Goal: Task Accomplishment & Management: Manage account settings

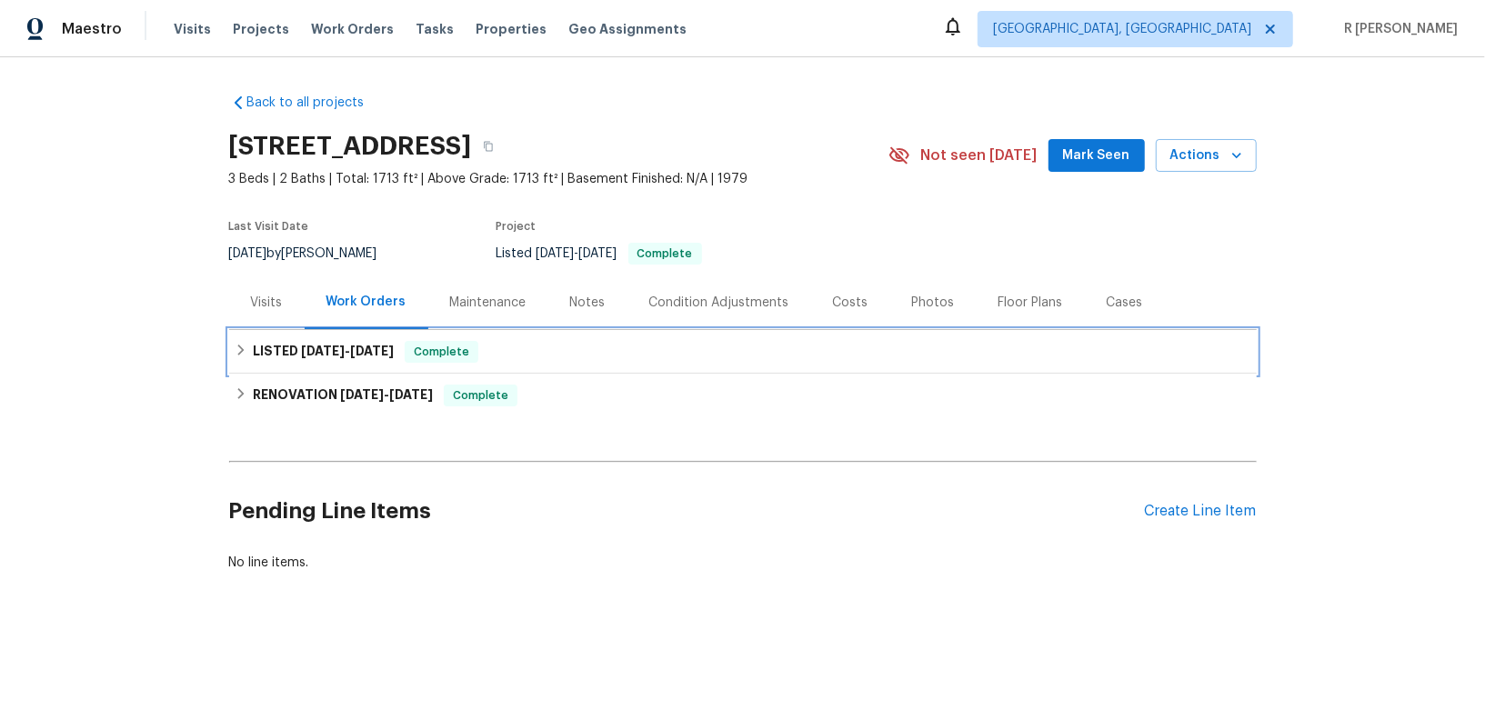
click at [324, 355] on span "[DATE]" at bounding box center [323, 351] width 44 height 13
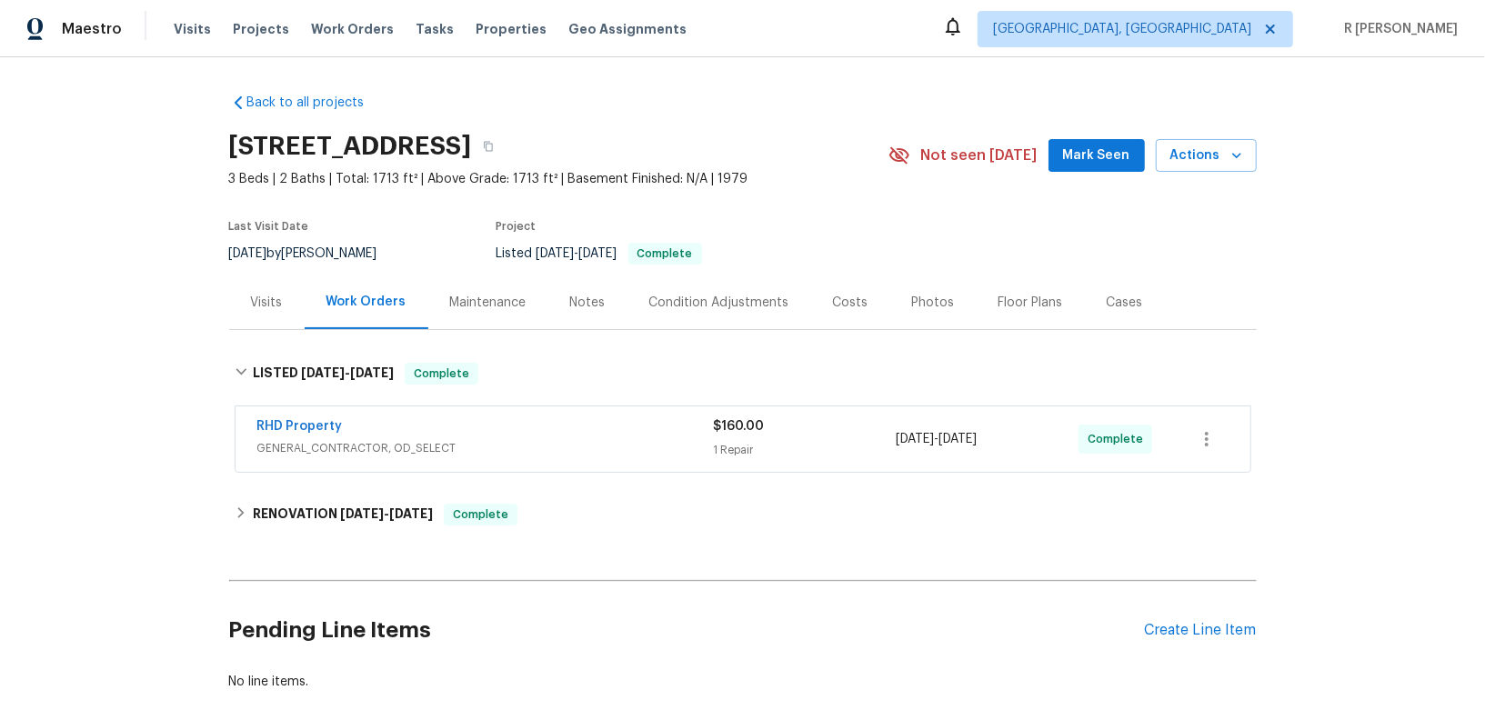
click at [574, 435] on div "RHD Property" at bounding box center [485, 428] width 456 height 22
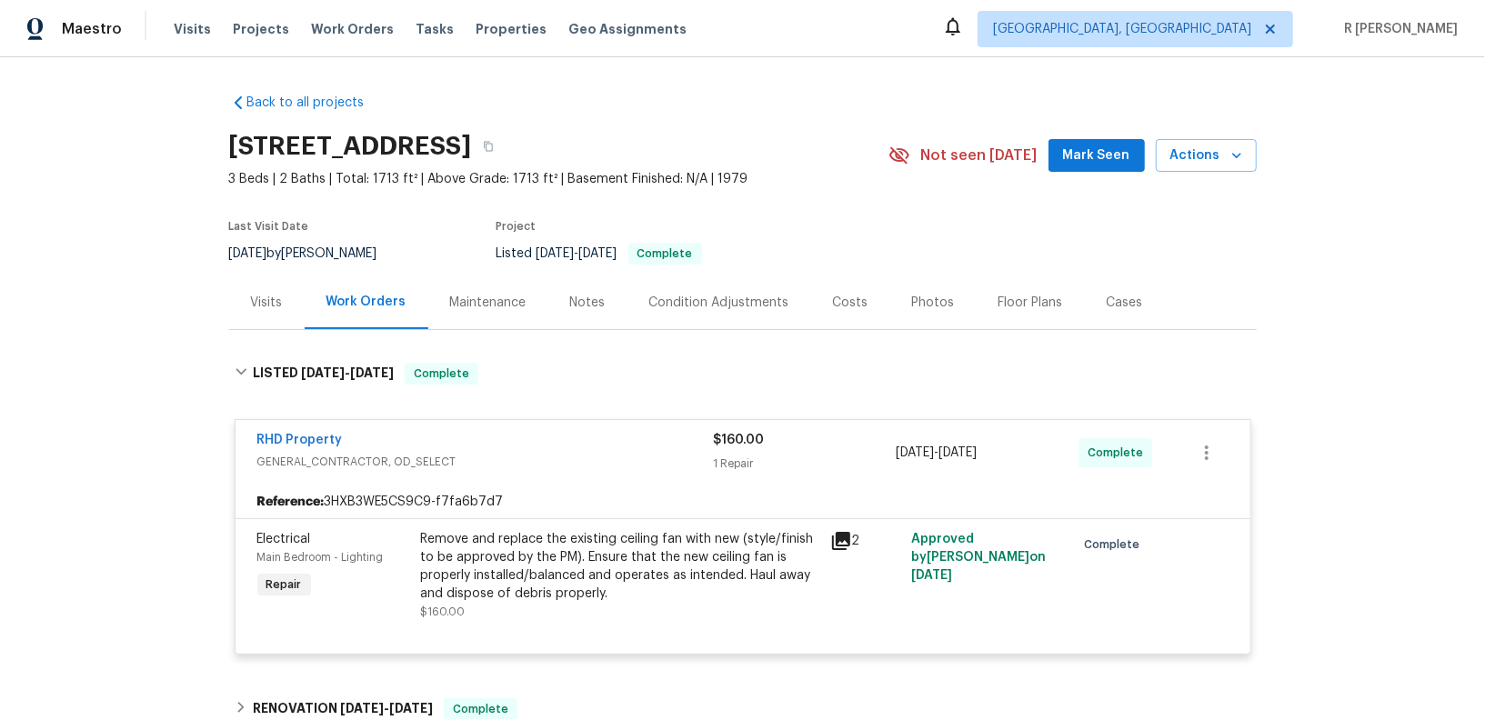
scroll to position [286, 0]
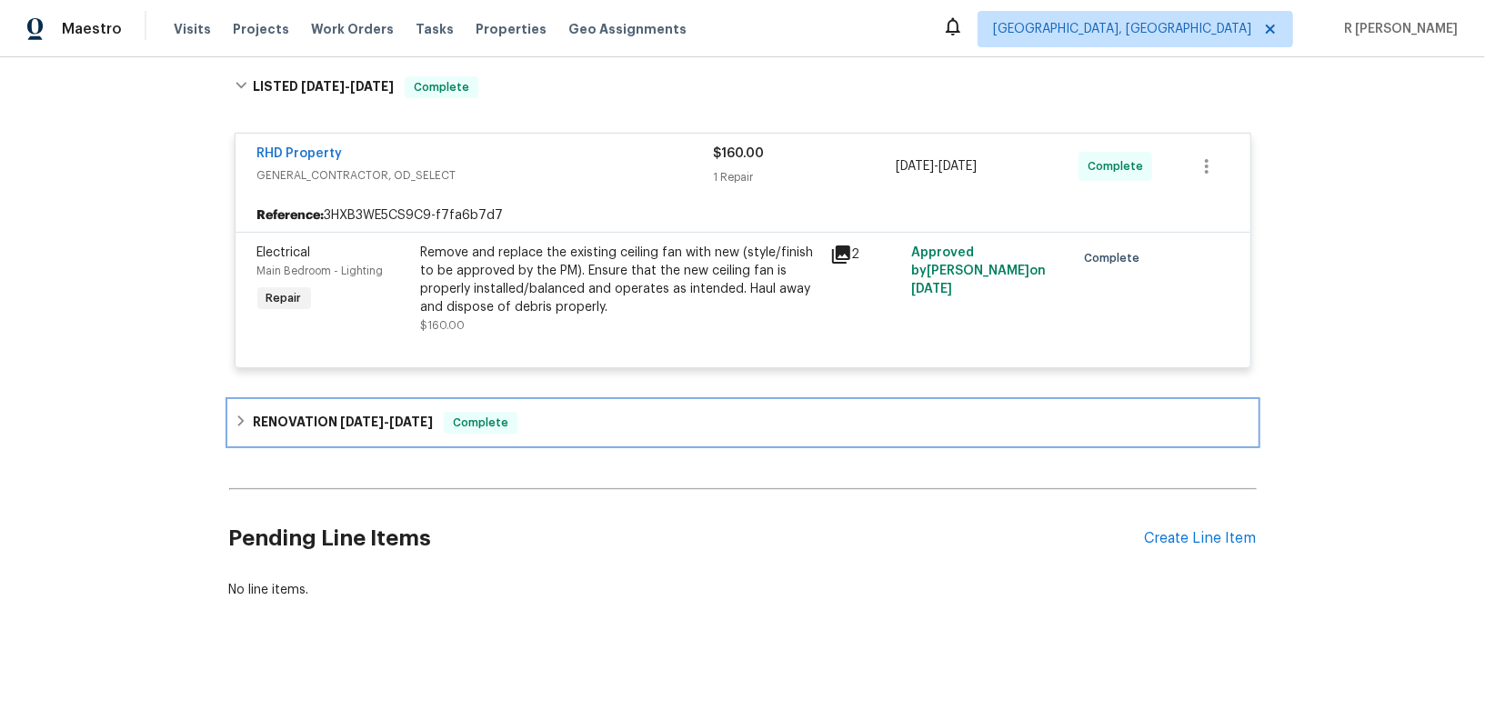
click at [335, 435] on div "RENOVATION 6/10/25 - 8/5/25 Complete" at bounding box center [742, 423] width 1027 height 44
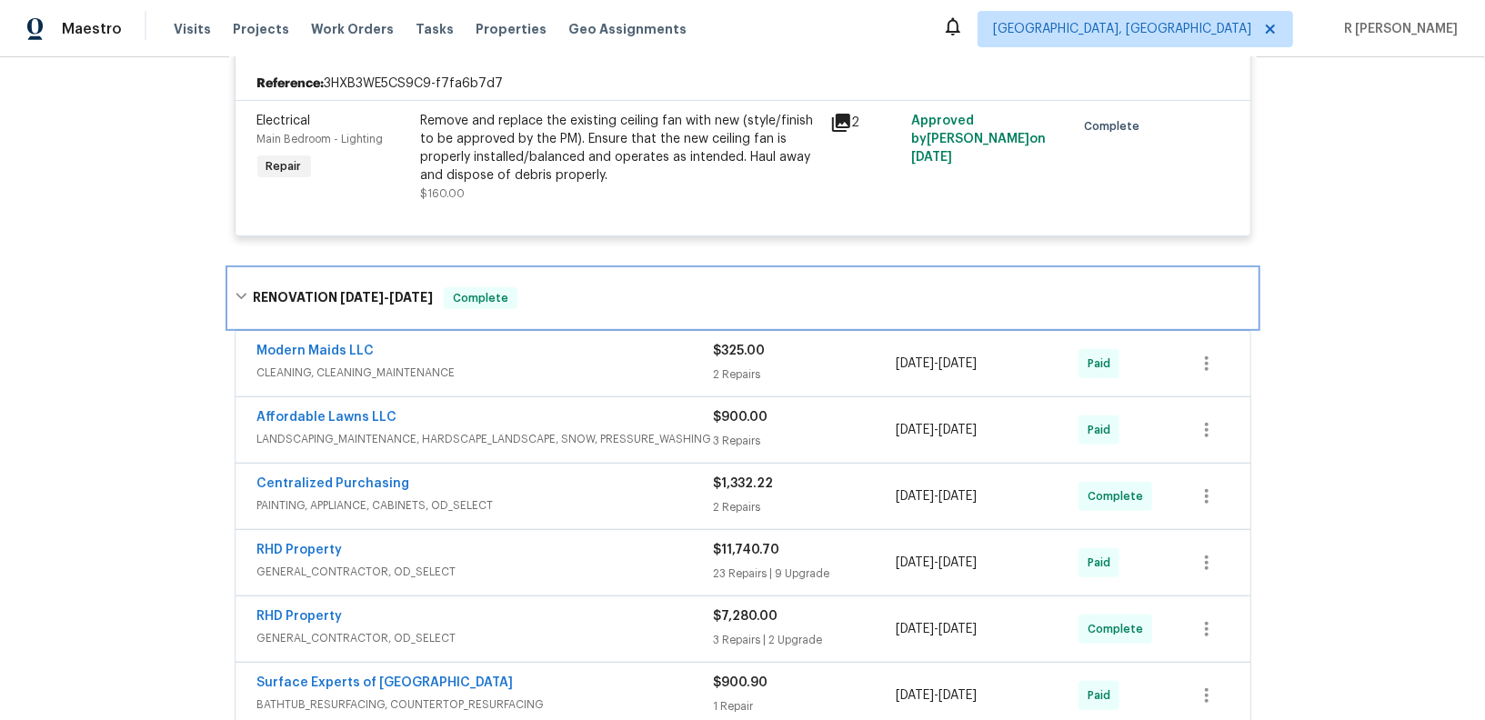
scroll to position [900, 0]
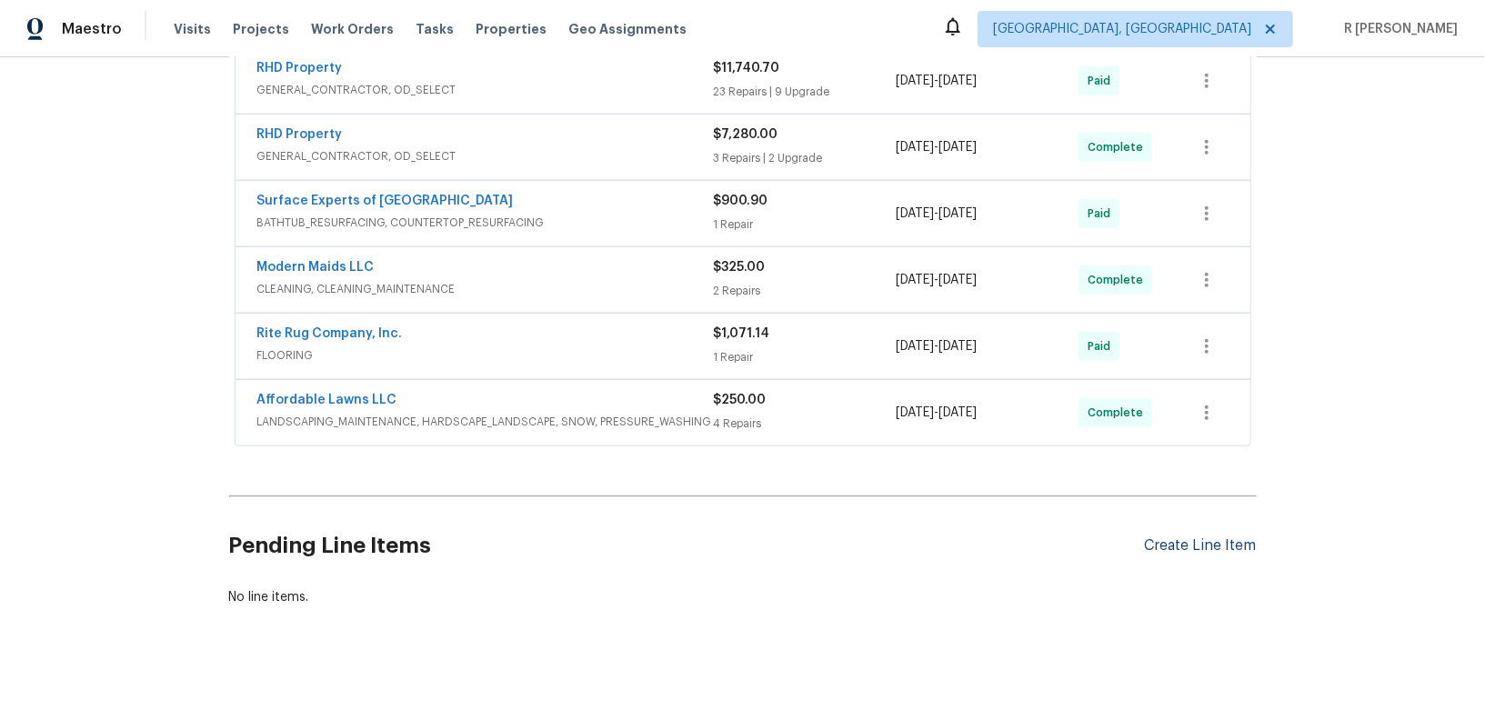
click at [1171, 541] on div "Create Line Item" at bounding box center [1201, 545] width 112 height 17
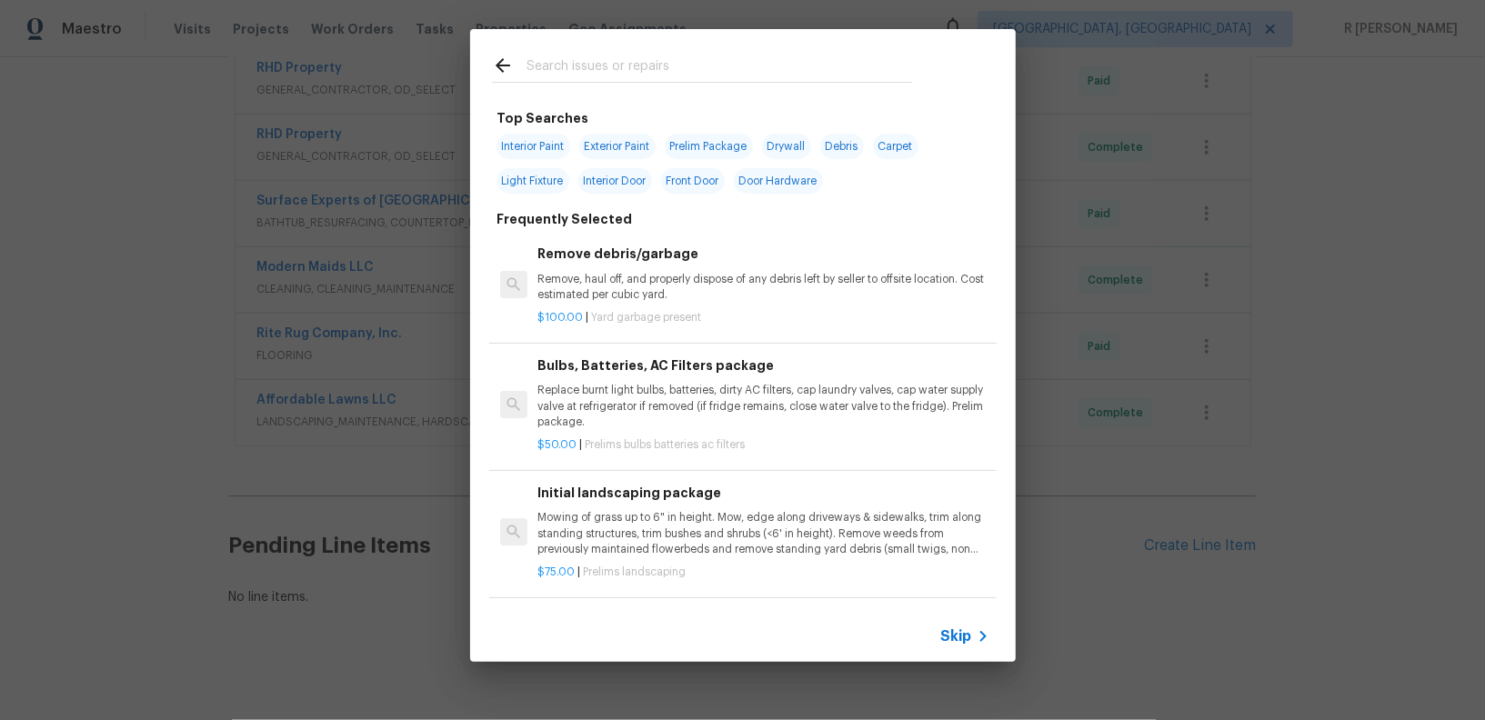
click at [636, 85] on div at bounding box center [702, 65] width 464 height 72
click at [625, 72] on input "text" at bounding box center [718, 68] width 385 height 27
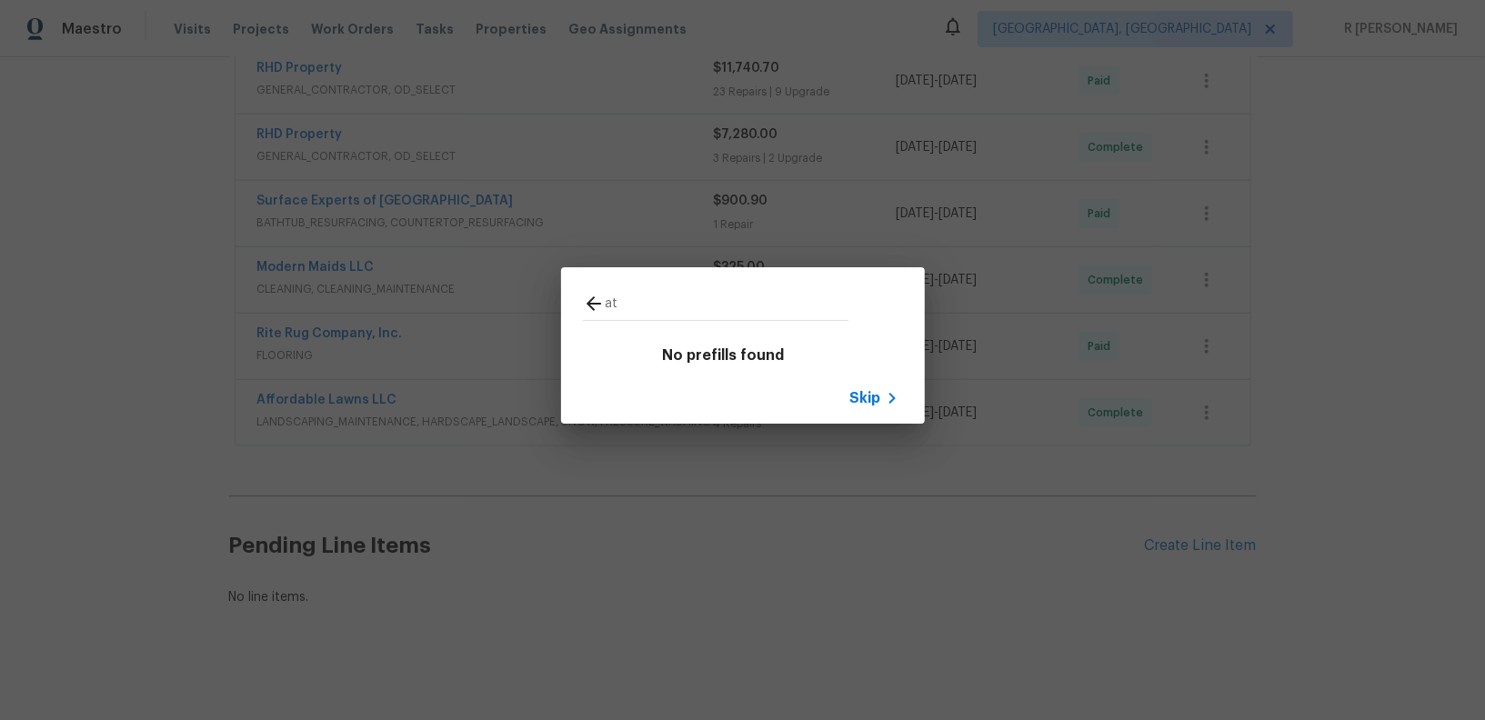
type input "a"
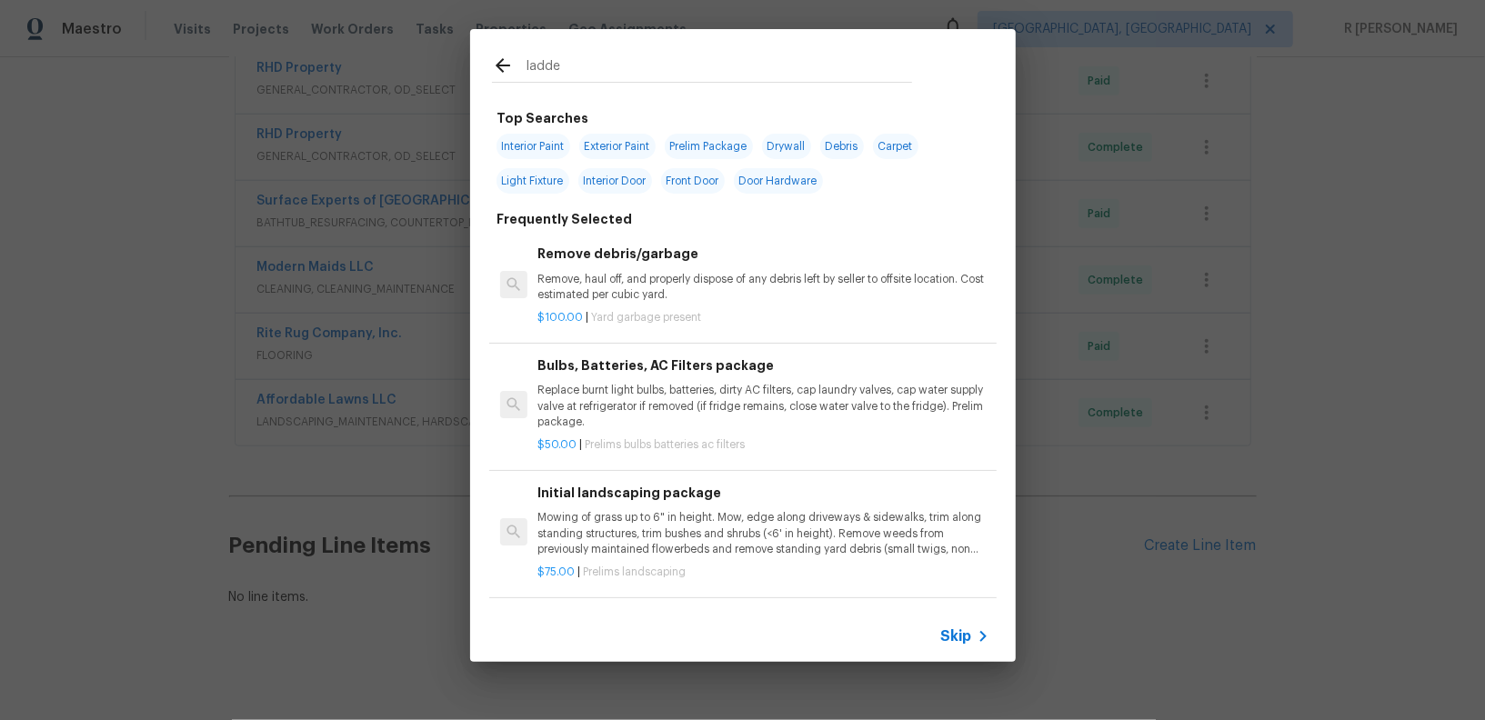
type input "ladder"
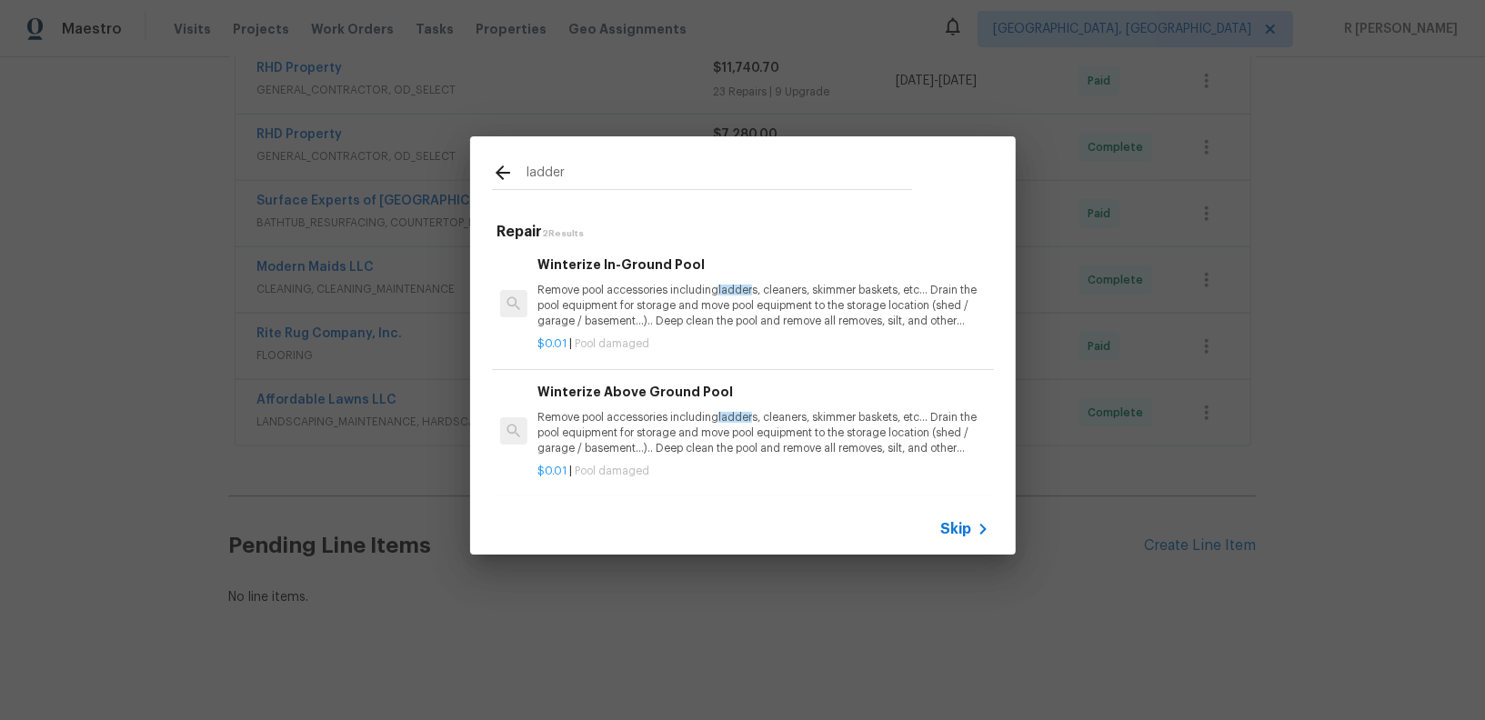
scroll to position [0, 0]
click at [962, 526] on span "Skip" at bounding box center [956, 529] width 31 height 18
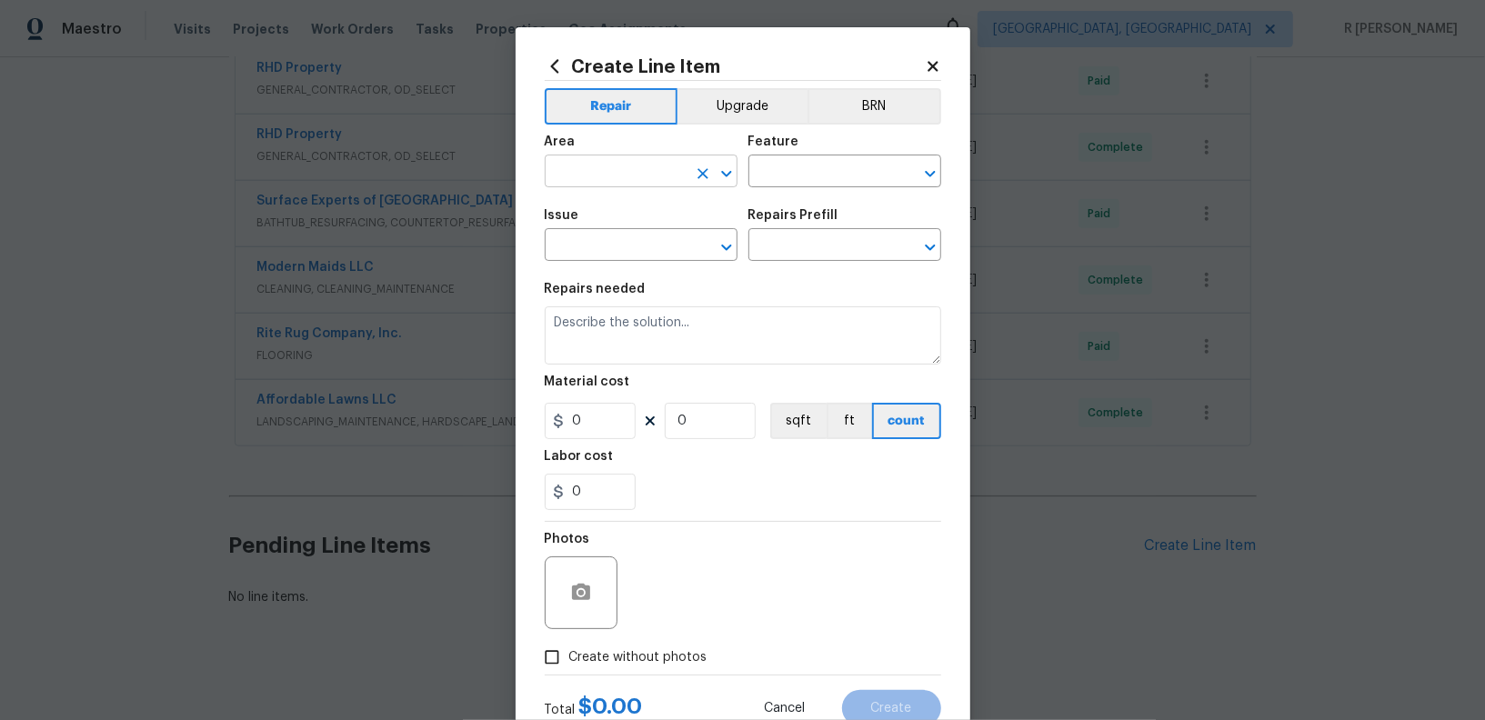
click at [607, 178] on input "text" at bounding box center [616, 173] width 142 height 28
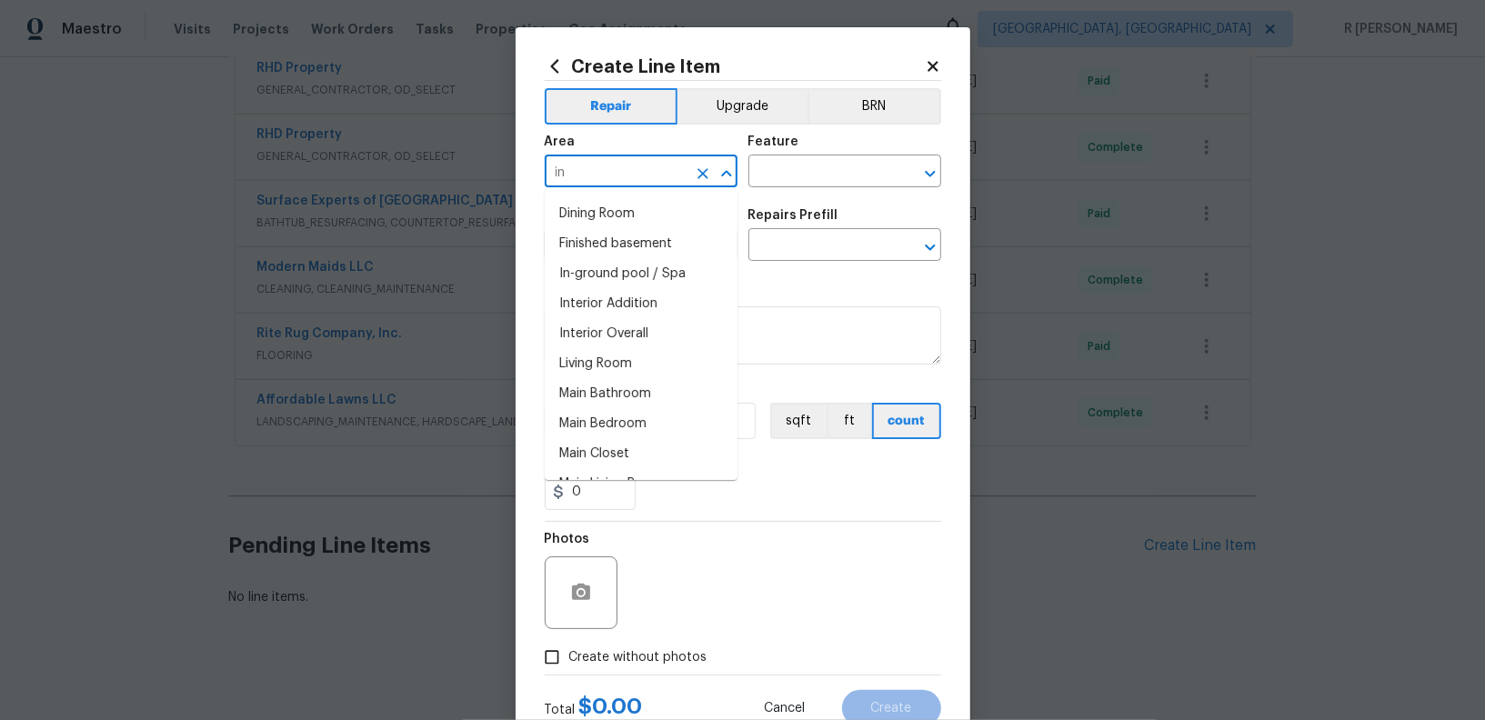
type input "i"
click at [620, 247] on li "Attic" at bounding box center [641, 244] width 193 height 30
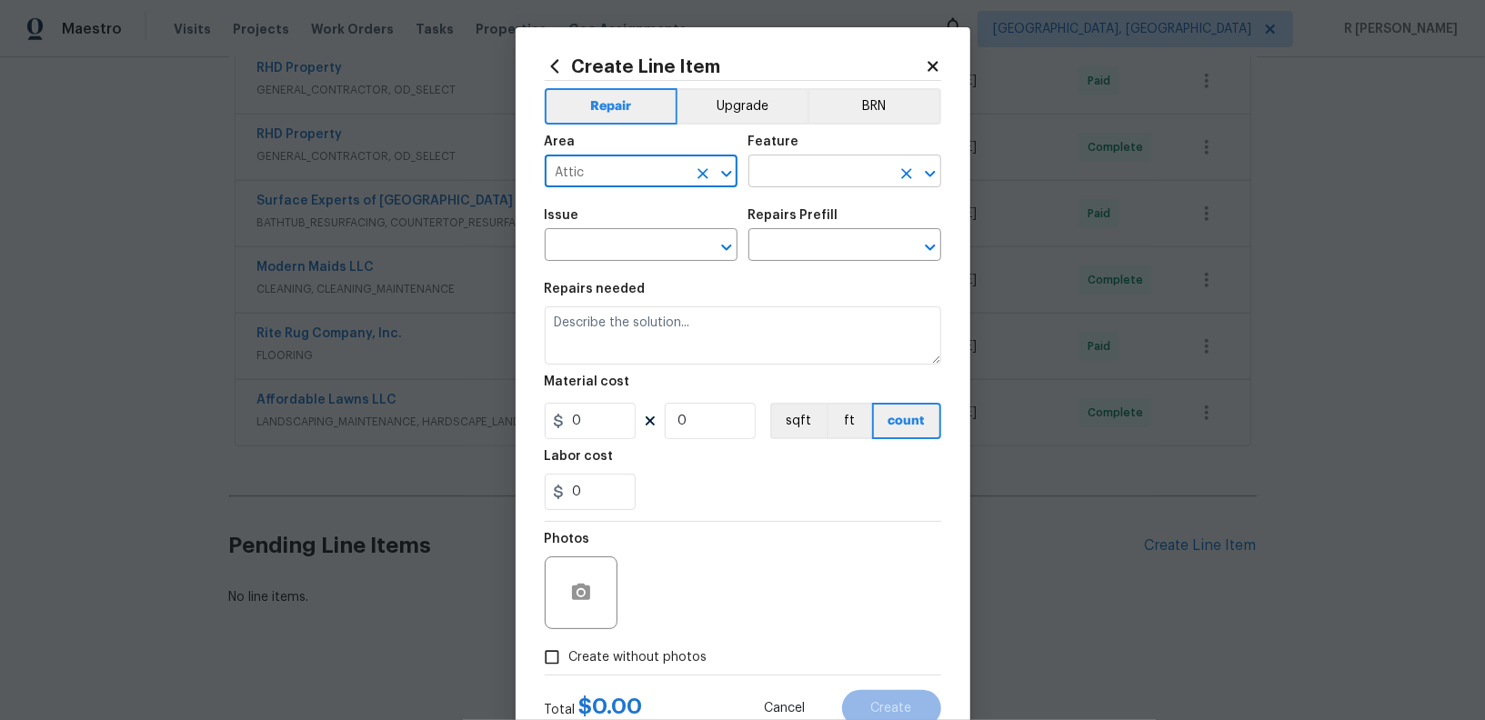
type input "Attic"
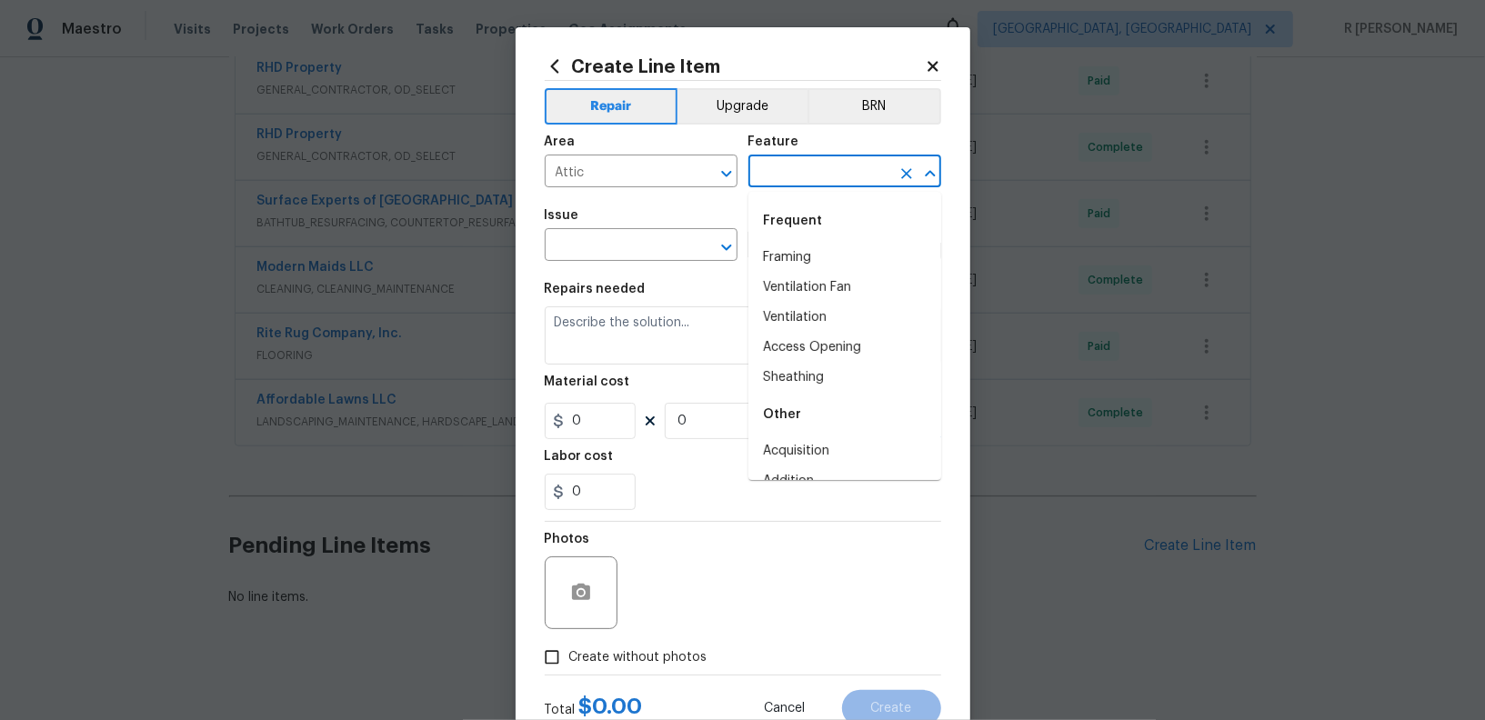
click at [825, 176] on input "text" at bounding box center [819, 173] width 142 height 28
type input "l"
click at [836, 169] on input "a" at bounding box center [819, 173] width 142 height 28
type input "a"
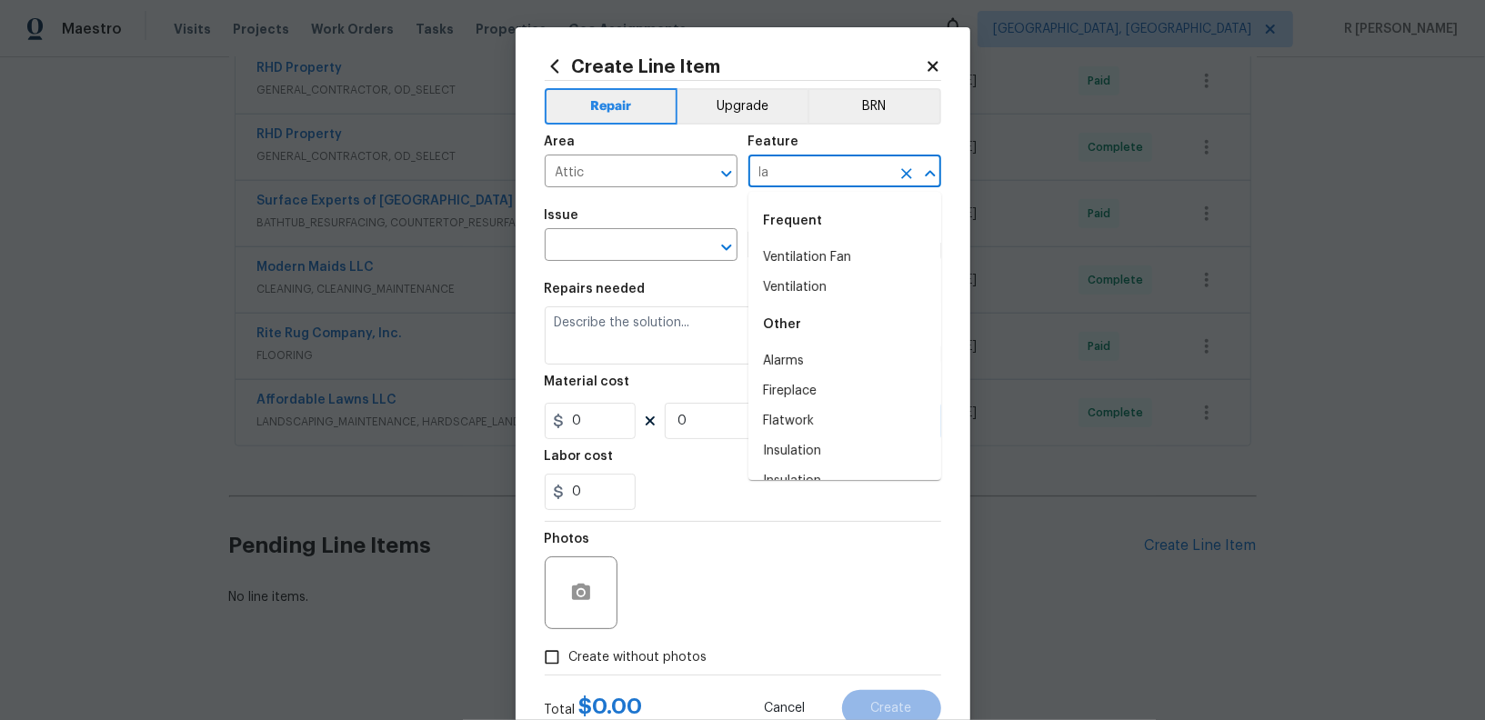
type input "l"
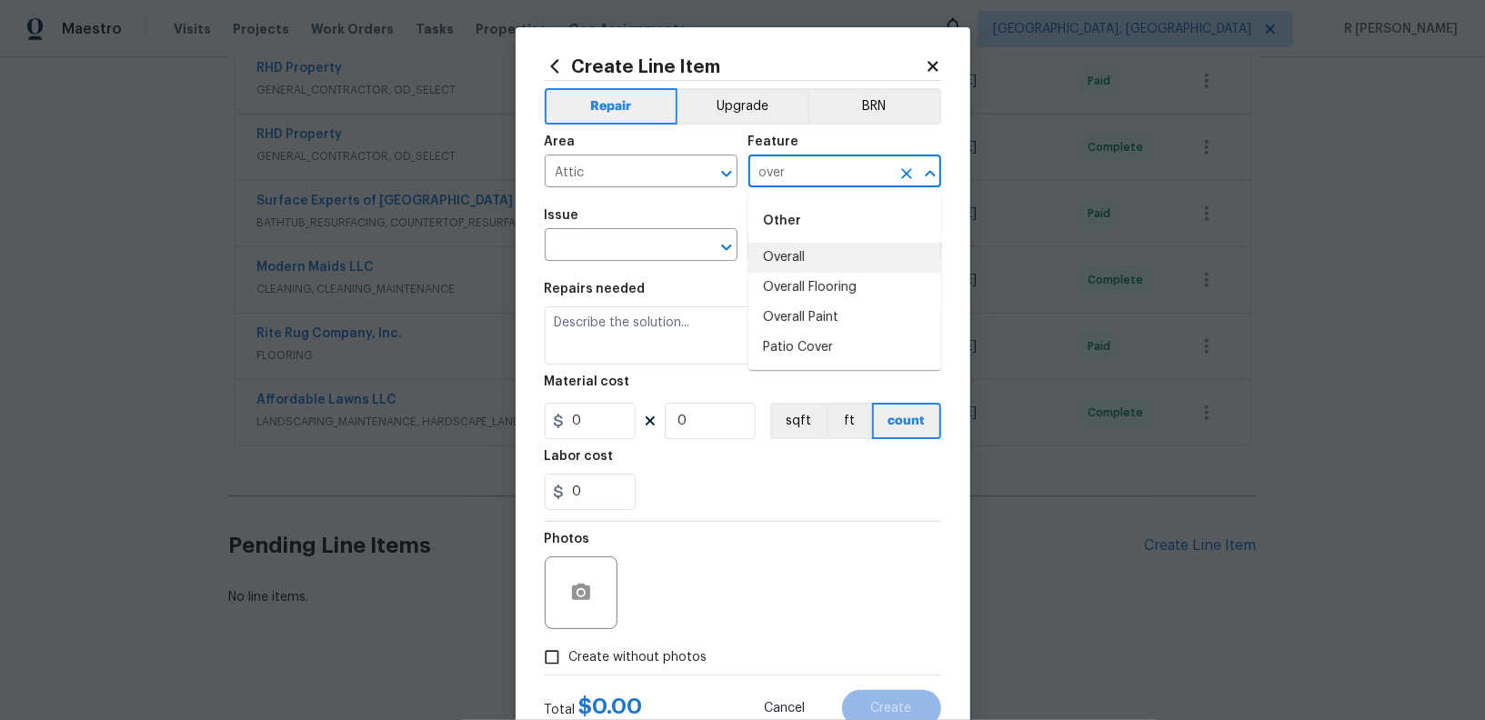
click at [799, 260] on li "Overall" at bounding box center [844, 258] width 193 height 30
type input "Overall"
click at [635, 249] on input "text" at bounding box center [616, 247] width 142 height 28
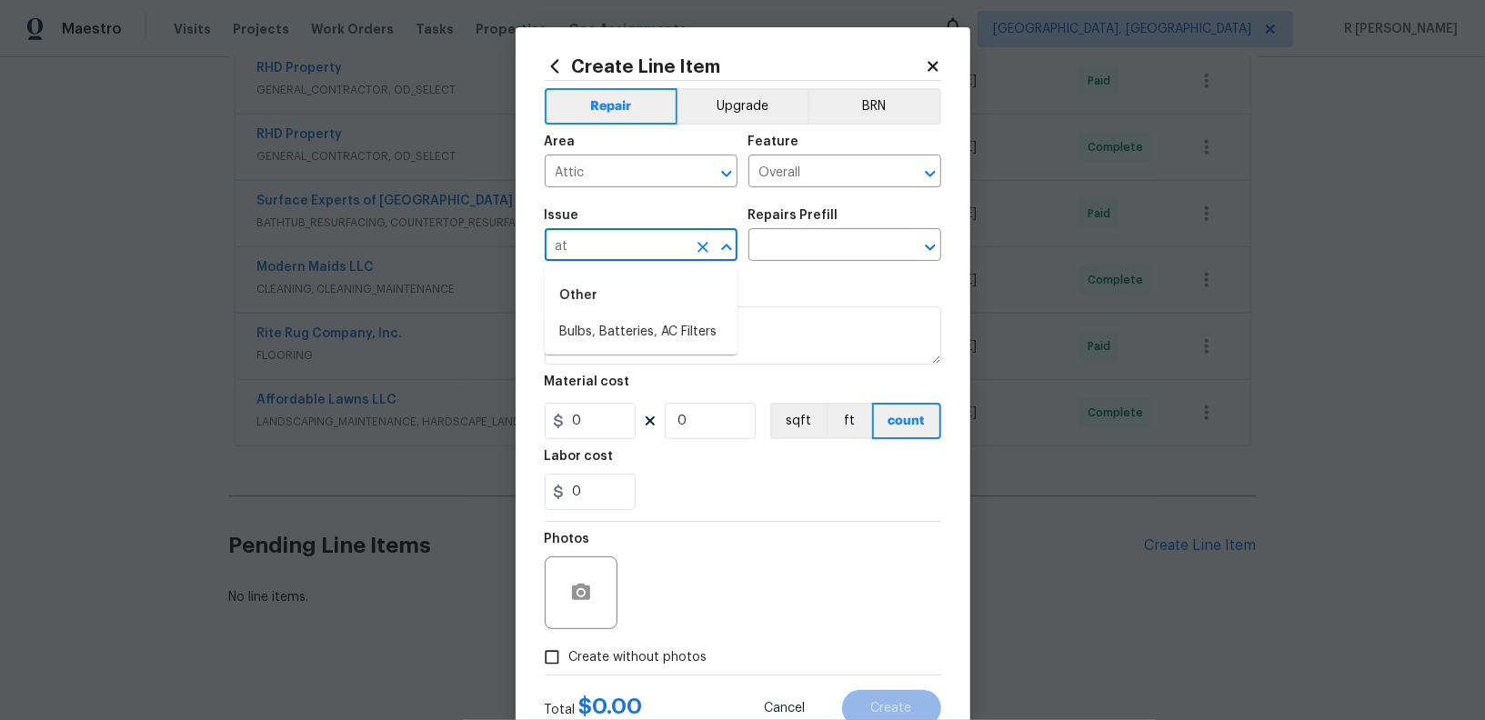
type input "a"
type input "l"
click at [631, 395] on li "Overall Exterior" at bounding box center [641, 381] width 193 height 30
type input "Overall Exterior"
click at [827, 245] on input "text" at bounding box center [819, 247] width 142 height 28
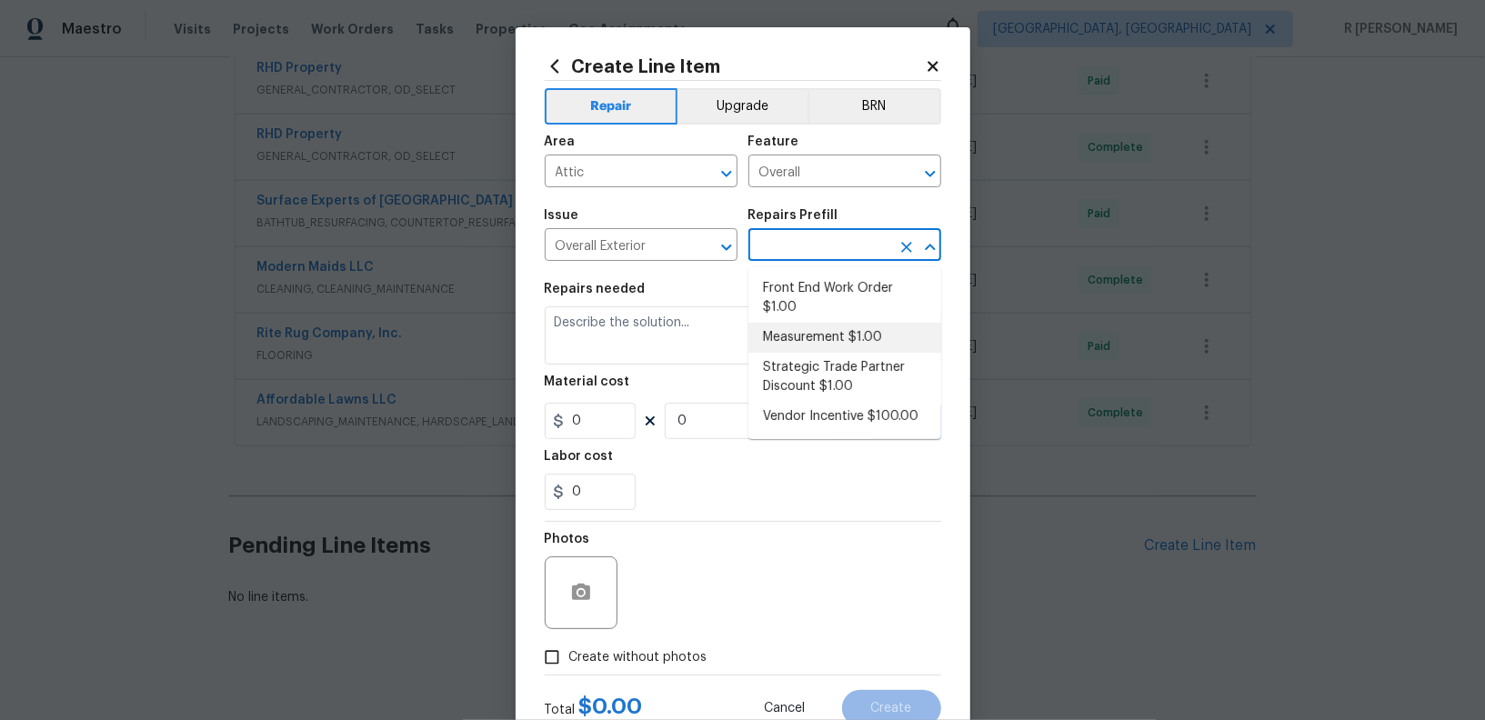
click at [820, 349] on li "Measurement $1.00" at bounding box center [844, 338] width 193 height 30
type input "Measurement $1.00"
type textarea "Living Home Measurement"
type input "1"
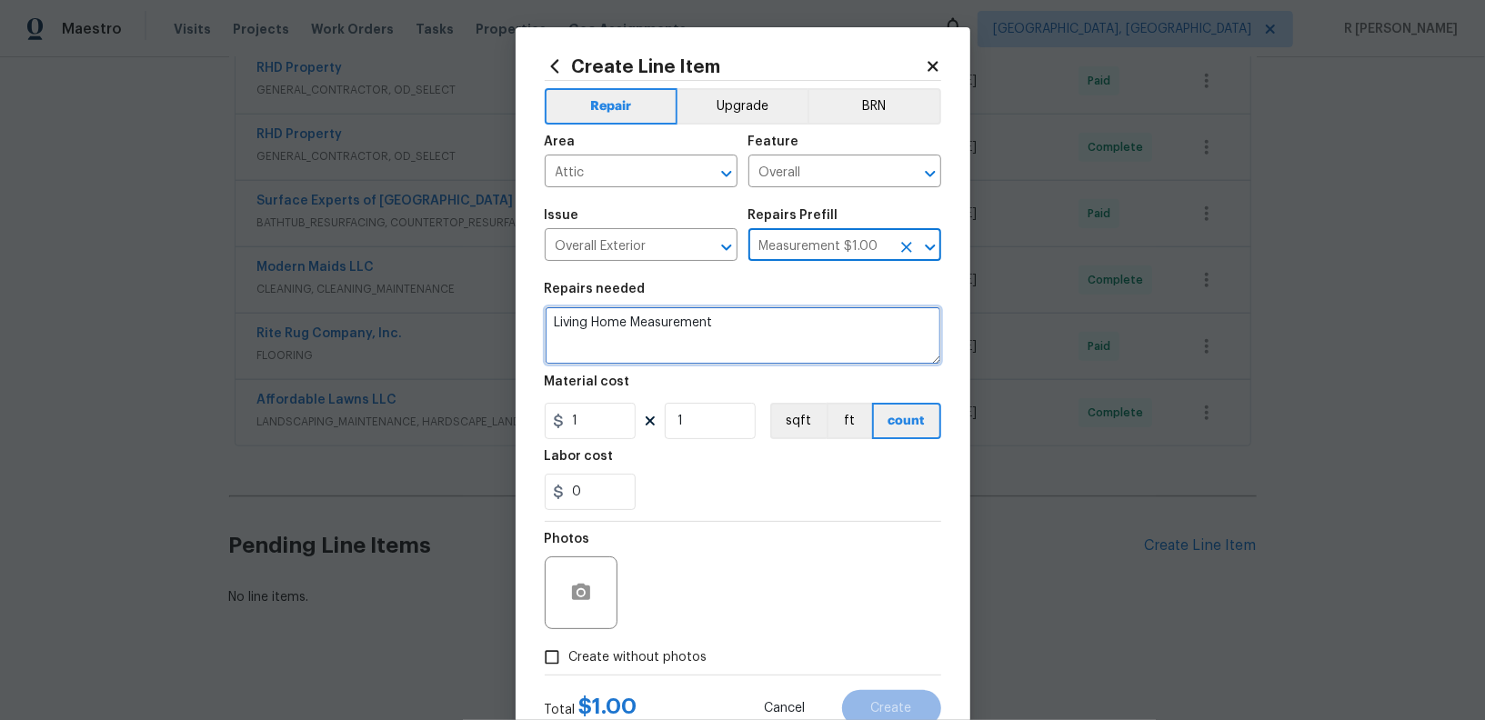
click at [655, 332] on textarea "Living Home Measurement" at bounding box center [743, 335] width 396 height 58
paste textarea "Feedback received that the attic ladder is stuck down and will not retract. Ins…"
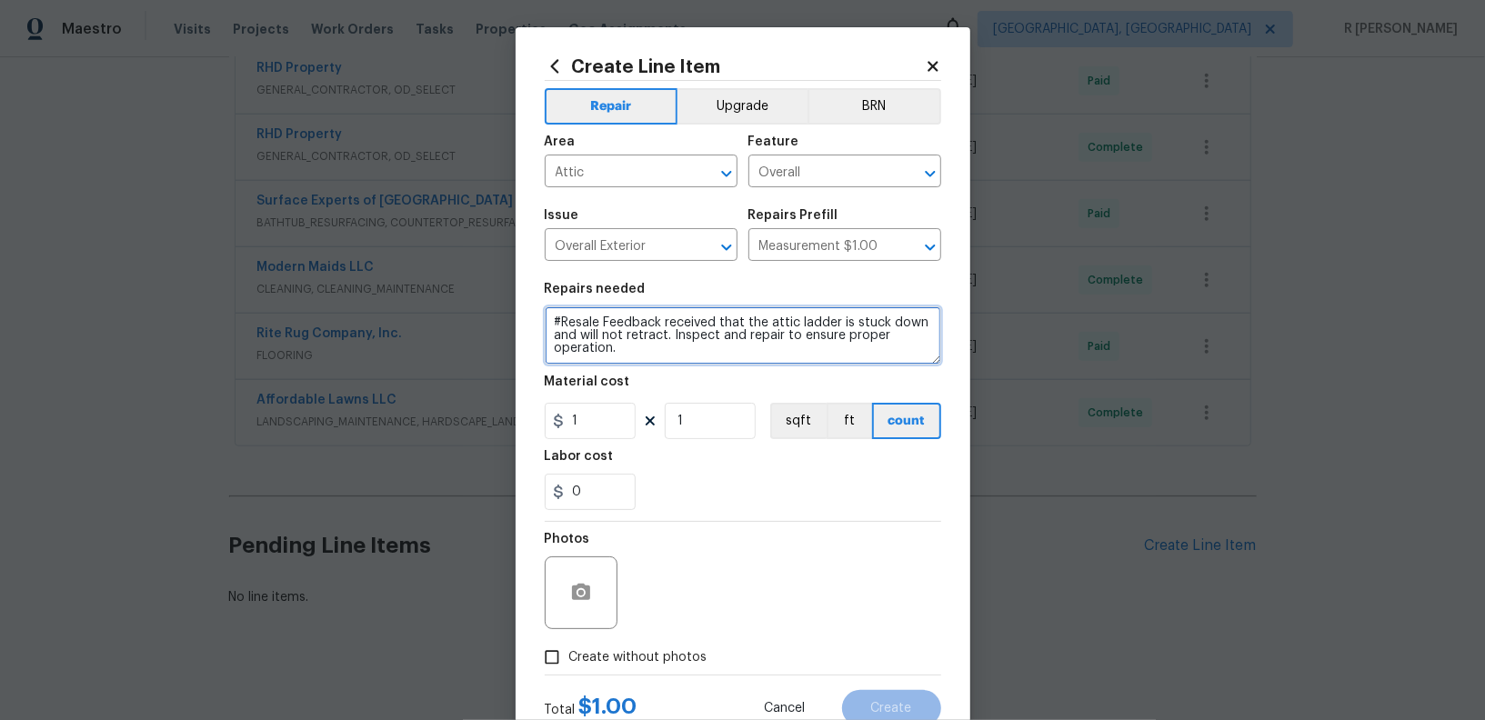
type textarea "#Resale Feedback received that the attic ladder is stuck down and will not retr…"
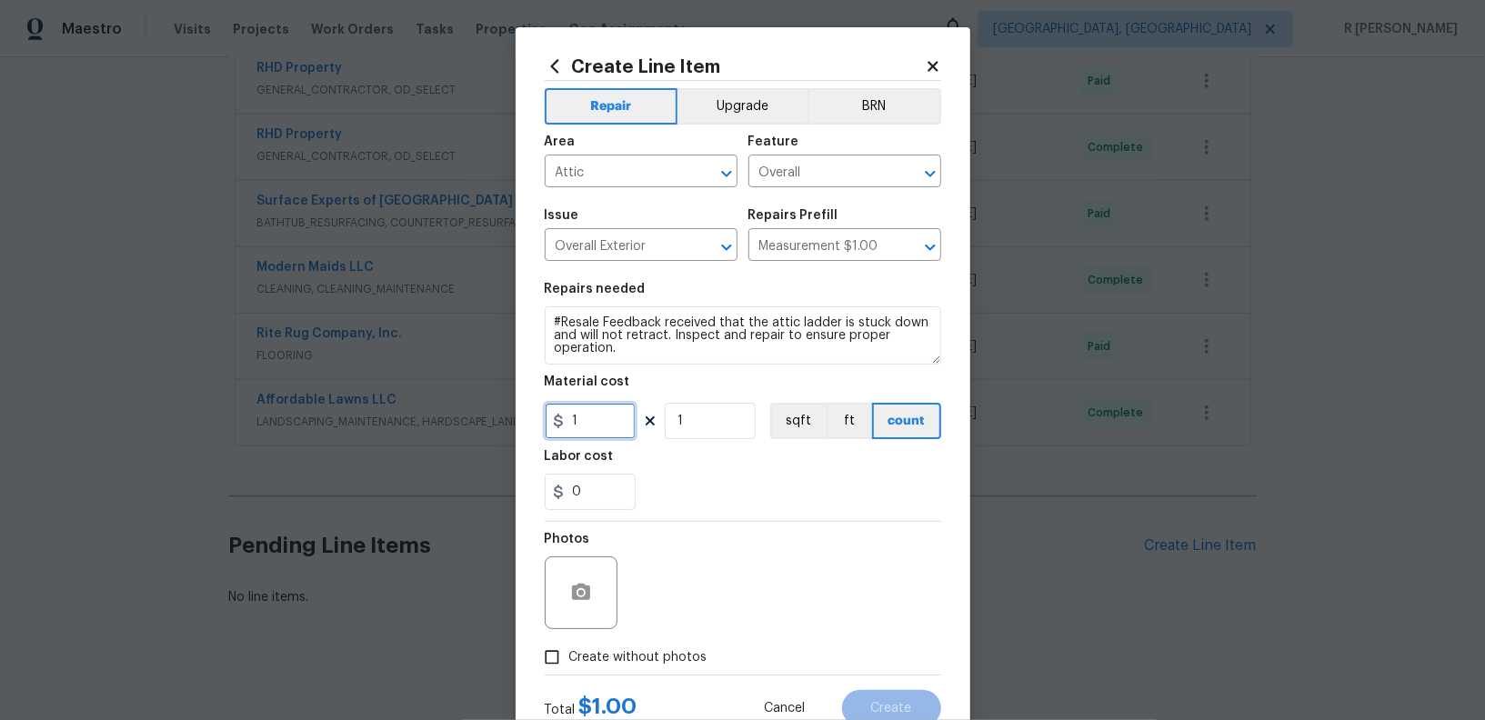
click at [590, 422] on input "1" at bounding box center [590, 421] width 91 height 36
type input "75"
click at [780, 547] on div "Photos" at bounding box center [743, 581] width 396 height 118
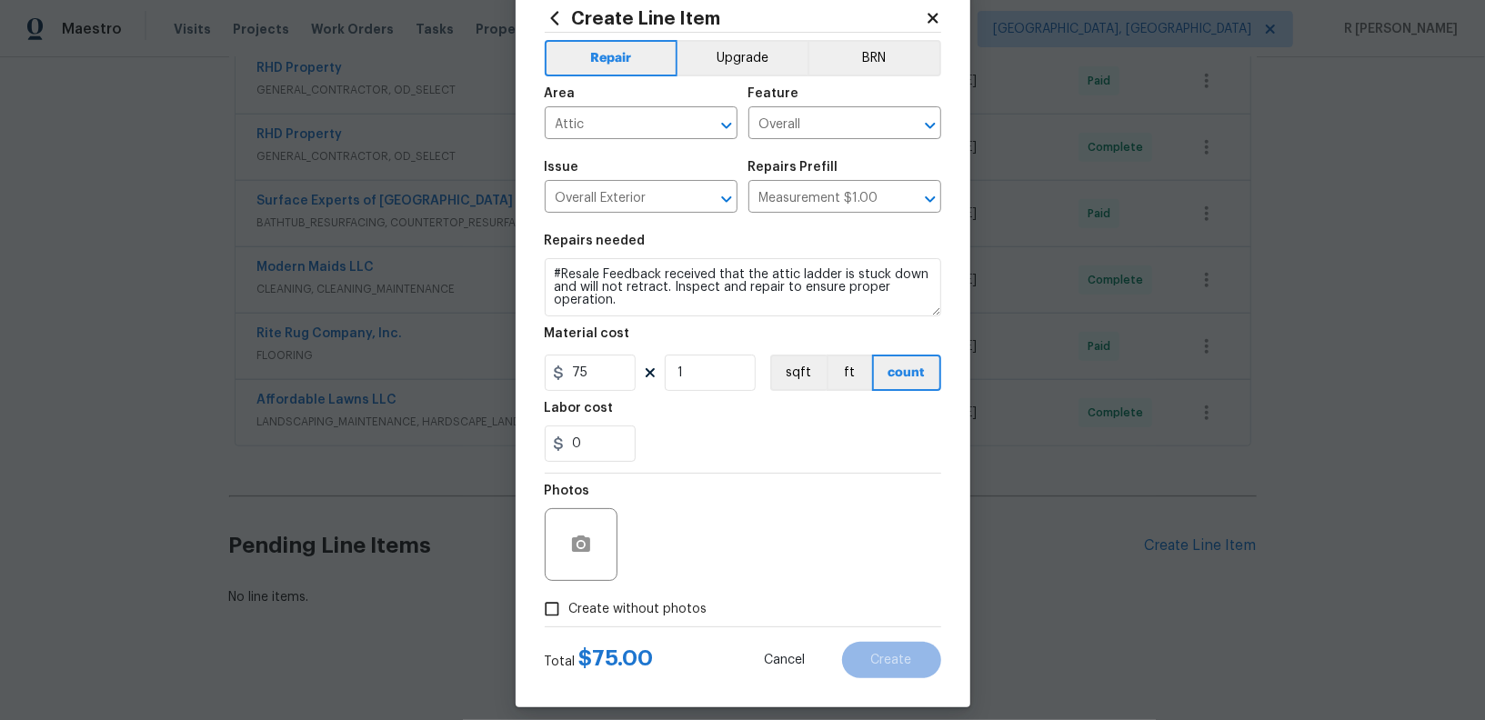
scroll to position [62, 0]
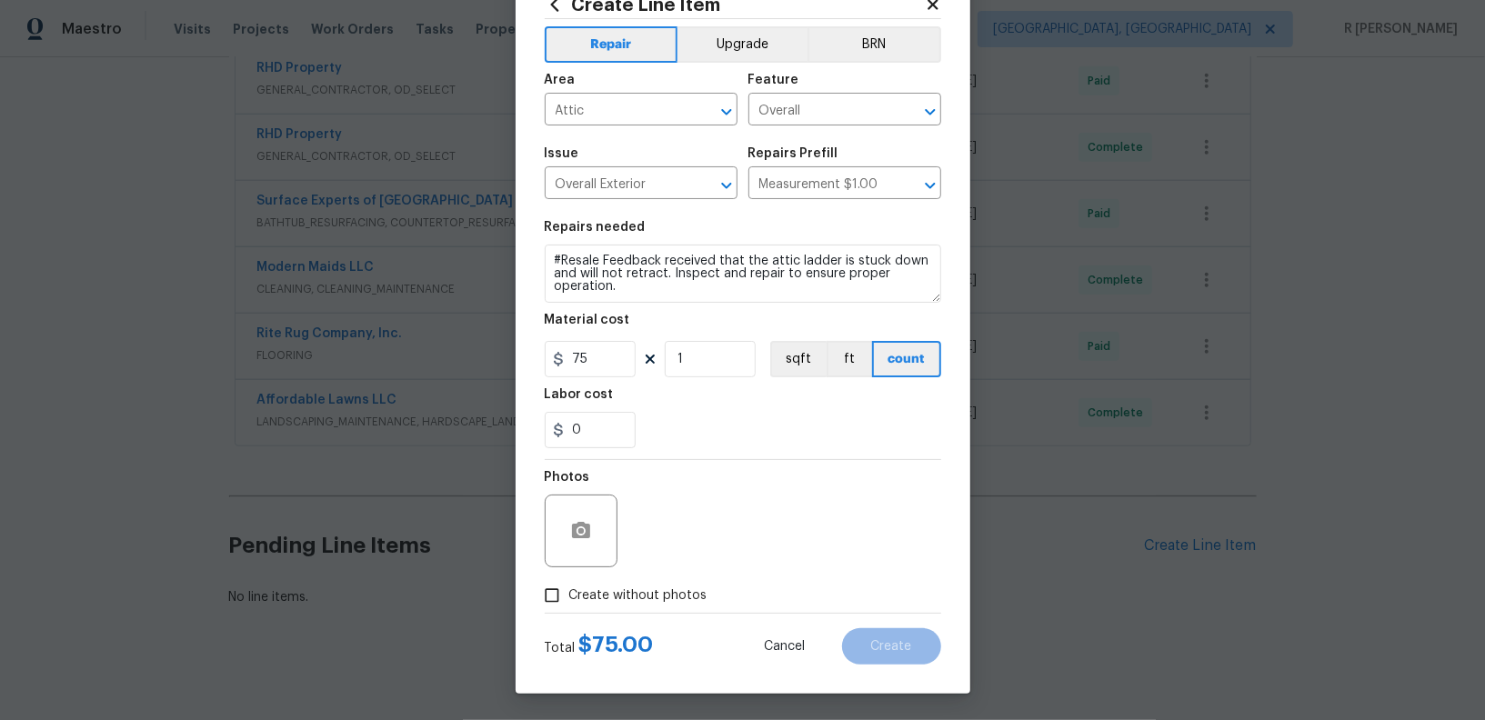
click at [672, 580] on label "Create without photos" at bounding box center [621, 595] width 173 height 35
click at [569, 580] on input "Create without photos" at bounding box center [552, 595] width 35 height 35
click at [672, 580] on label "Create without photos" at bounding box center [621, 595] width 173 height 35
click at [569, 580] on input "Create without photos" at bounding box center [552, 595] width 35 height 35
click at [672, 580] on label "Create without photos" at bounding box center [621, 595] width 173 height 35
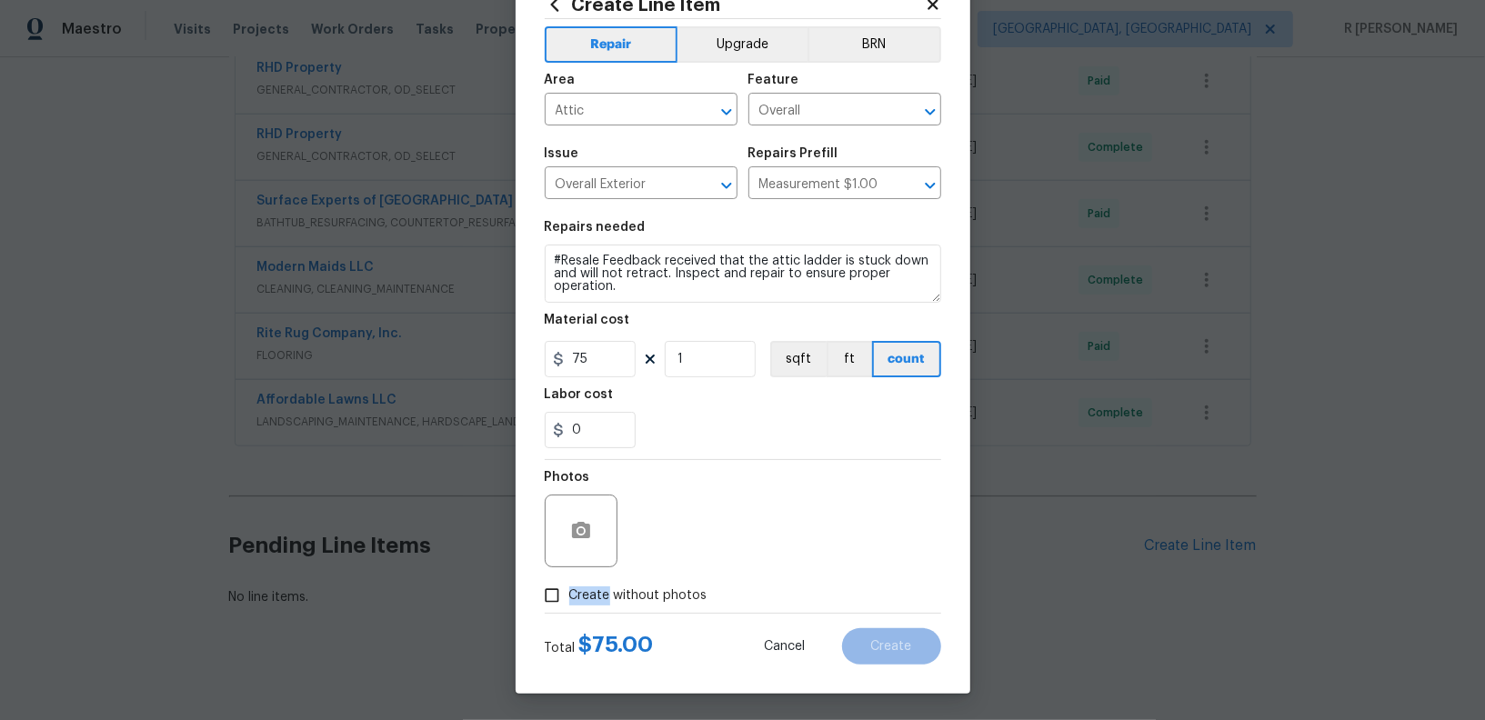
click at [569, 580] on input "Create without photos" at bounding box center [552, 595] width 35 height 35
checkbox input "true"
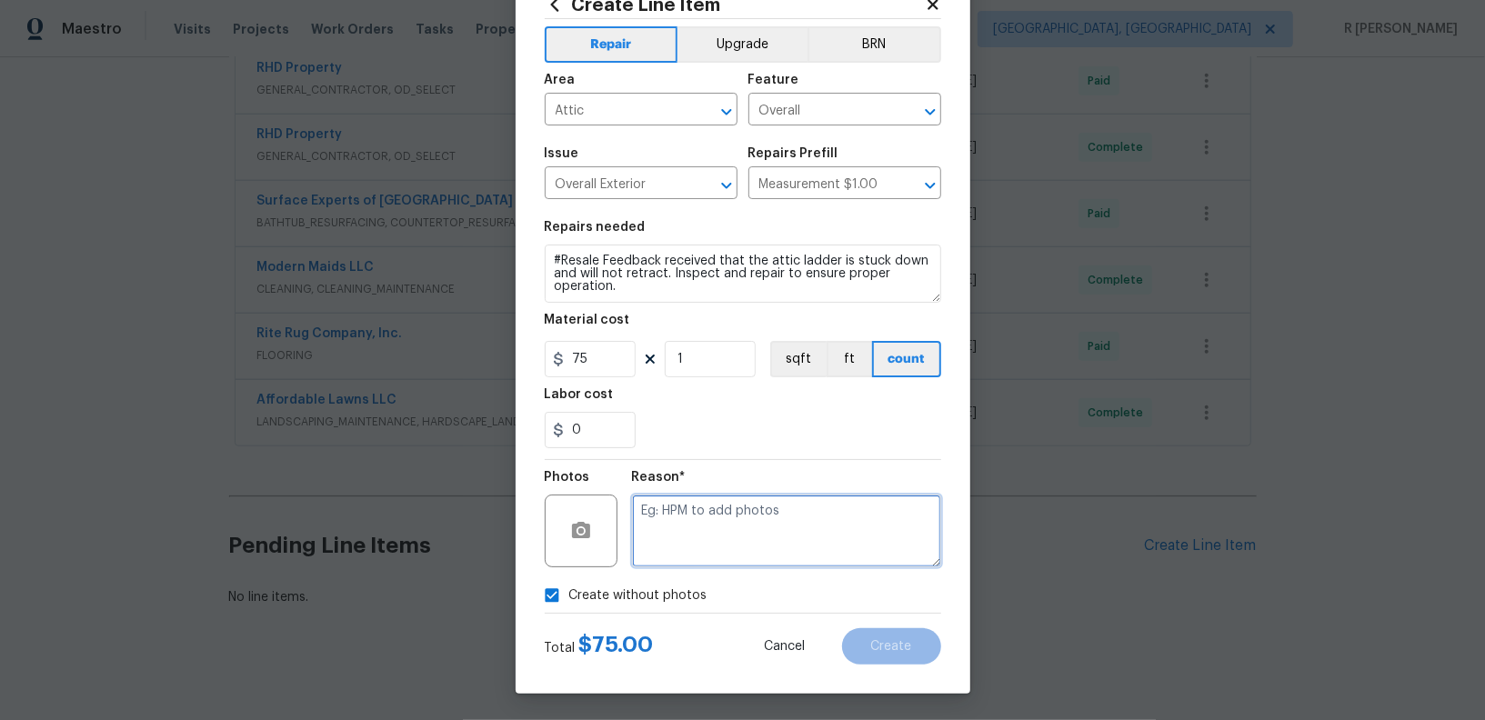
click at [705, 557] on textarea at bounding box center [786, 531] width 309 height 73
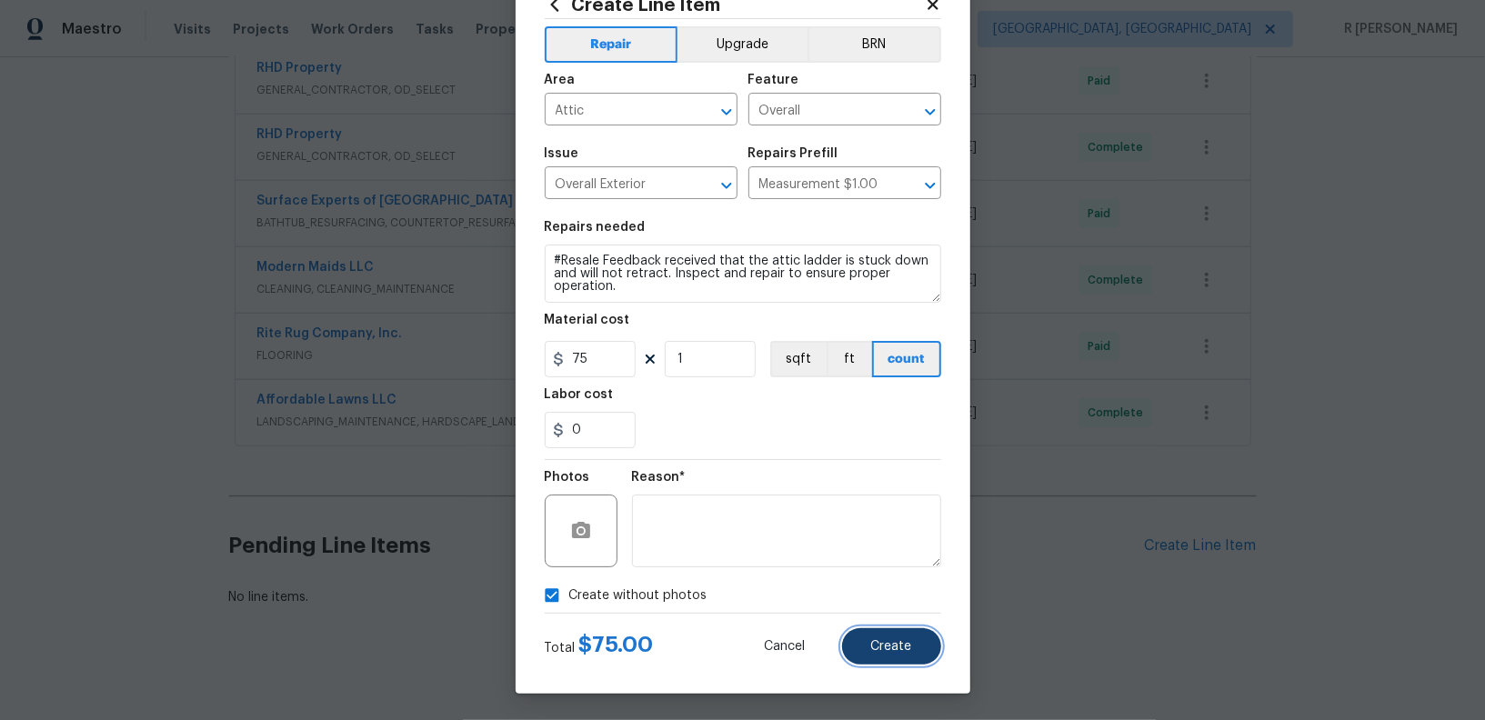
click at [896, 651] on span "Create" at bounding box center [891, 647] width 41 height 14
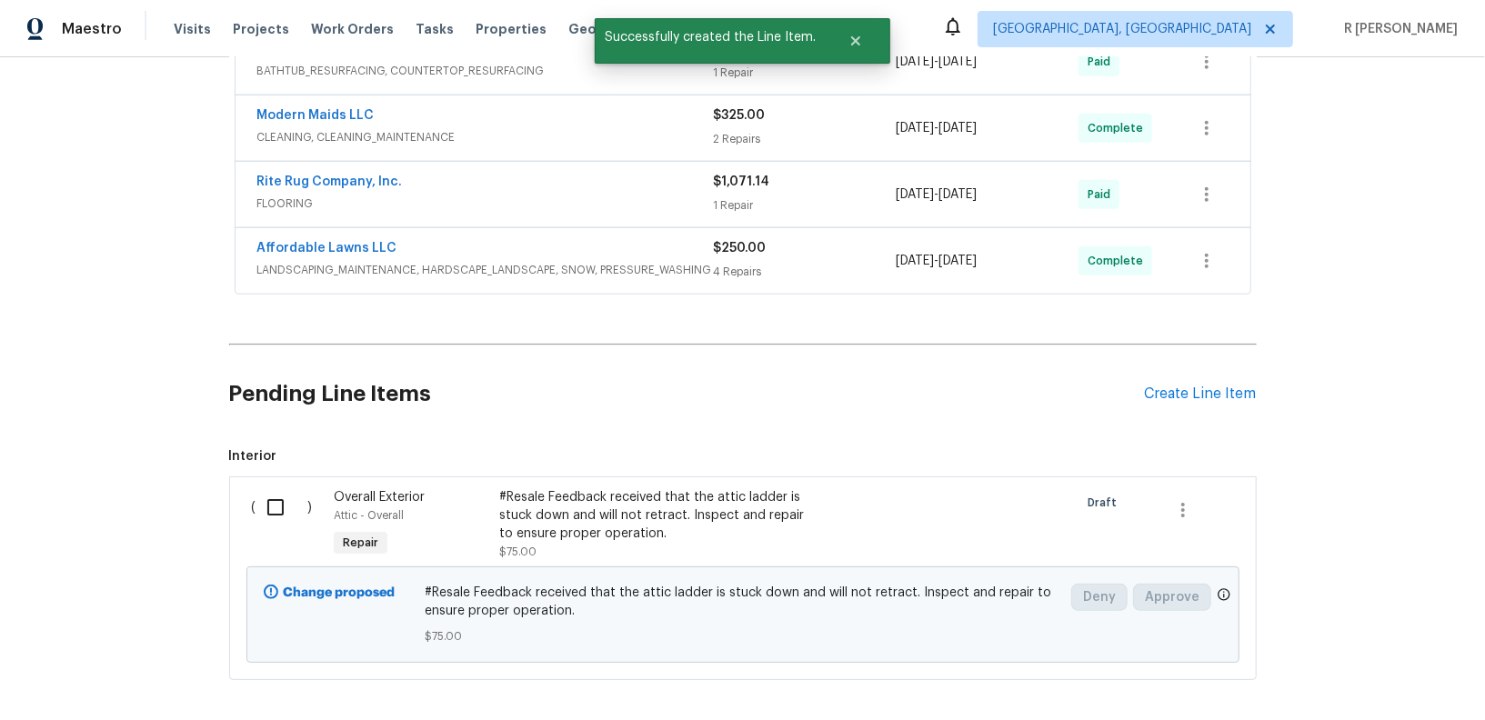
scroll to position [1124, 0]
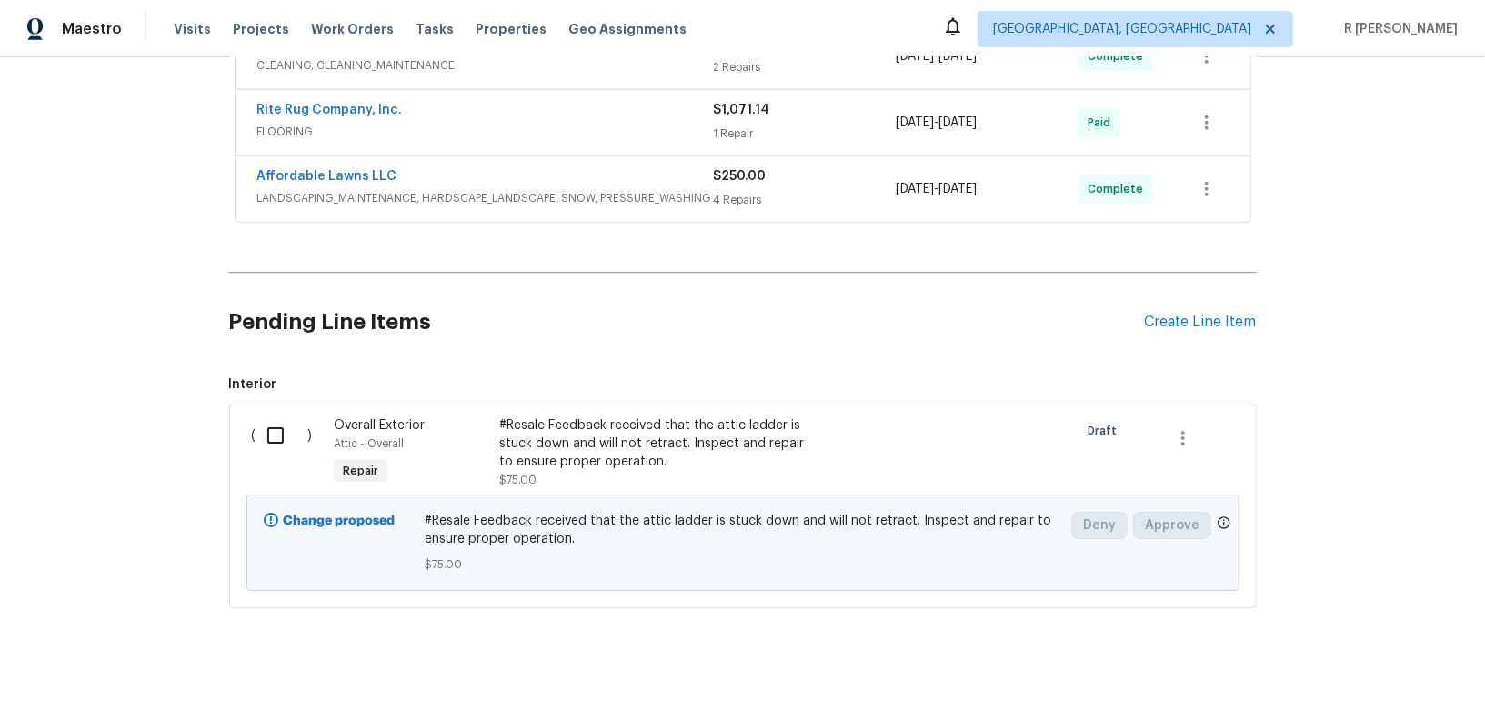
click at [275, 427] on input "checkbox" at bounding box center [282, 435] width 52 height 38
checkbox input "true"
click at [1327, 405] on div "Back to all projects 1312 Rainwood Ln, Raleigh, NC 27615 3 Beds | 2 Baths | Tot…" at bounding box center [742, 388] width 1485 height 663
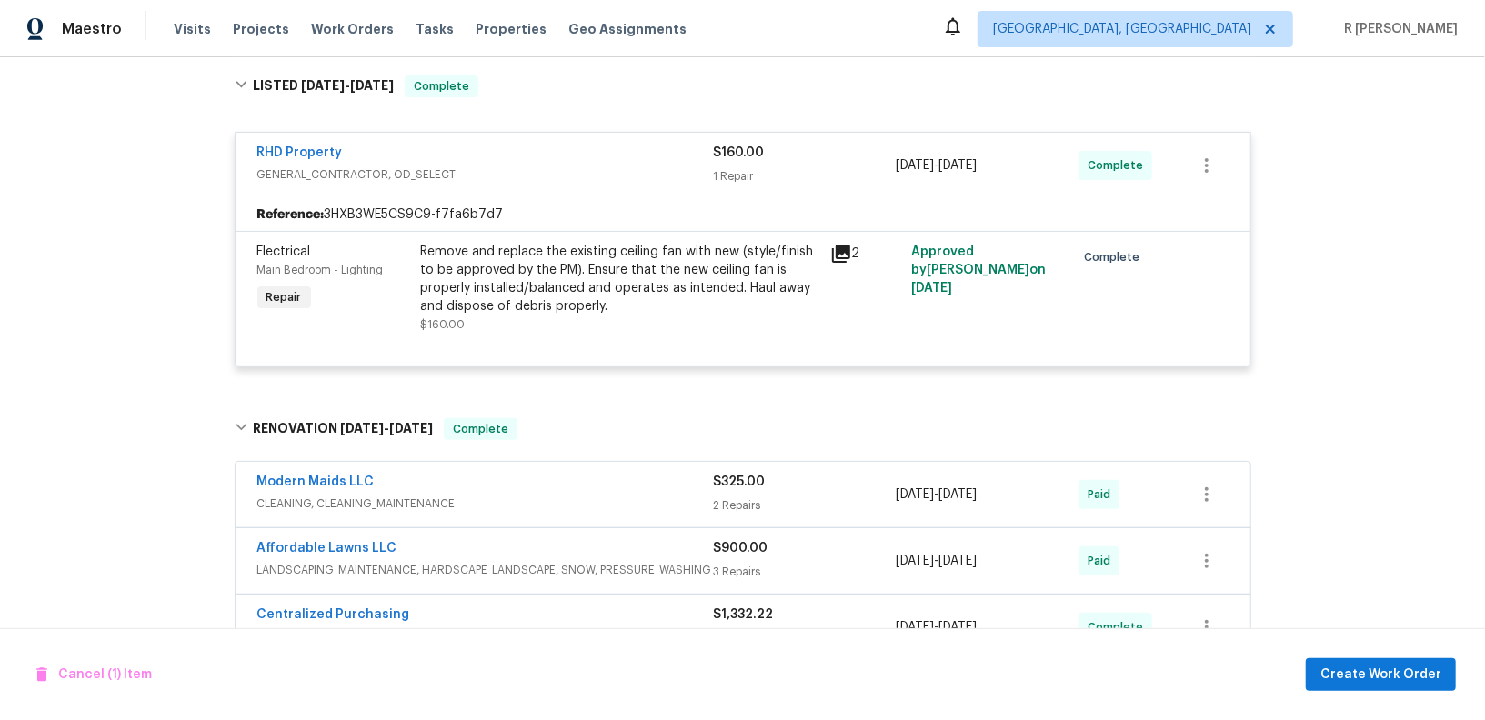
scroll to position [0, 0]
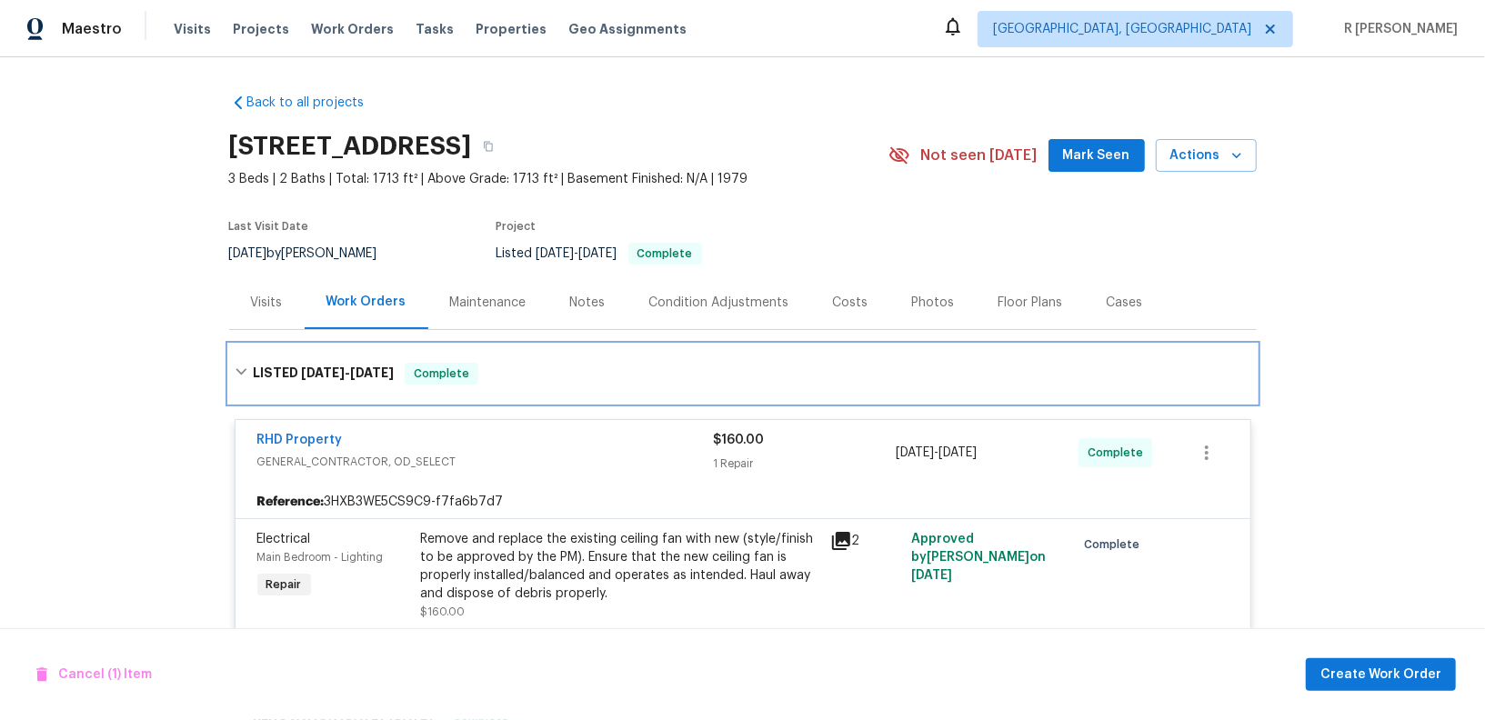
click at [560, 357] on div "LISTED 8/5/25 - 8/7/25 Complete" at bounding box center [742, 374] width 1027 height 58
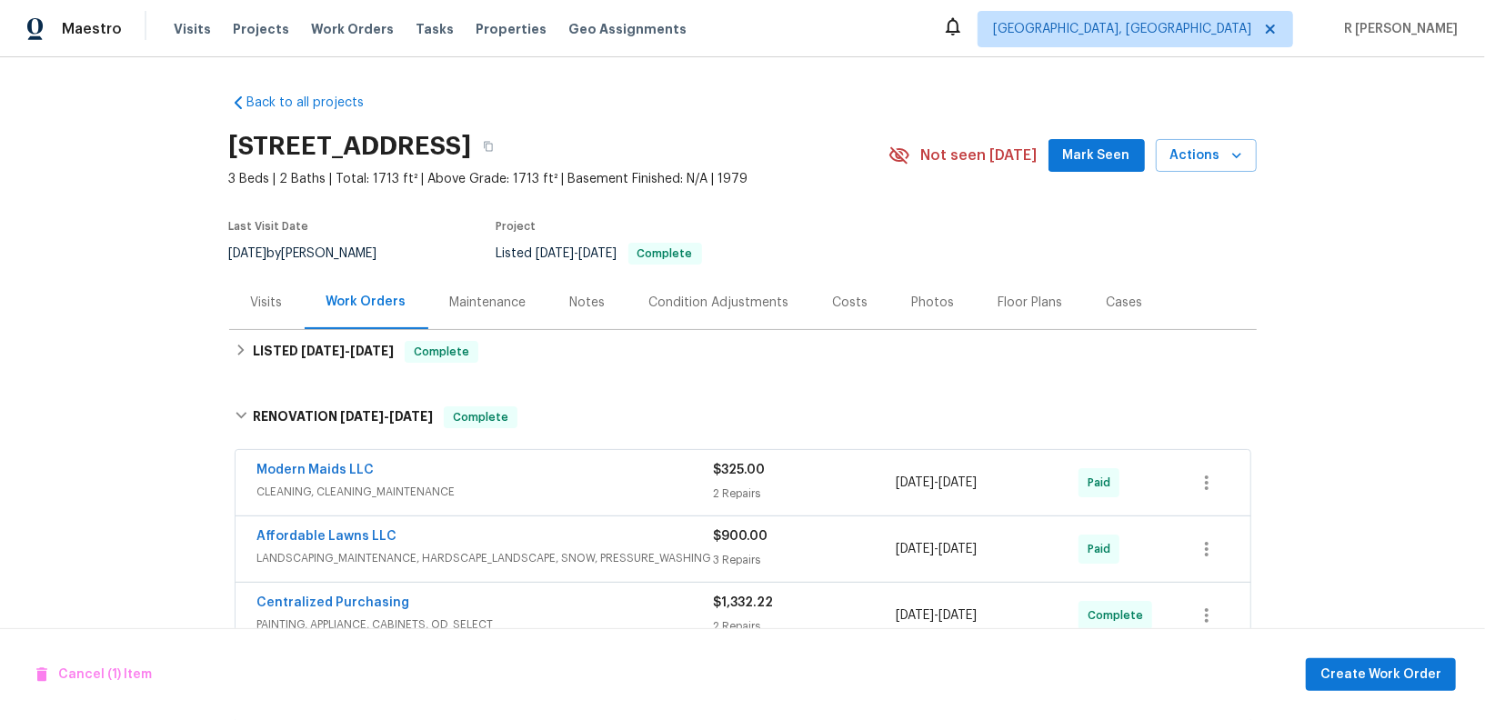
click at [35, 312] on div "Back to all projects 1312 Rainwood Ln, Raleigh, NC 27615 3 Beds | 2 Baths | Tot…" at bounding box center [742, 388] width 1485 height 663
click at [393, 305] on div "Work Orders" at bounding box center [366, 302] width 80 height 18
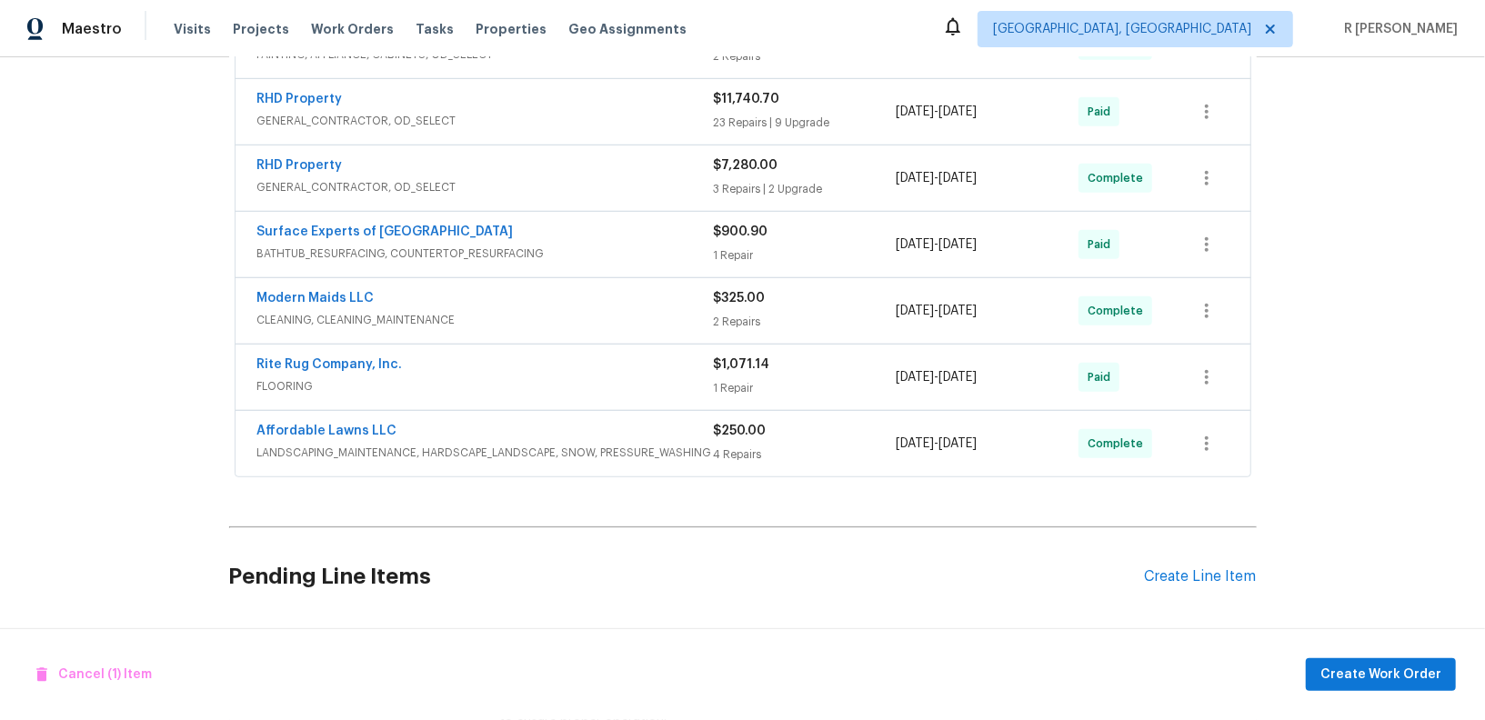
scroll to position [825, 0]
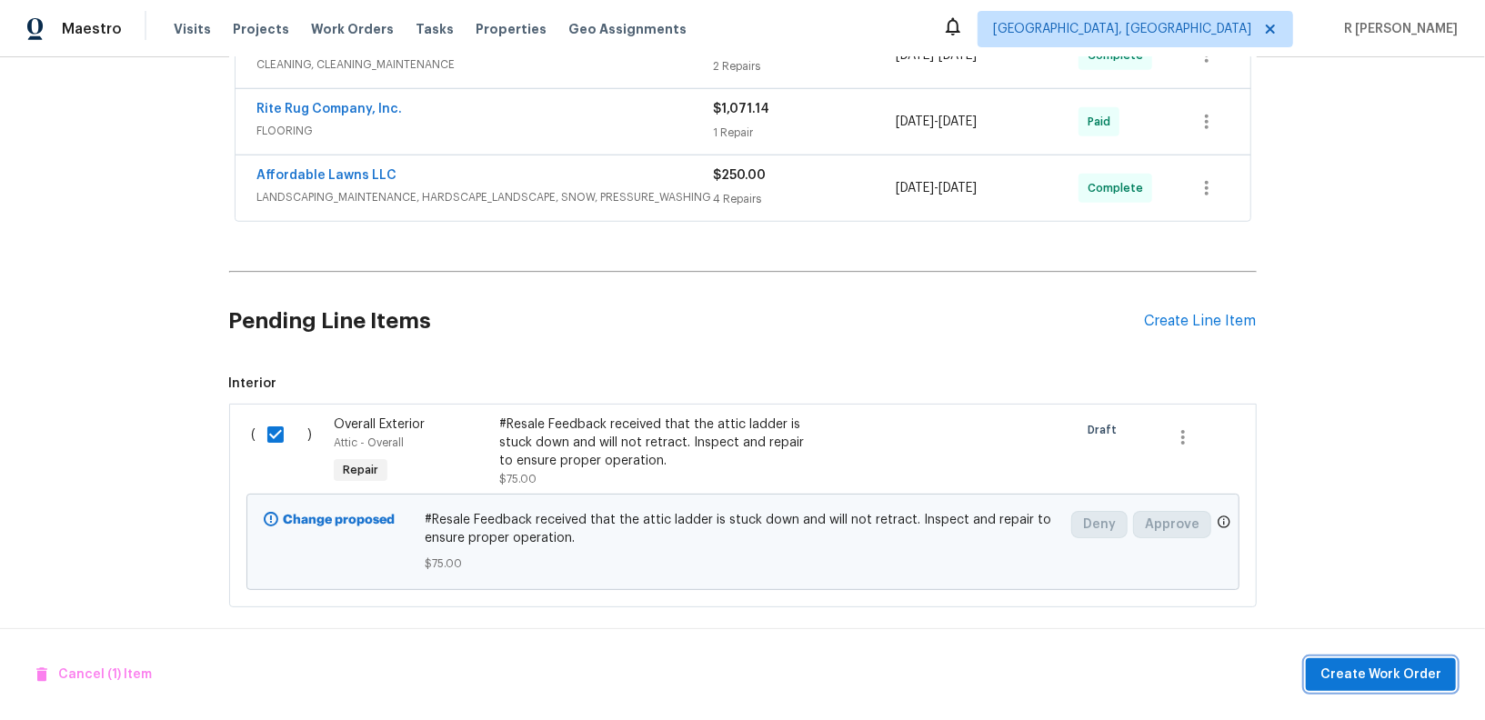
click at [1390, 678] on span "Create Work Order" at bounding box center [1380, 675] width 121 height 23
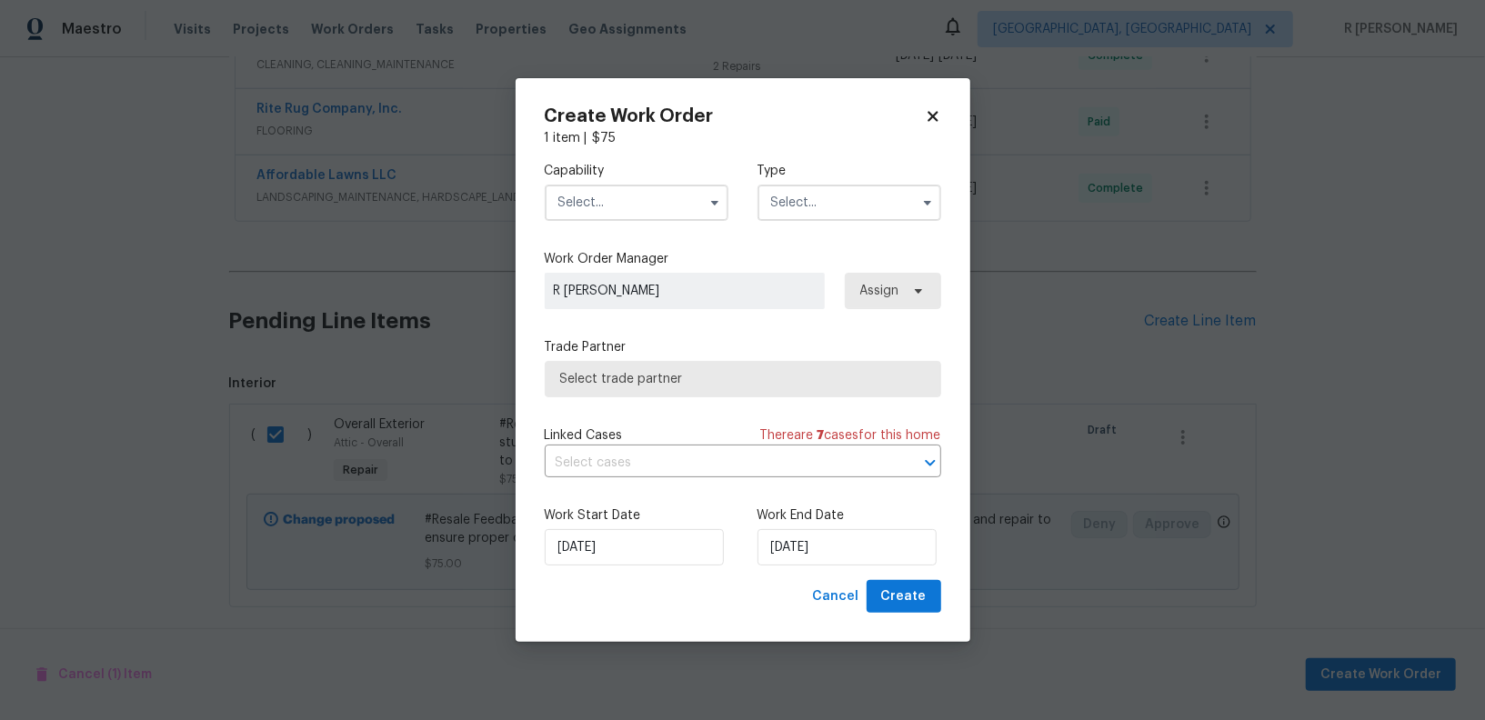
click at [677, 215] on input "text" at bounding box center [637, 203] width 184 height 36
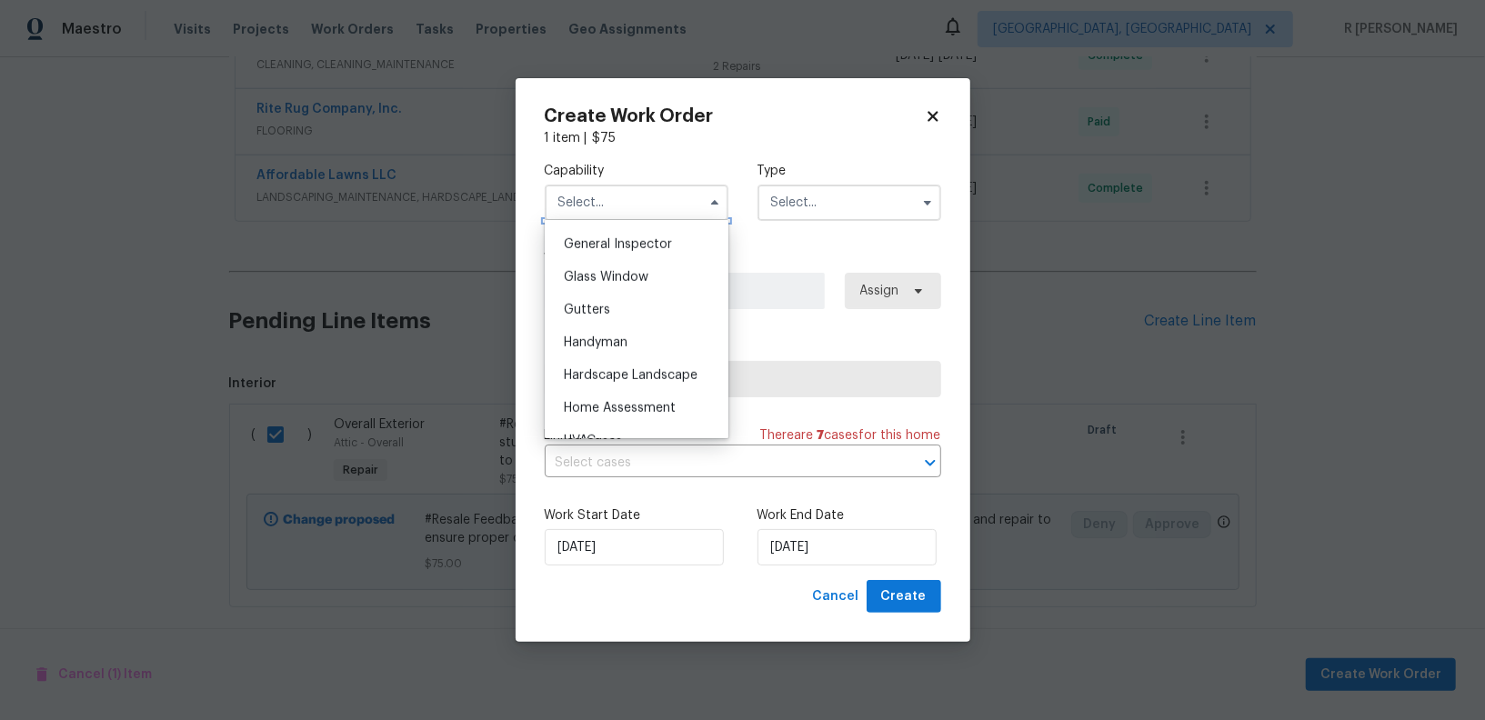
scroll to position [906, 0]
click at [640, 335] on div "Handyman" at bounding box center [636, 335] width 175 height 33
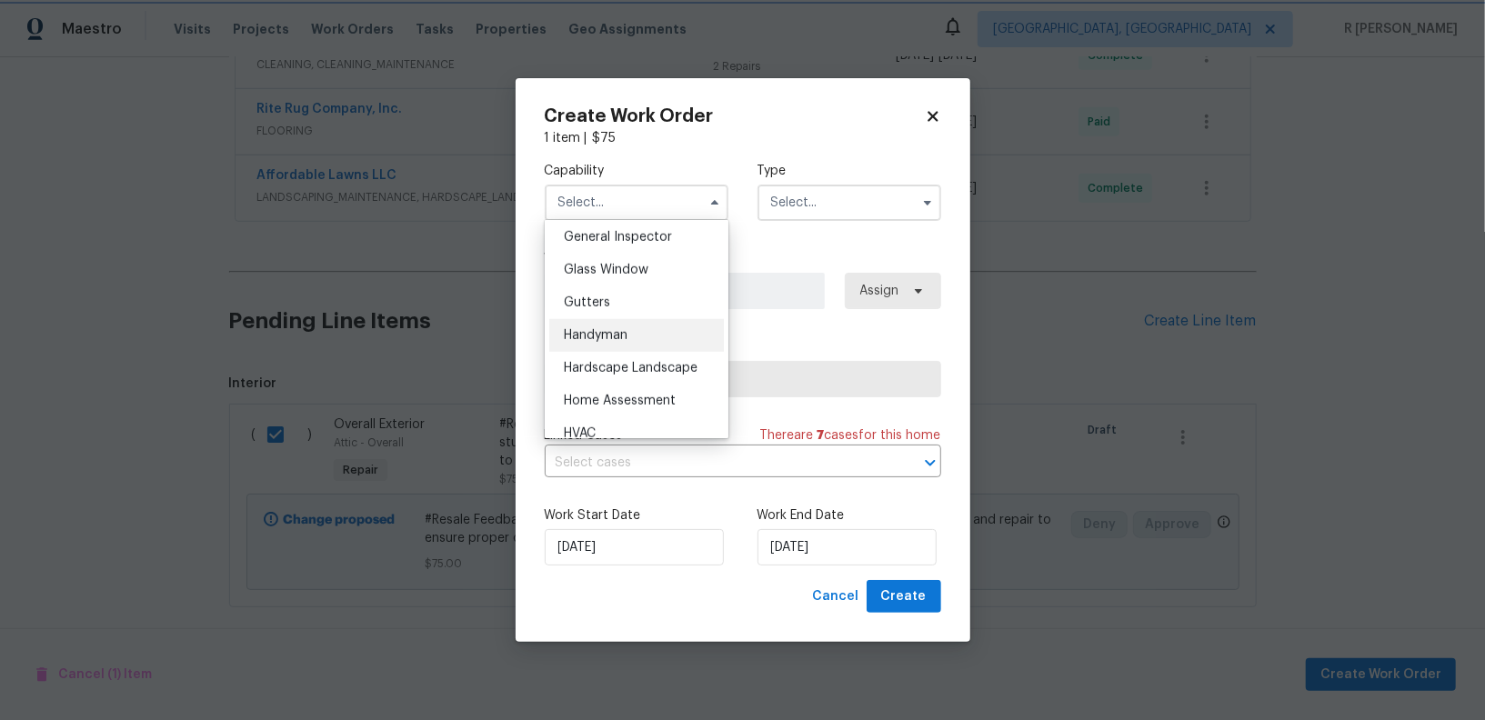
type input "Handyman"
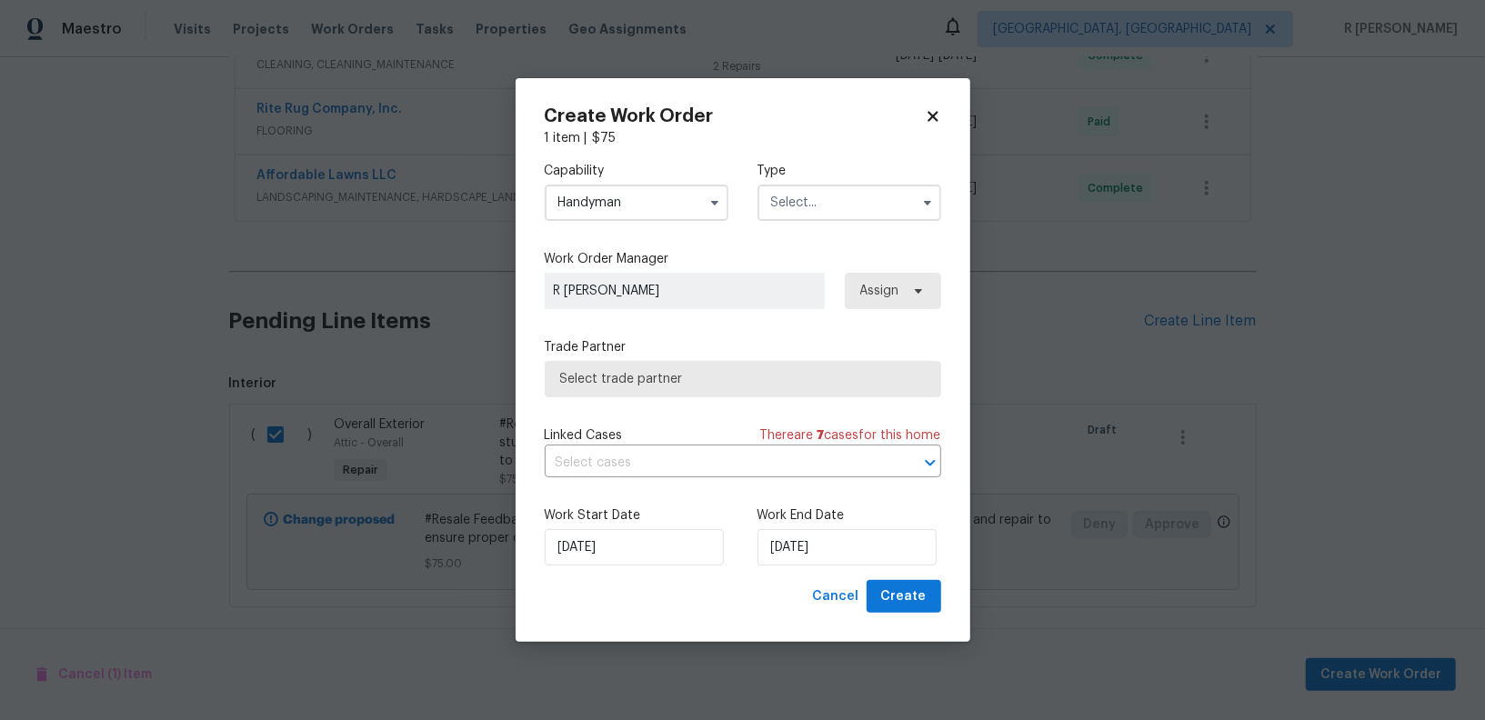
click at [836, 197] on input "text" at bounding box center [849, 203] width 184 height 36
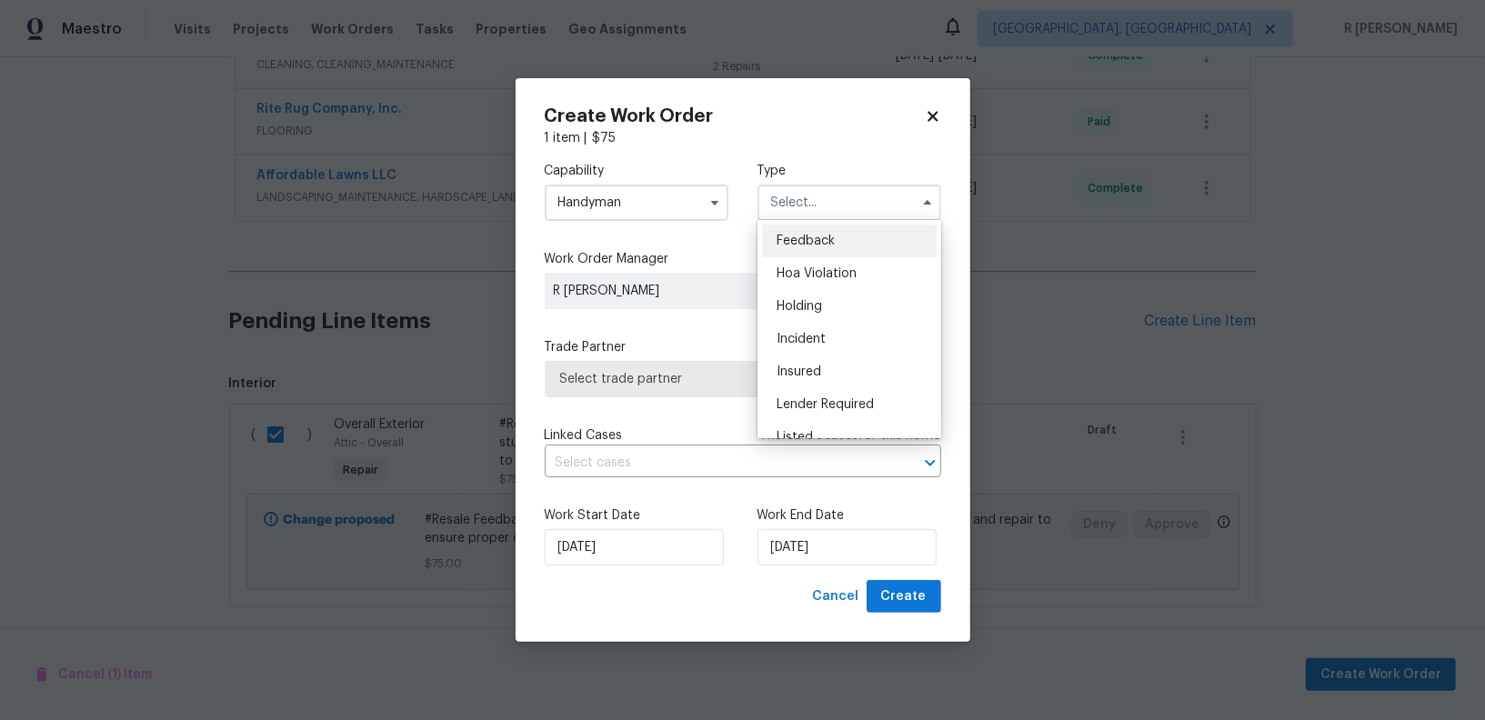
click at [834, 242] on div "Feedback" at bounding box center [849, 241] width 175 height 33
type input "Feedback"
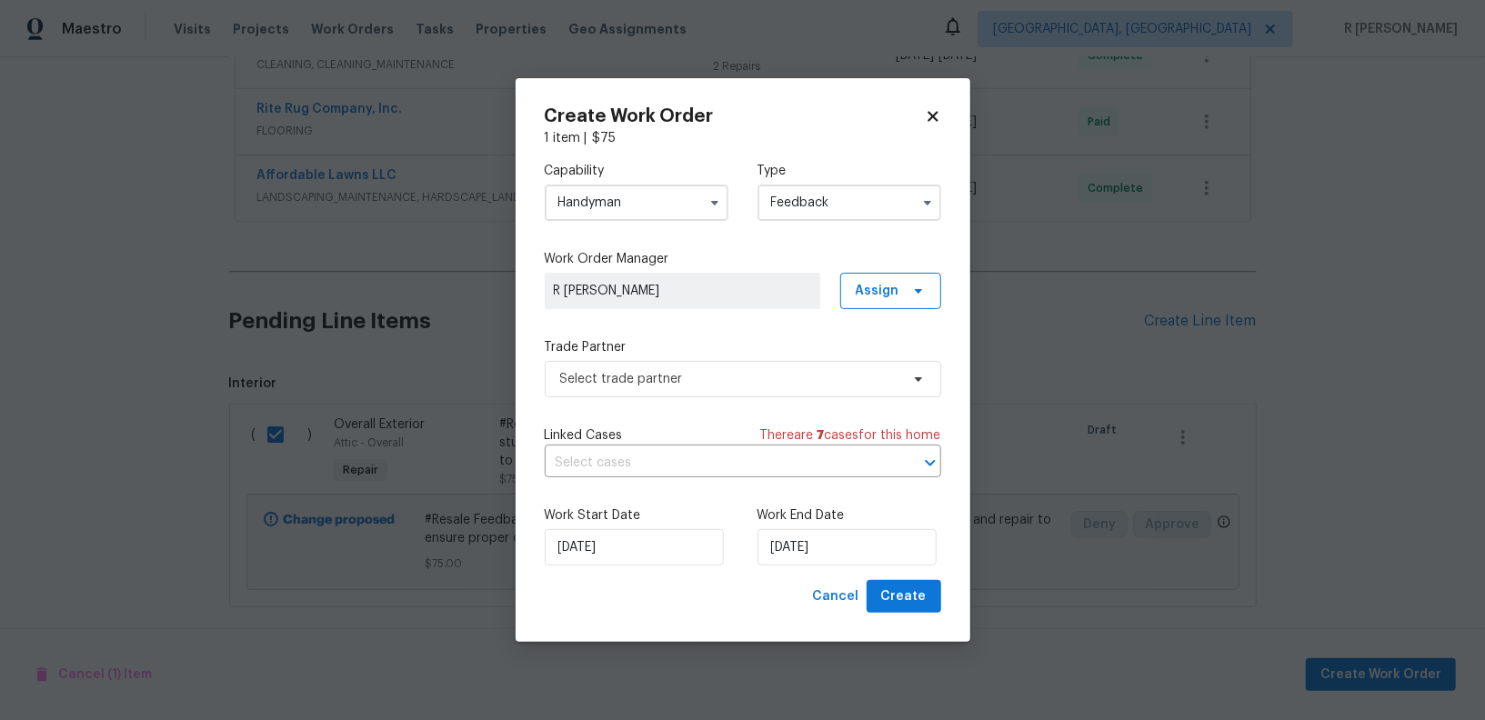
click at [685, 404] on div "Capability Handyman Type Feedback Work Order Manager R Yogesh Kannan Assign Tra…" at bounding box center [743, 363] width 396 height 433
click at [682, 401] on div "Capability Handyman Type Feedback Work Order Manager R Yogesh Kannan Assign Tra…" at bounding box center [743, 363] width 396 height 433
click at [694, 370] on span "Select trade partner" at bounding box center [729, 379] width 339 height 18
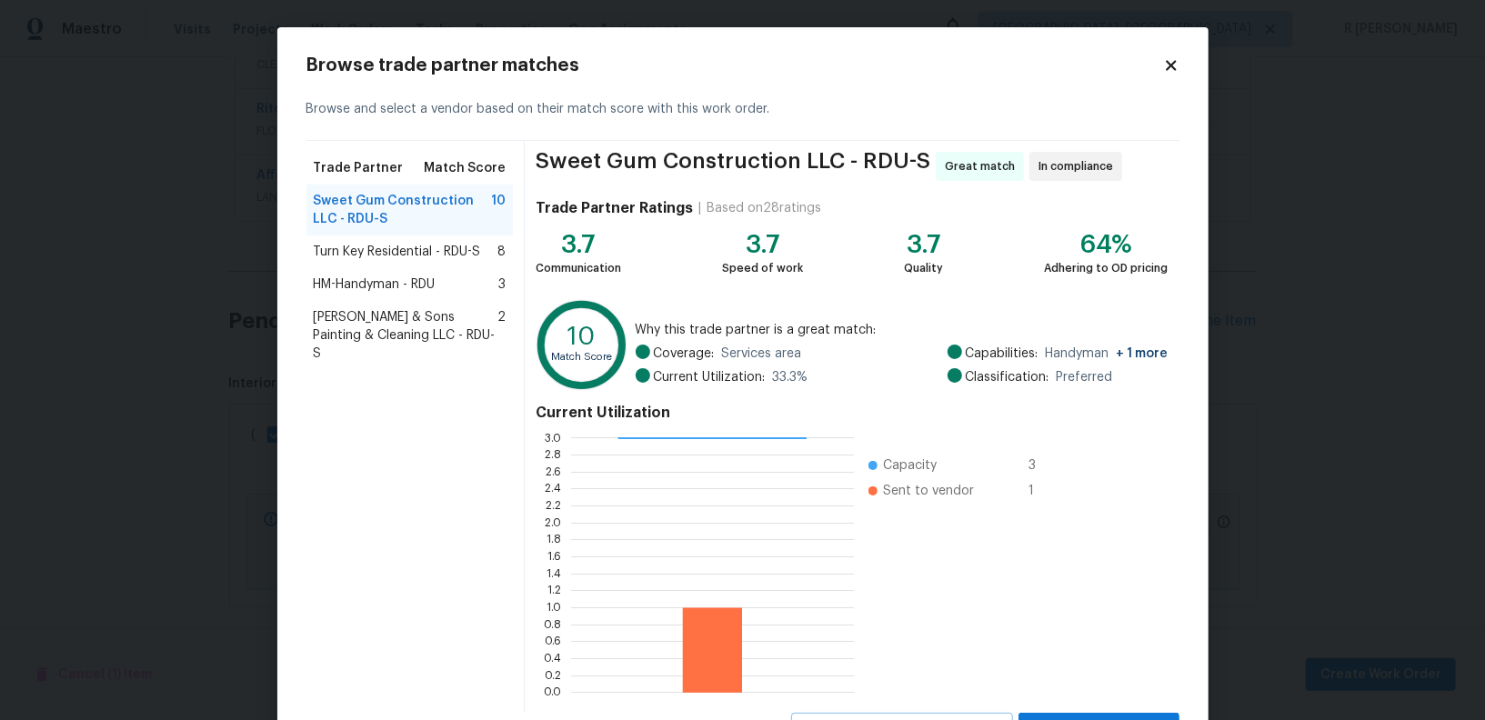
scroll to position [81, 0]
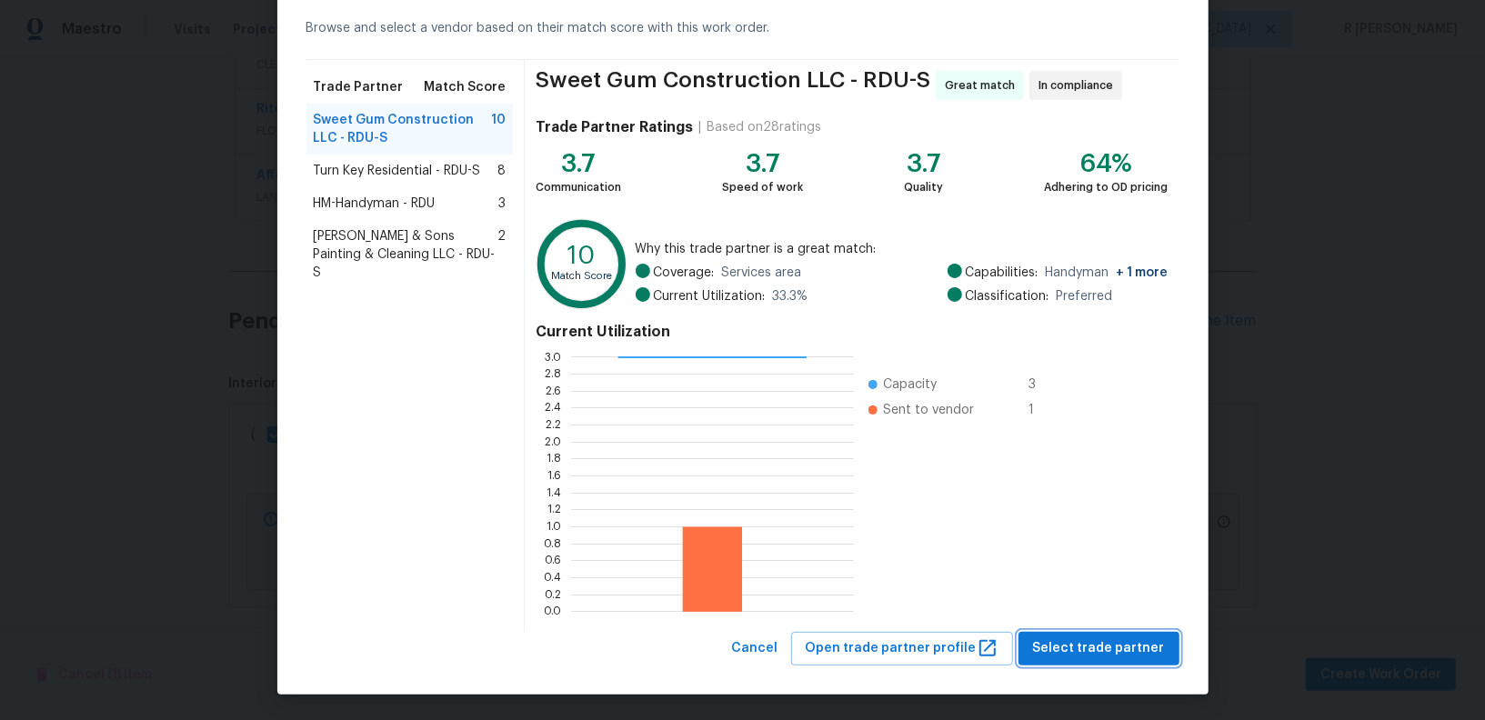
click at [1100, 632] on button "Select trade partner" at bounding box center [1098, 649] width 161 height 34
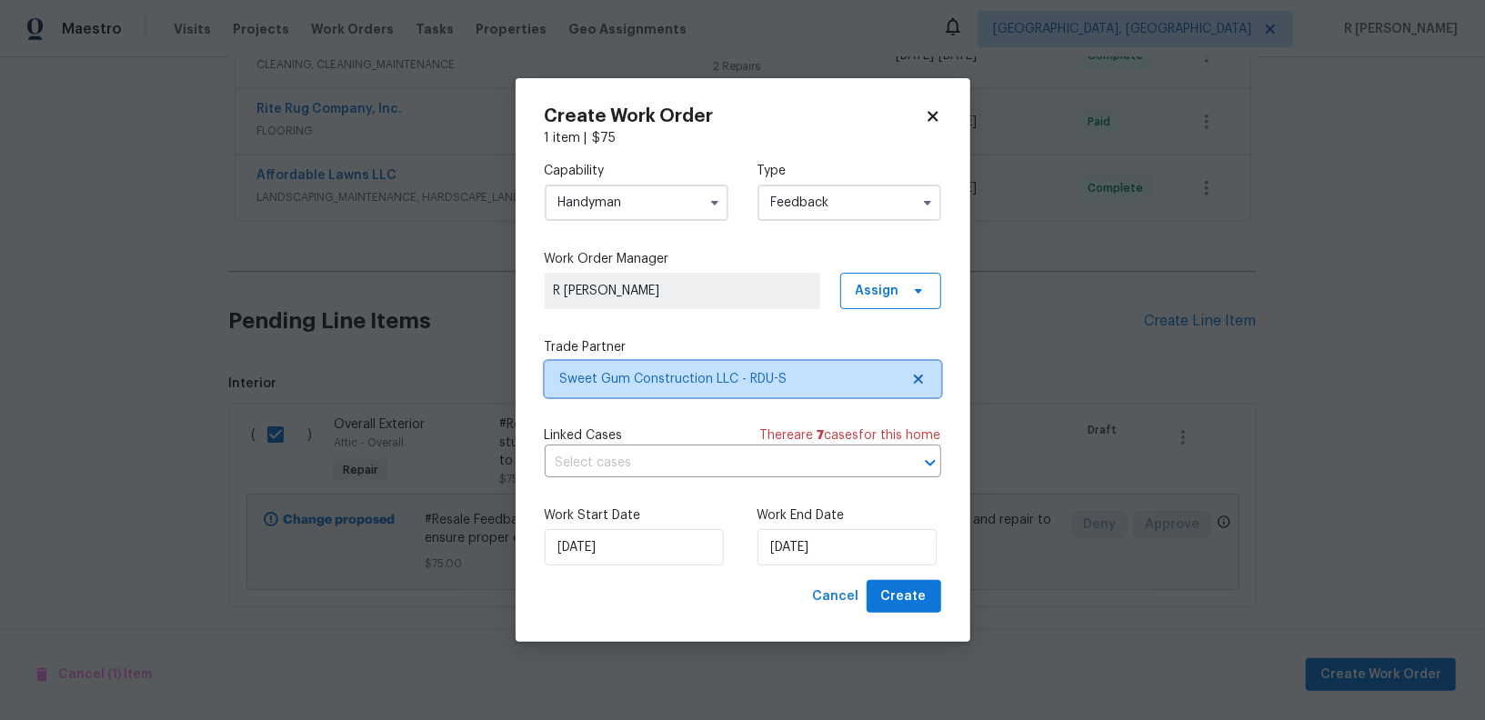
scroll to position [0, 0]
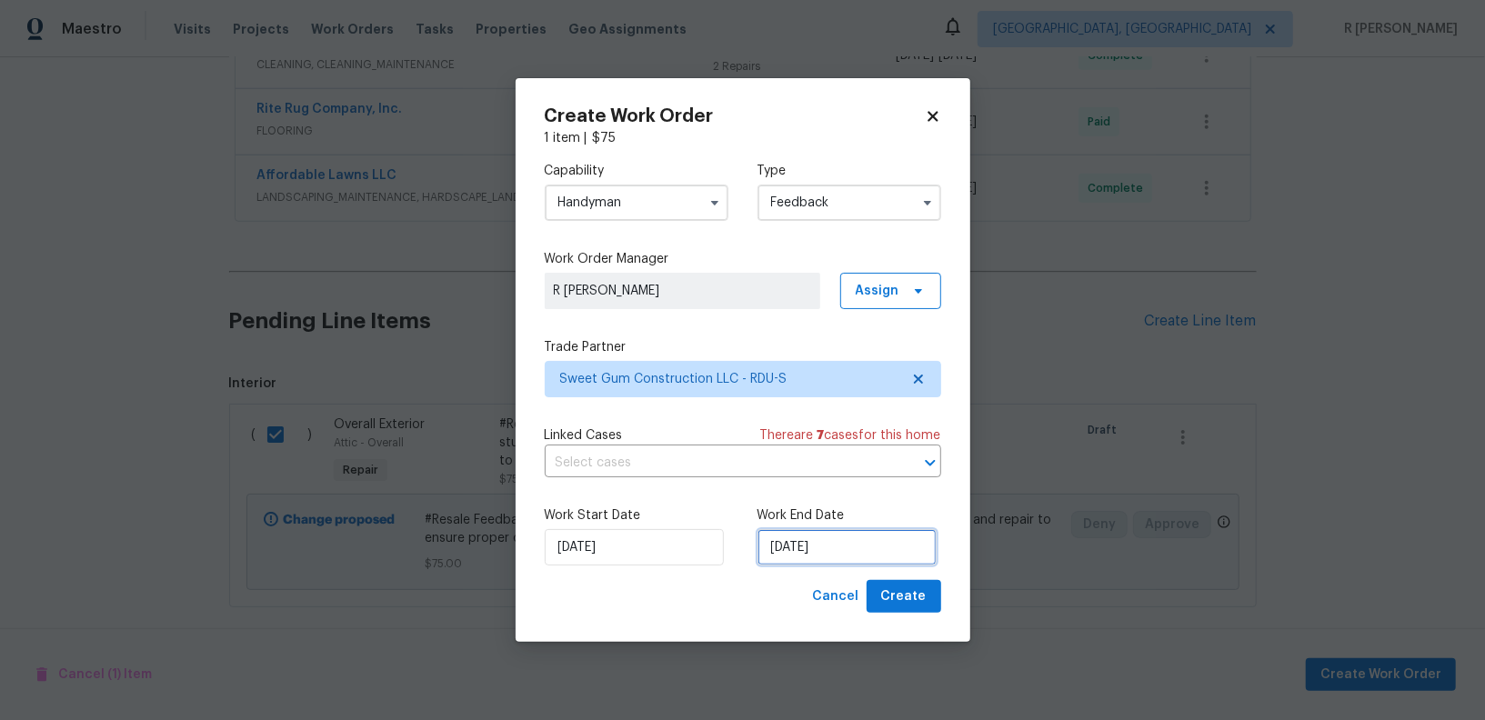
click at [795, 546] on input "12/08/2025" at bounding box center [846, 547] width 179 height 36
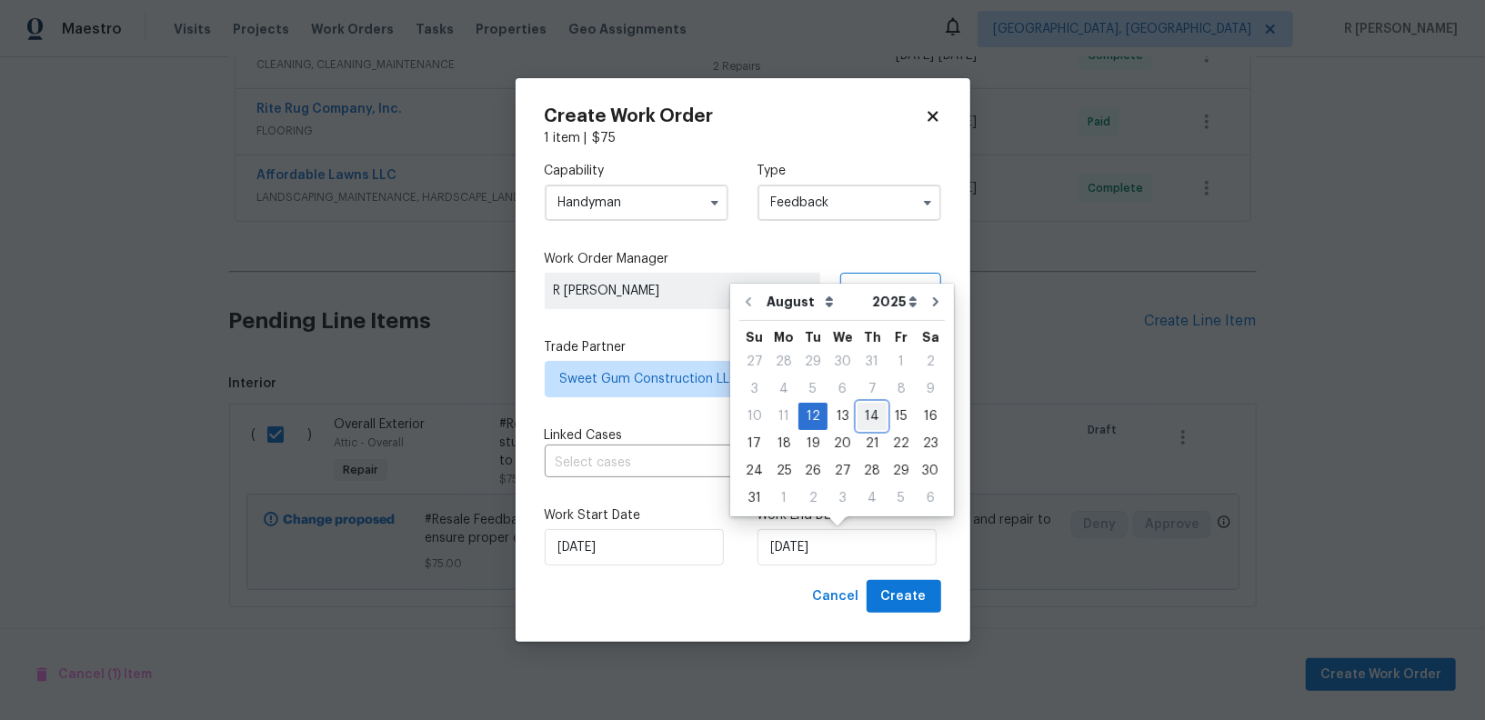
click at [862, 417] on div "14" at bounding box center [871, 416] width 29 height 25
type input "14/08/2025"
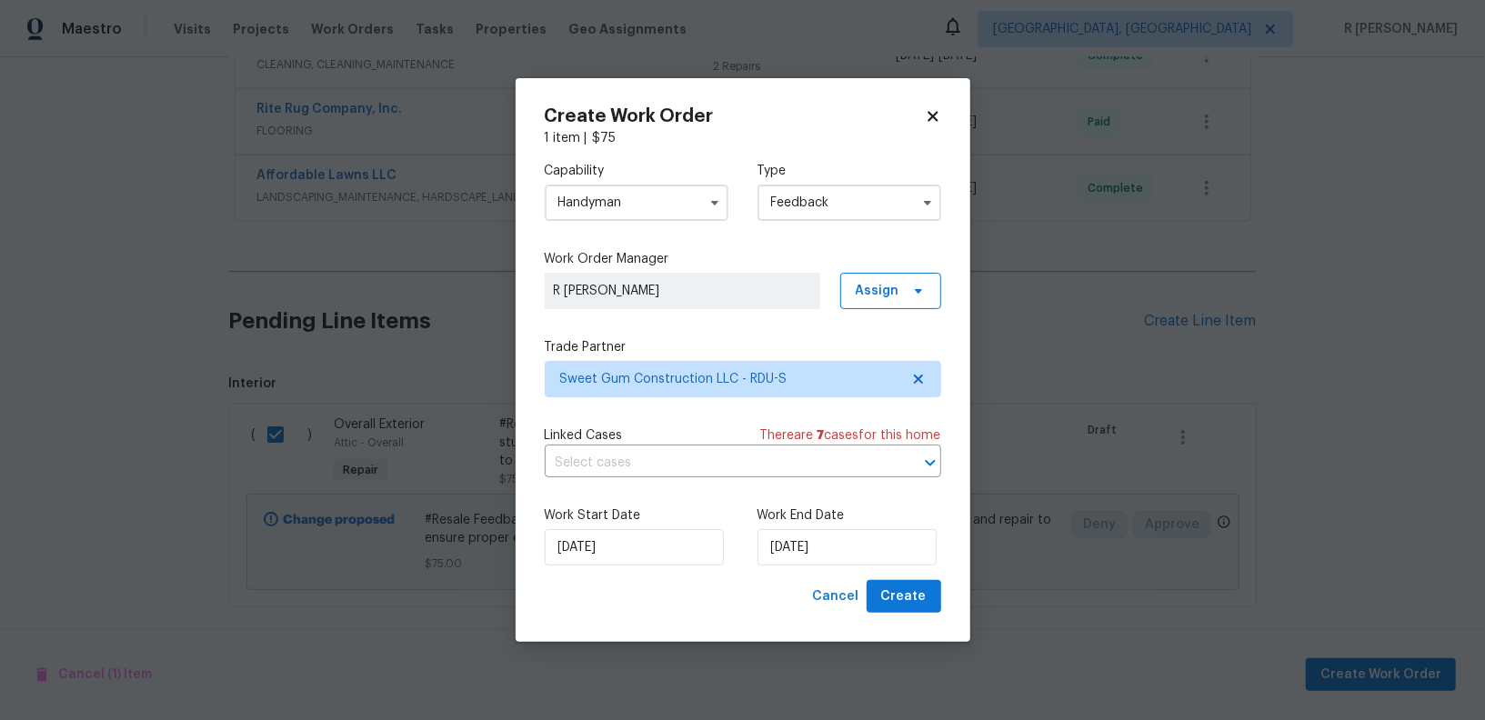
click at [916, 616] on div "Create Work Order 1 item | $ 75 Capability Handyman Type Feedback Work Order Ma…" at bounding box center [742, 360] width 455 height 565
click at [910, 596] on span "Create" at bounding box center [903, 596] width 45 height 23
checkbox input "false"
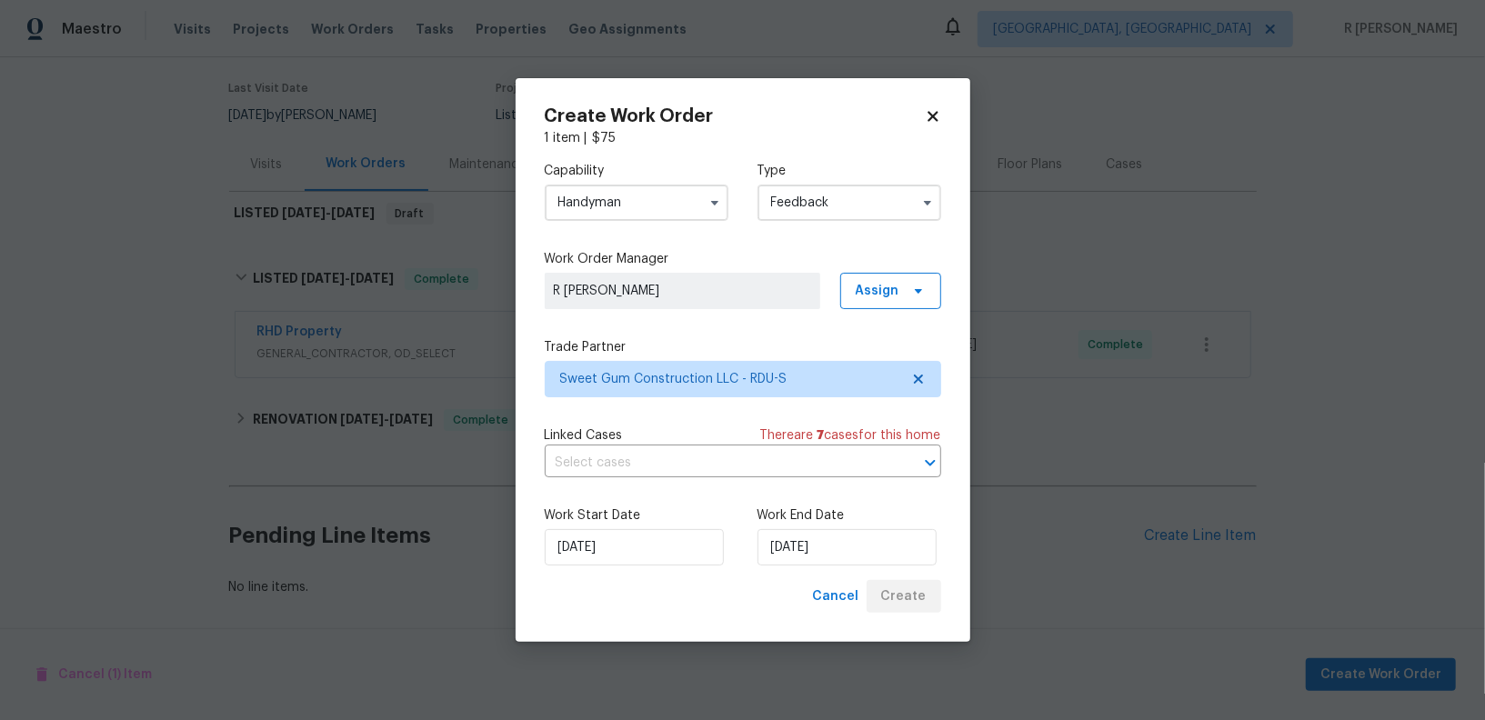
scroll to position [135, 0]
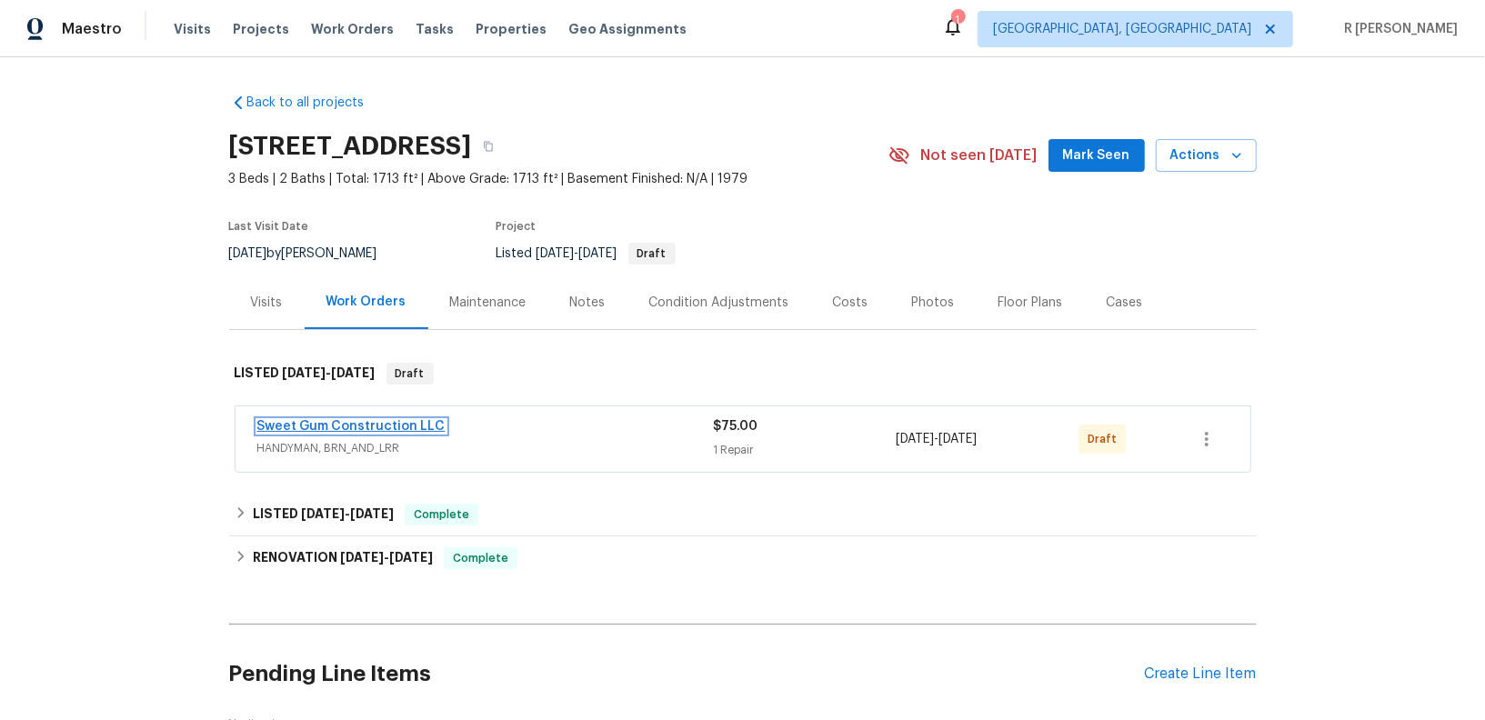
click at [319, 425] on link "Sweet Gum Construction LLC" at bounding box center [351, 426] width 188 height 13
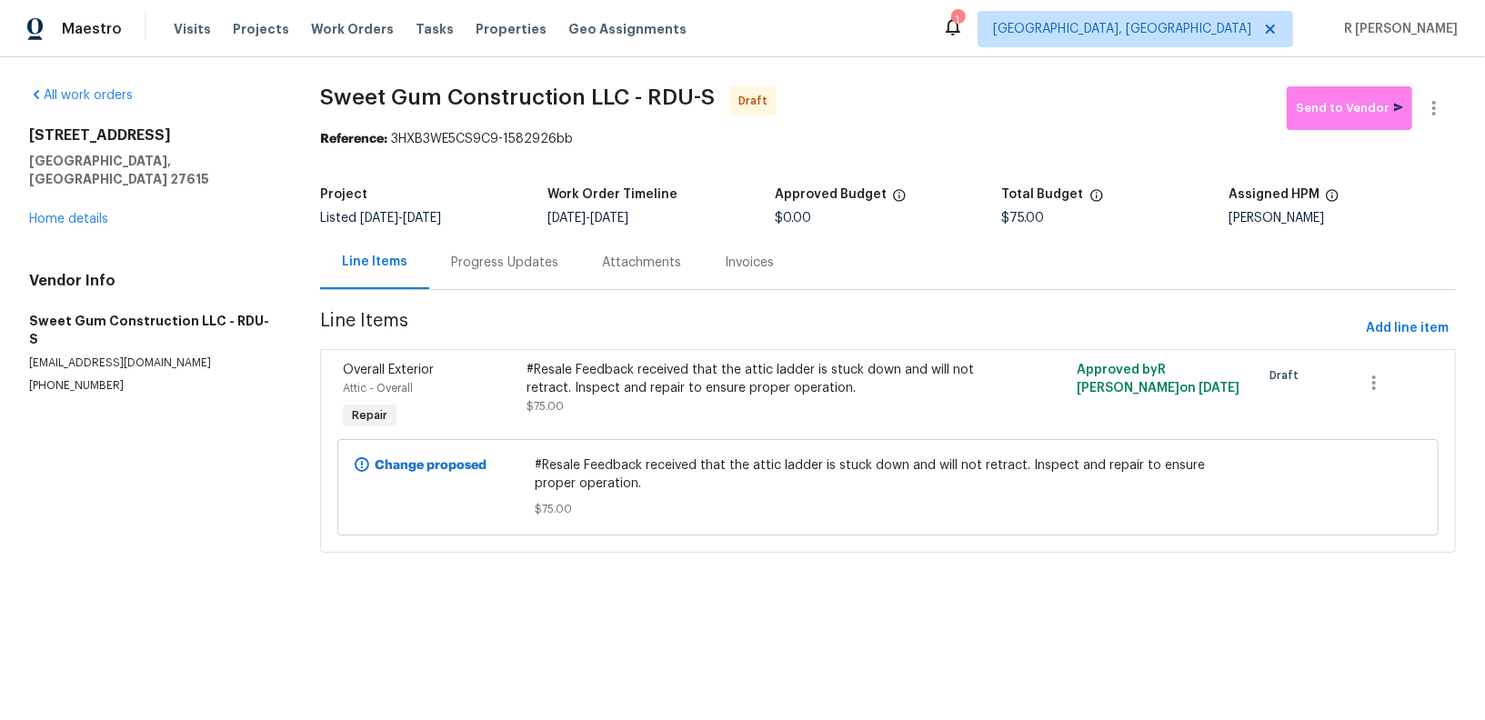
click at [524, 275] on div "Progress Updates" at bounding box center [504, 262] width 151 height 54
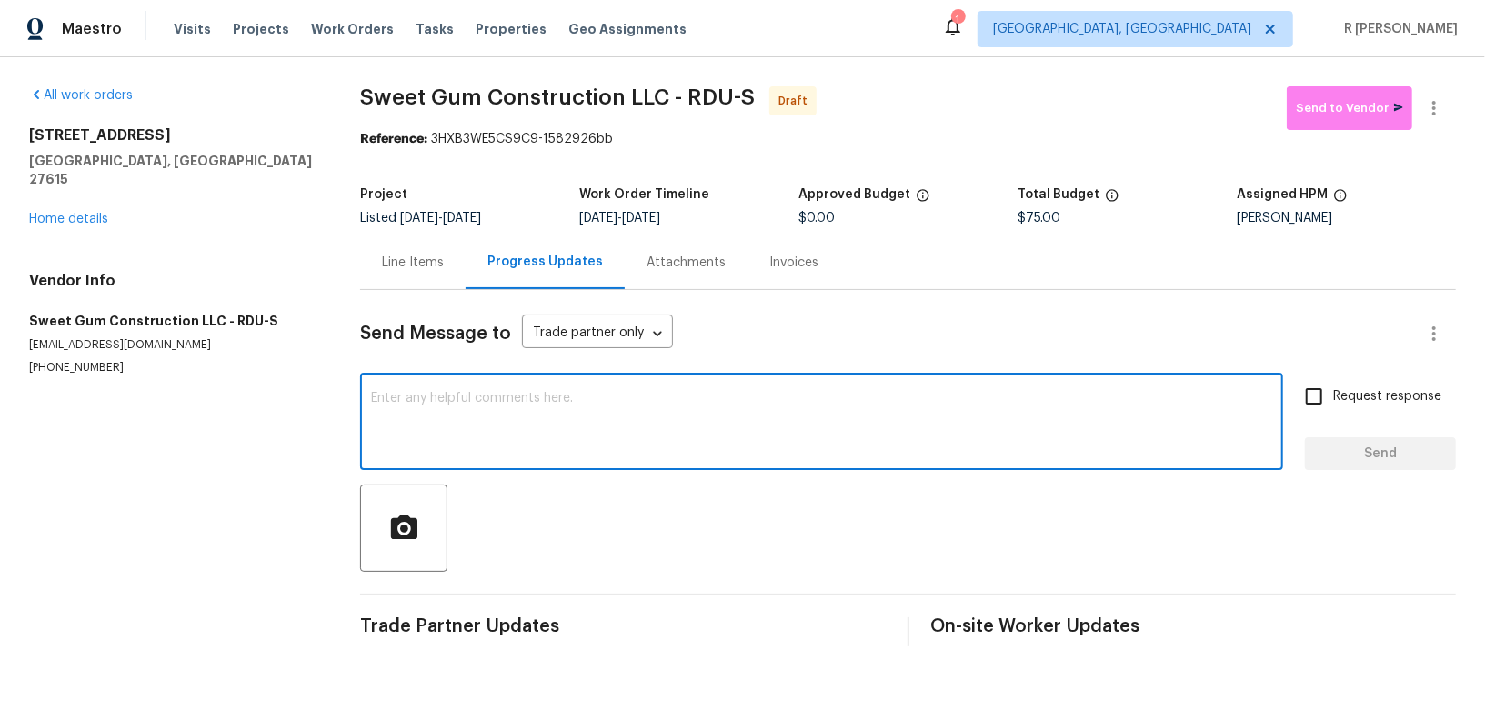
click at [654, 395] on textarea at bounding box center [821, 424] width 901 height 64
paste textarea "Hi this is (Yogesh) with Opendoor. I’m confirming you received the WO for the p…"
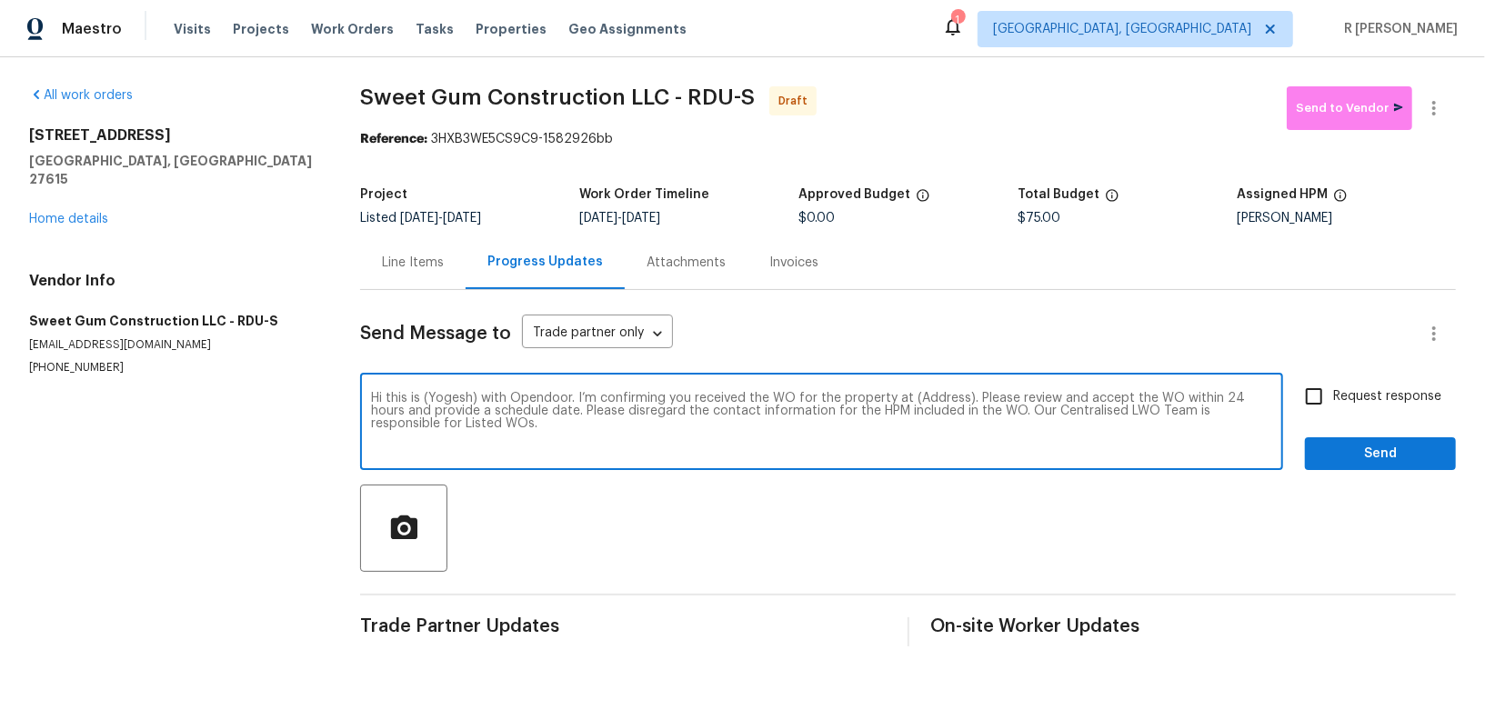
click at [936, 393] on textarea "Hi this is (Yogesh) with Opendoor. I’m confirming you received the WO for the p…" at bounding box center [821, 424] width 901 height 64
paste textarea "1312 Rainwood Ln, Raleigh, NC 27615"
type textarea "Hi this is (Yogesh) with Opendoor. I’m confirming you received the WO for the p…"
click at [1326, 391] on input "Request response" at bounding box center [1314, 396] width 38 height 38
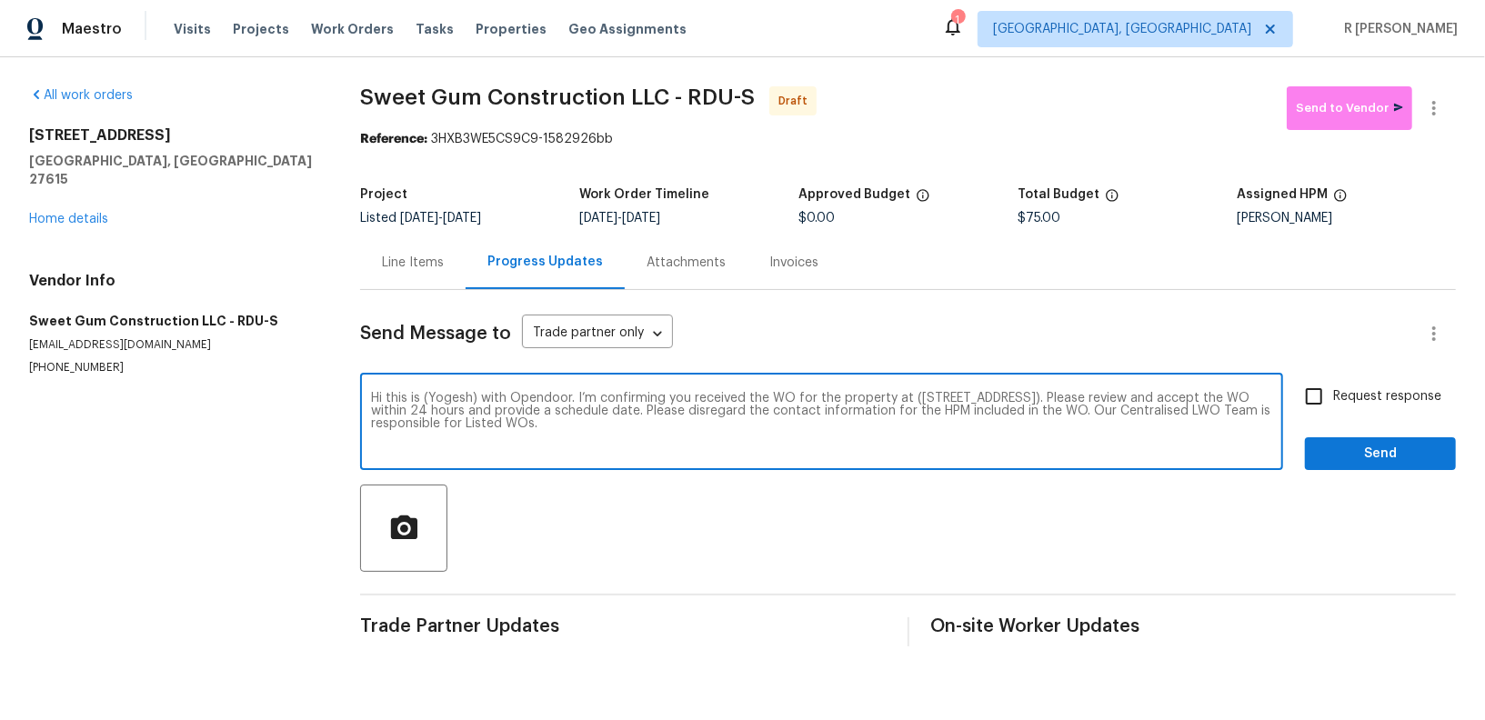
checkbox input "true"
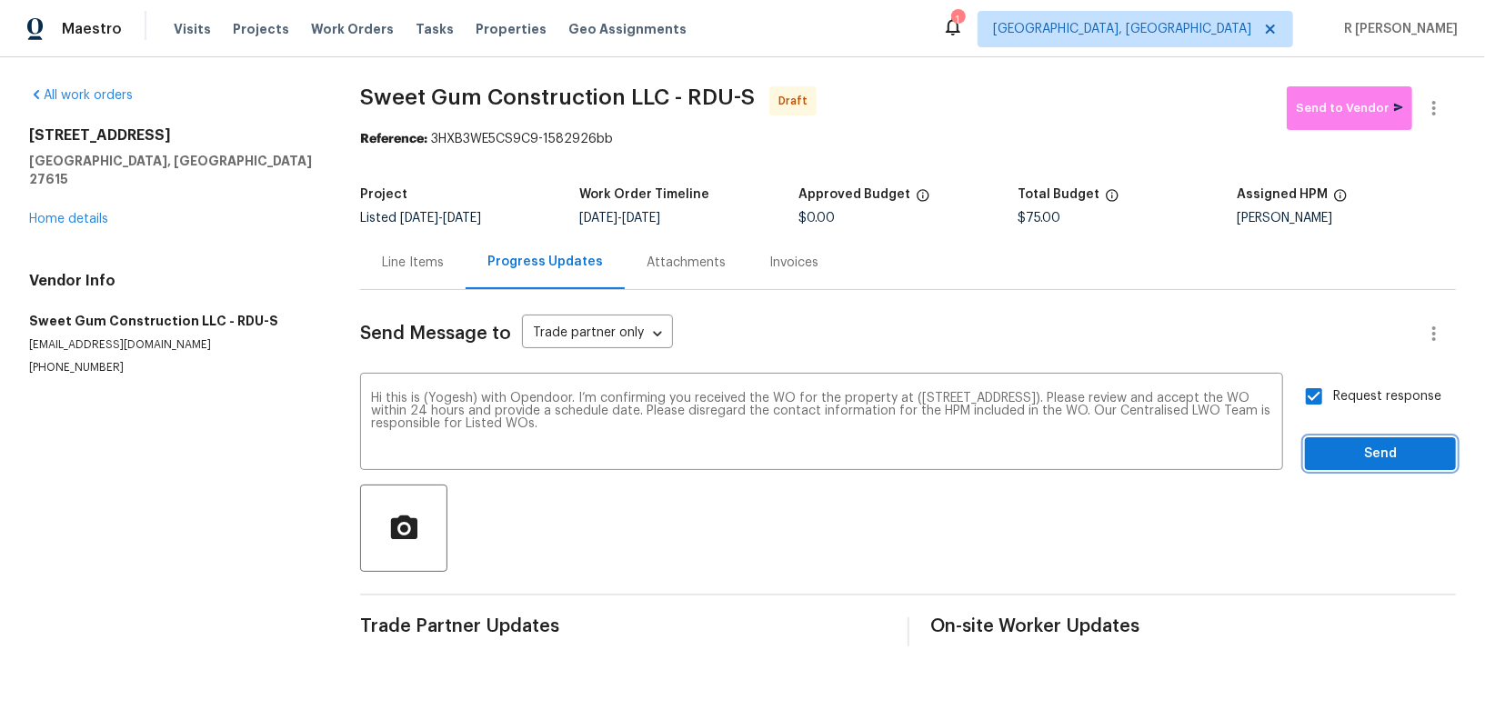
click at [1320, 465] on button "Send" at bounding box center [1380, 454] width 151 height 34
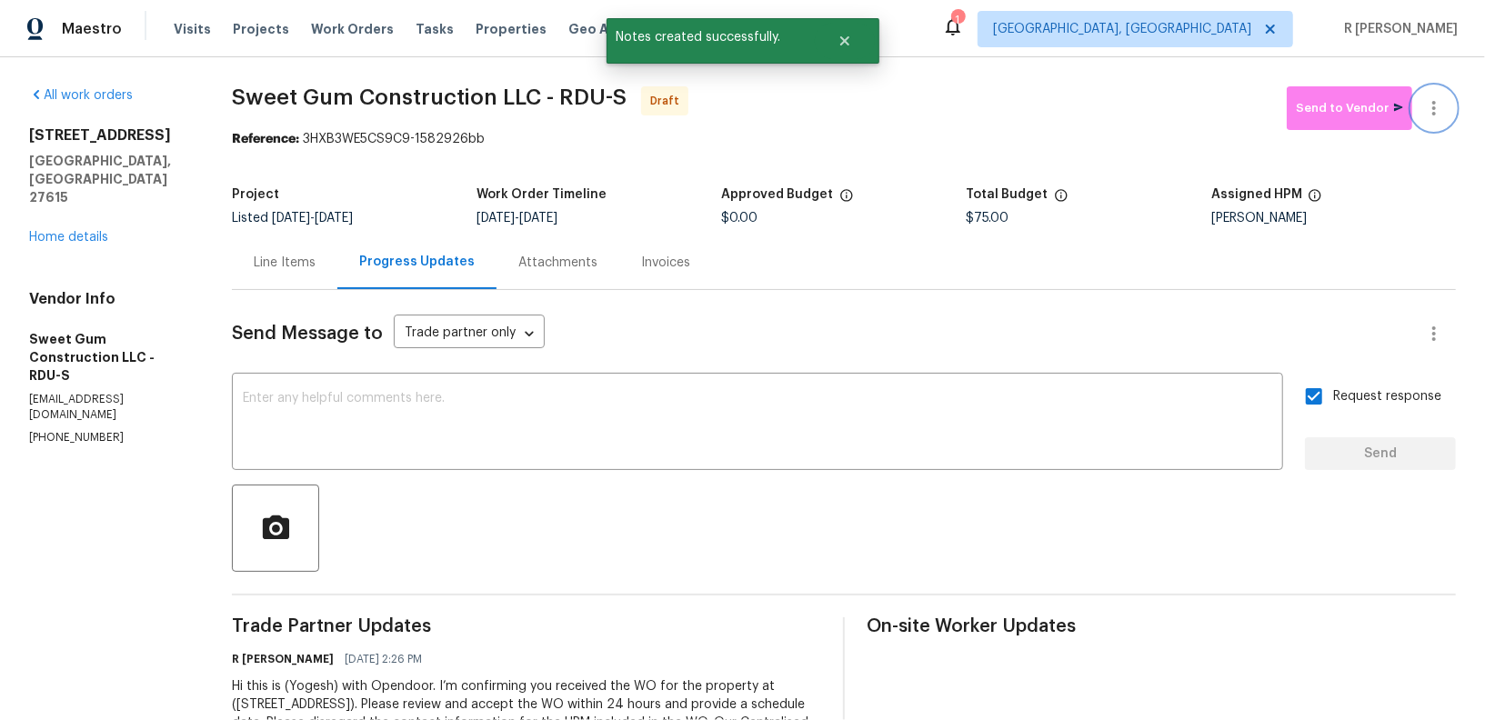
click at [1422, 108] on button "button" at bounding box center [1434, 108] width 44 height 44
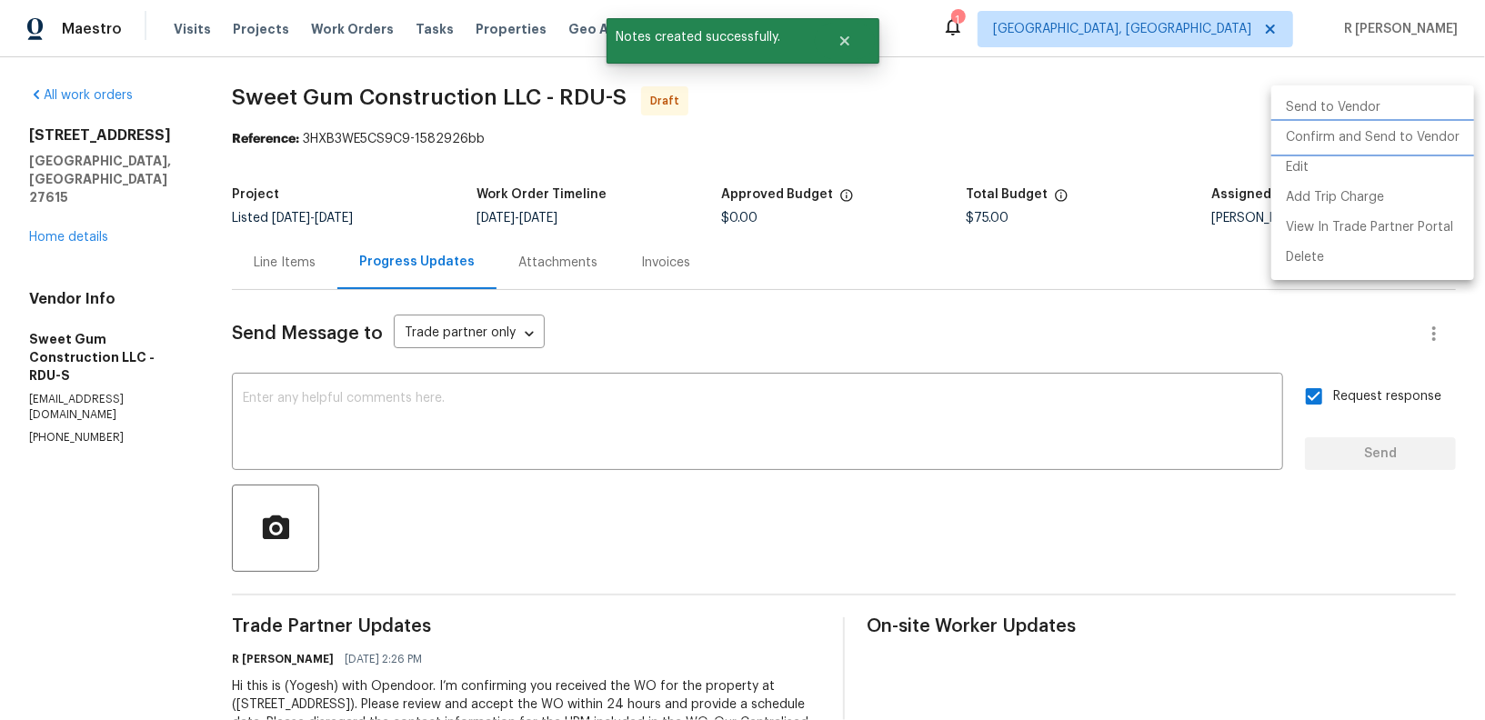
click at [1345, 137] on li "Confirm and Send to Vendor" at bounding box center [1372, 138] width 203 height 30
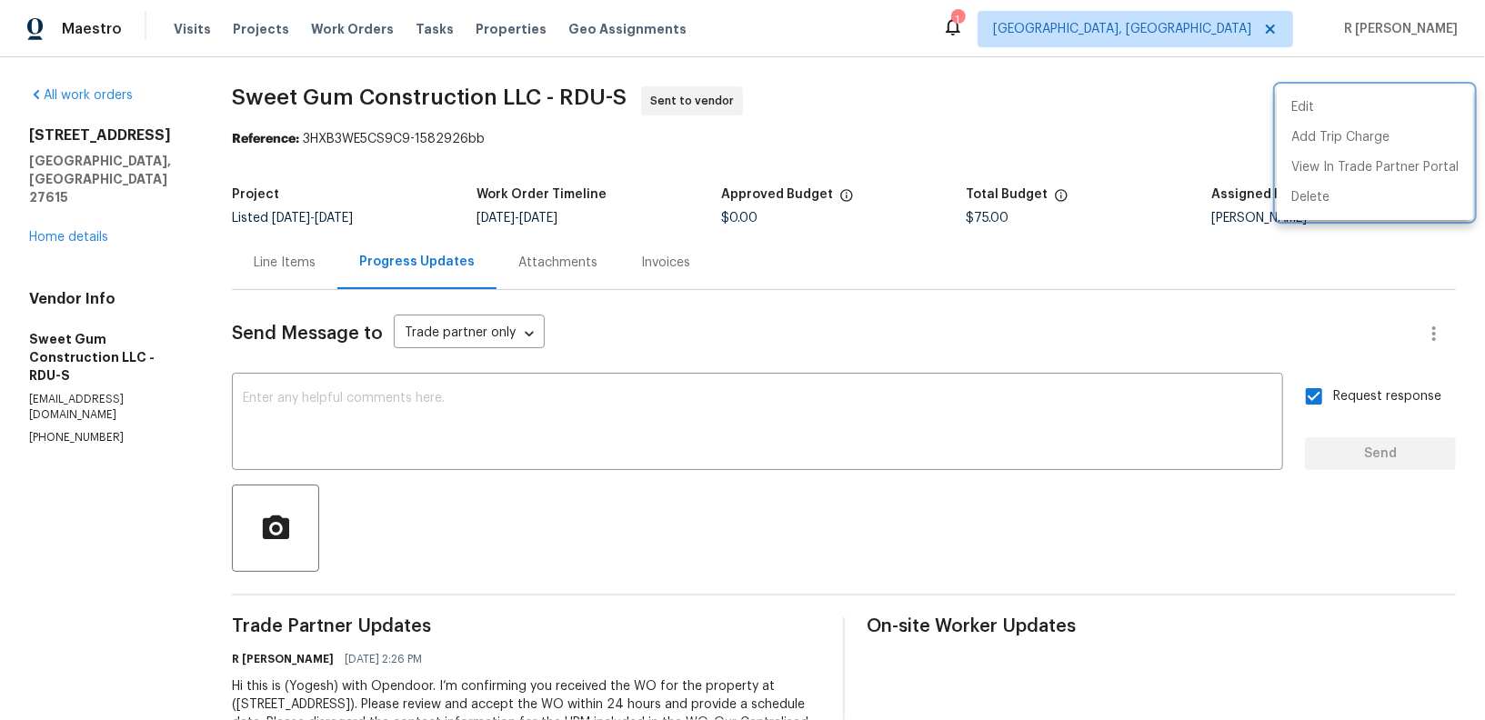
click at [1096, 158] on div at bounding box center [742, 360] width 1485 height 720
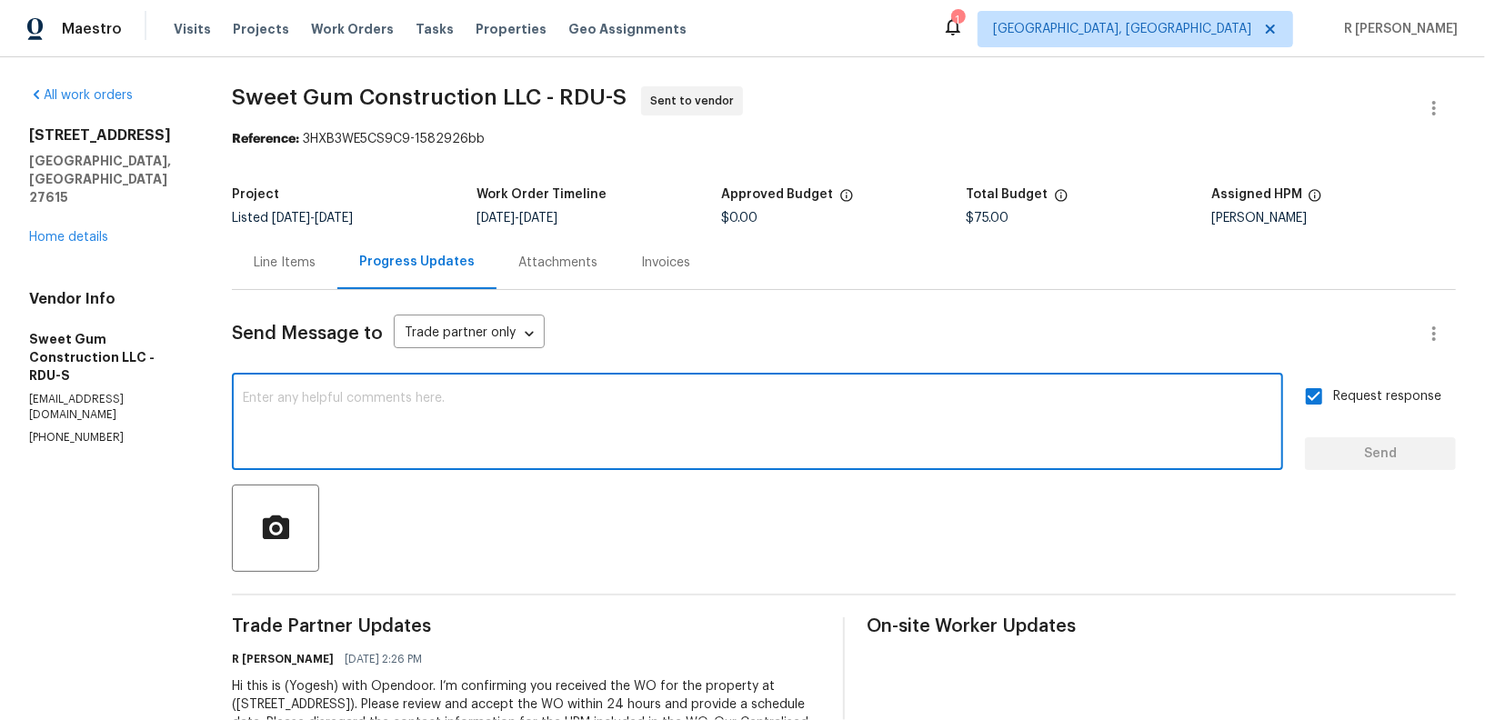
click at [581, 425] on textarea at bounding box center [757, 424] width 1029 height 64
paste textarea "Resale LWO work order was sent to the TP () with a scheduled work date of 01/17."
type textarea "Resale LWO work order was sent to the TP () with a scheduled work date of 01/17."
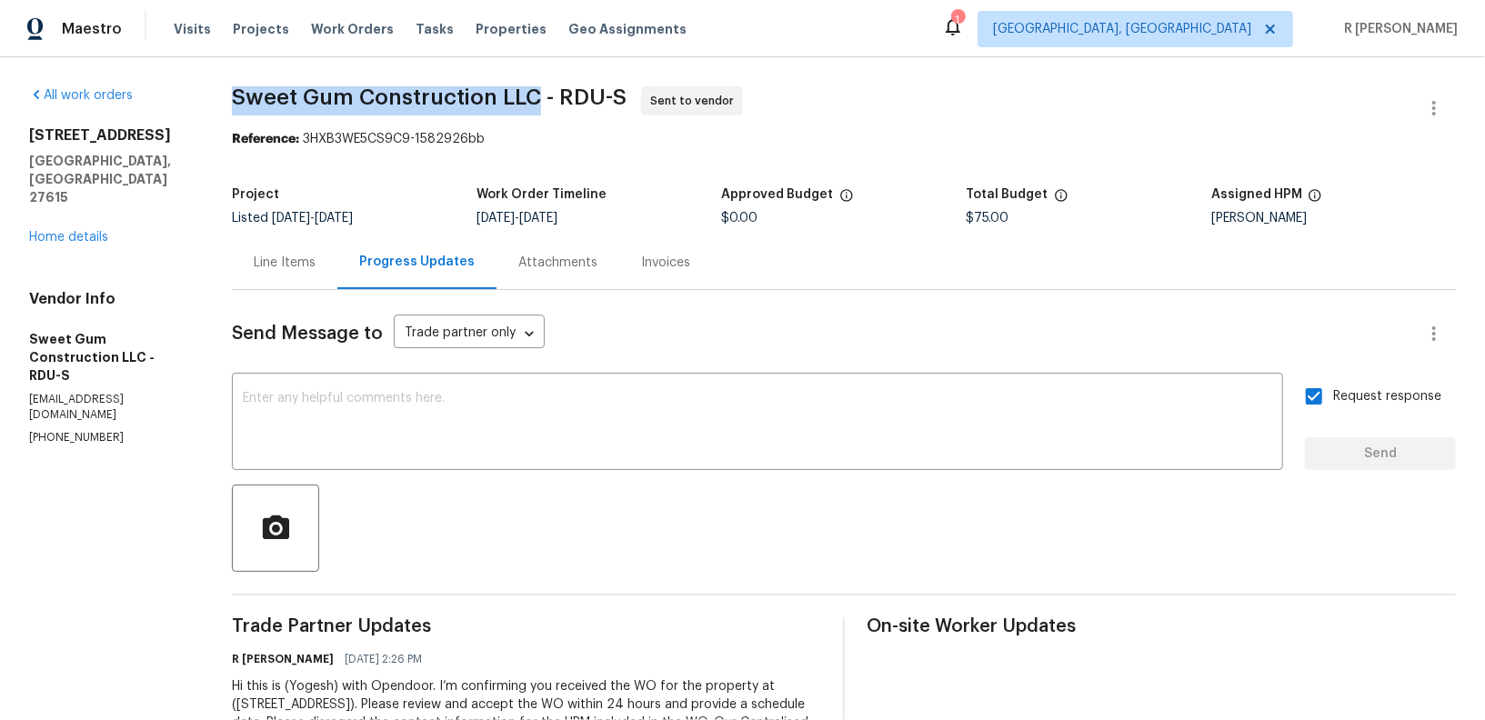
drag, startPoint x: 561, startPoint y: 97, endPoint x: 261, endPoint y: 101, distance: 300.0
click at [261, 101] on span "Sweet Gum Construction LLC - RDU-S" at bounding box center [429, 97] width 395 height 22
copy span "Sweet Gum Construction LLC"
click at [66, 231] on link "Home details" at bounding box center [68, 237] width 79 height 13
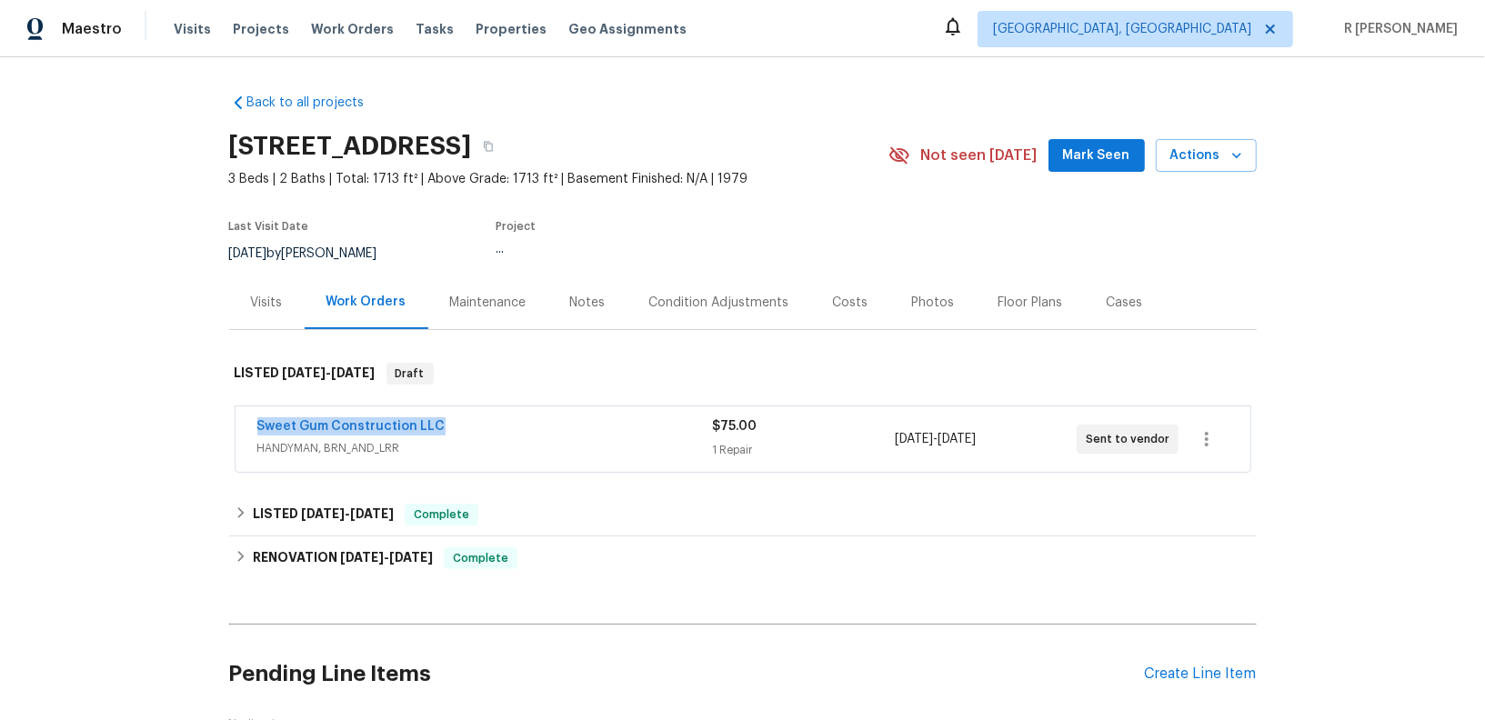
drag, startPoint x: 457, startPoint y: 430, endPoint x: 149, endPoint y: 430, distance: 308.2
click at [149, 430] on div "Back to all projects 1312 Rainwood Ln, Raleigh, NC 27615 3 Beds | 2 Baths | Tot…" at bounding box center [742, 388] width 1485 height 663
copy link "Sweet Gum Construction LLC"
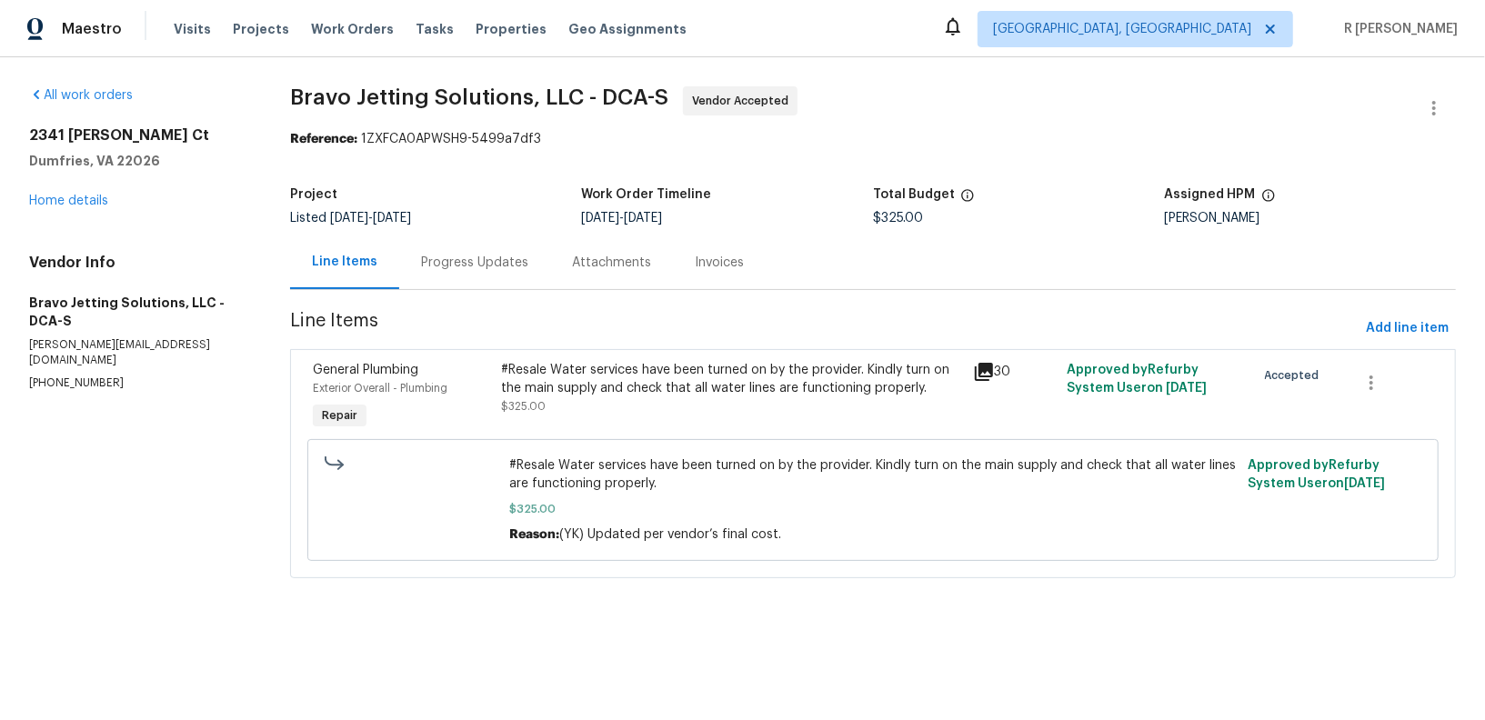
click at [495, 289] on div "Progress Updates" at bounding box center [474, 262] width 151 height 54
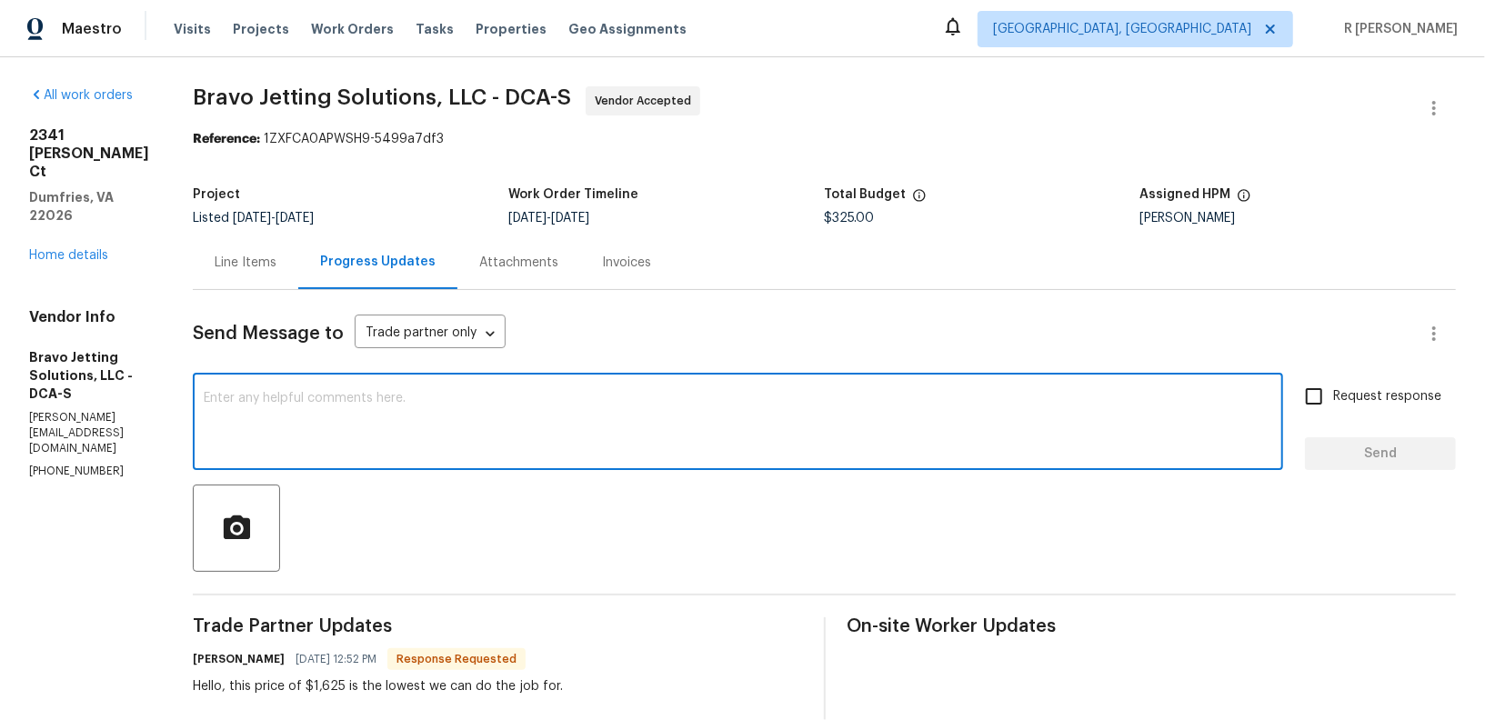
click at [620, 401] on textarea at bounding box center [738, 424] width 1068 height 64
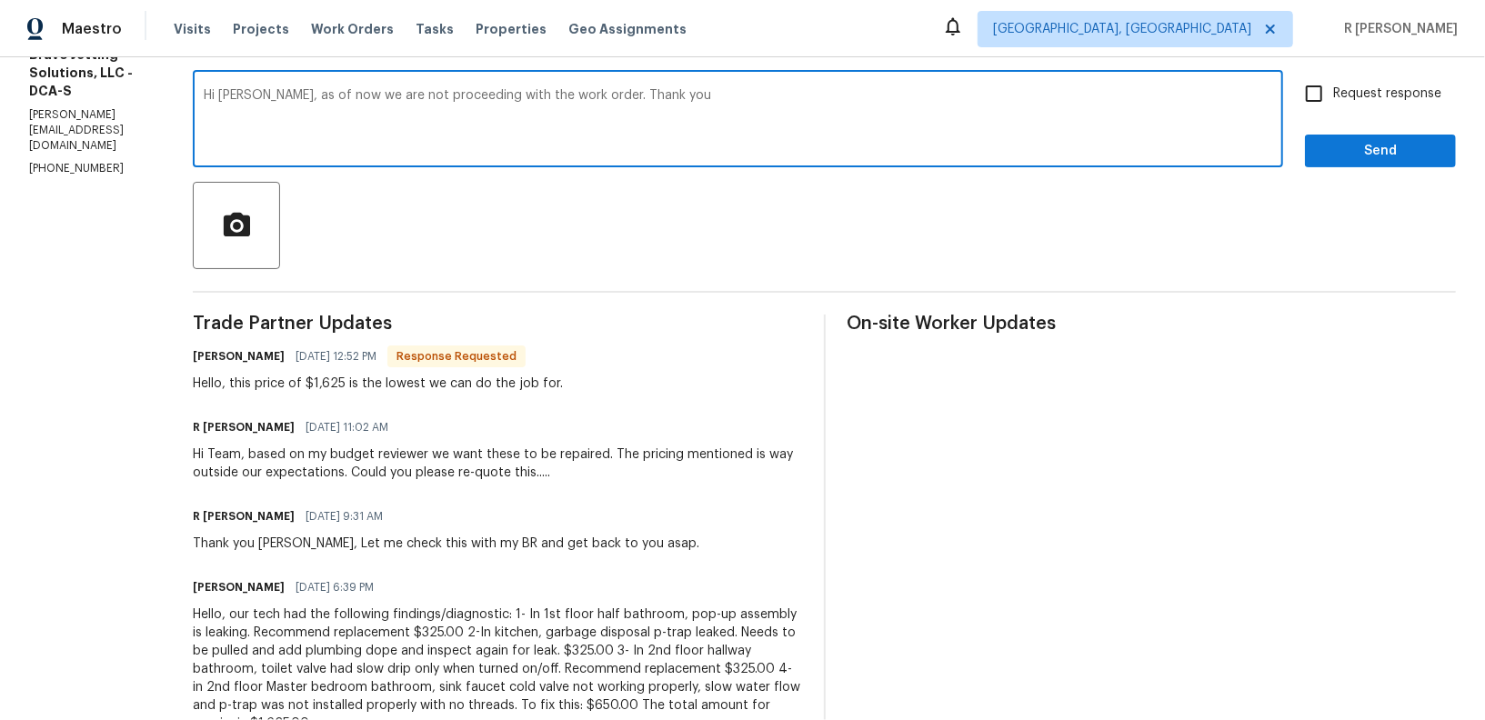
scroll to position [34, 0]
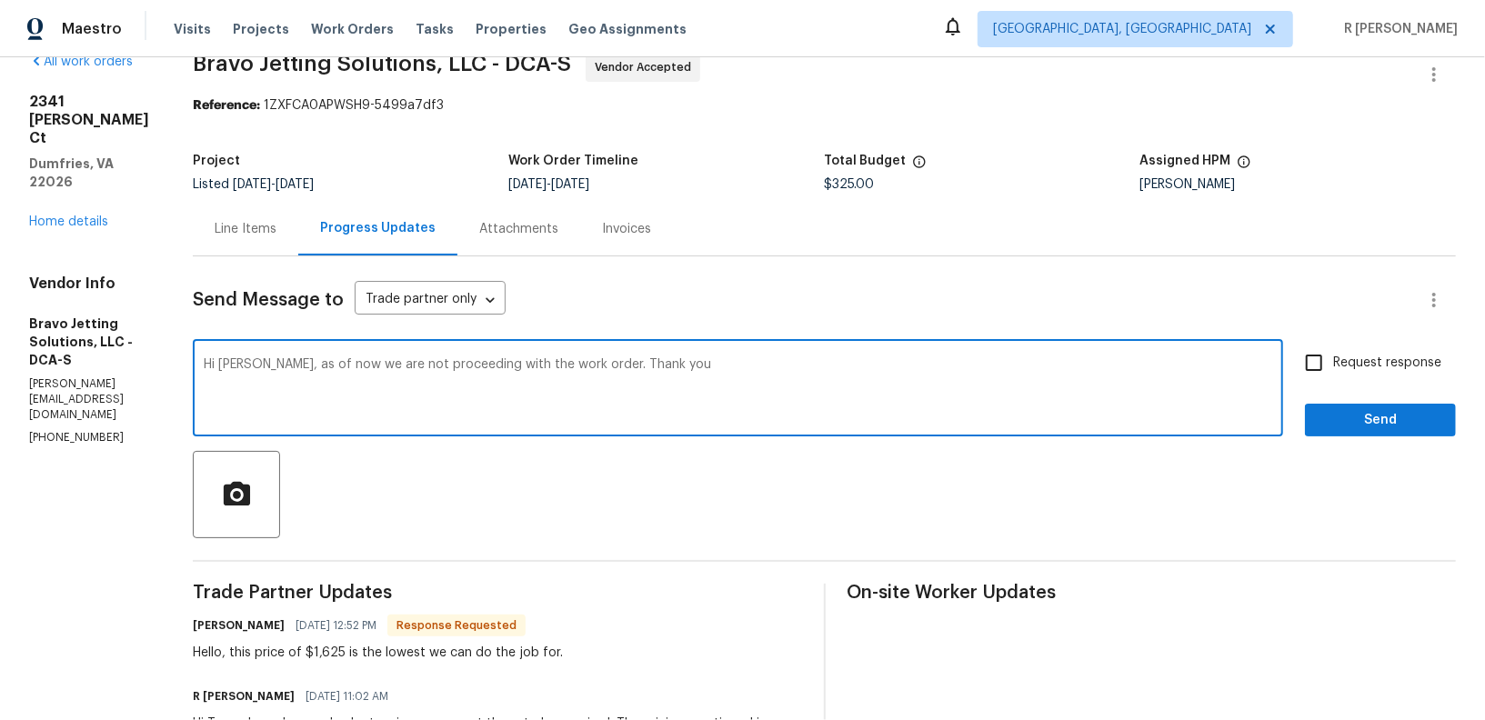
type textarea "Hi Daysi, as of now we are not proceeding with the work order. Thank you"
click at [1352, 355] on span "Request response" at bounding box center [1387, 363] width 108 height 19
click at [1333, 355] on input "Request response" at bounding box center [1314, 363] width 38 height 38
checkbox input "true"
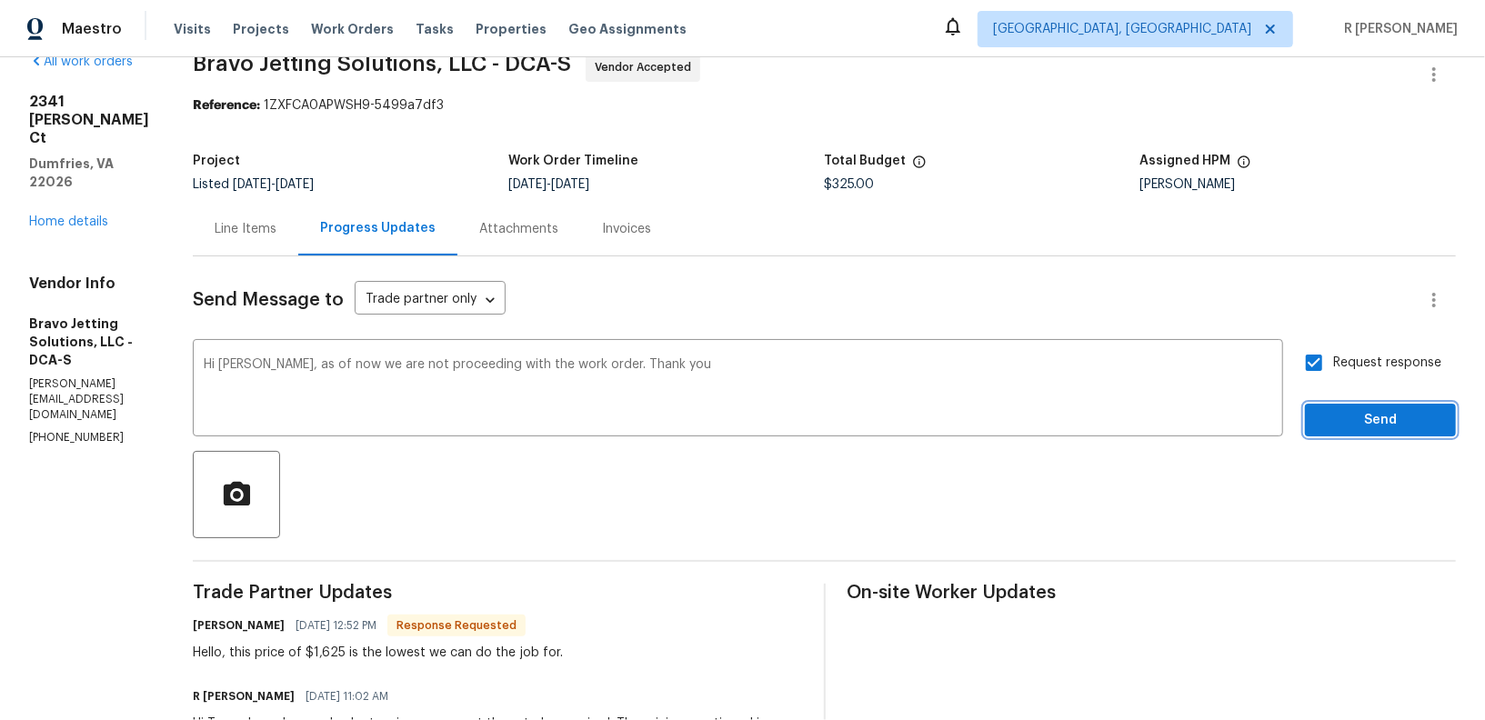
click at [1373, 412] on span "Send" at bounding box center [1380, 420] width 122 height 23
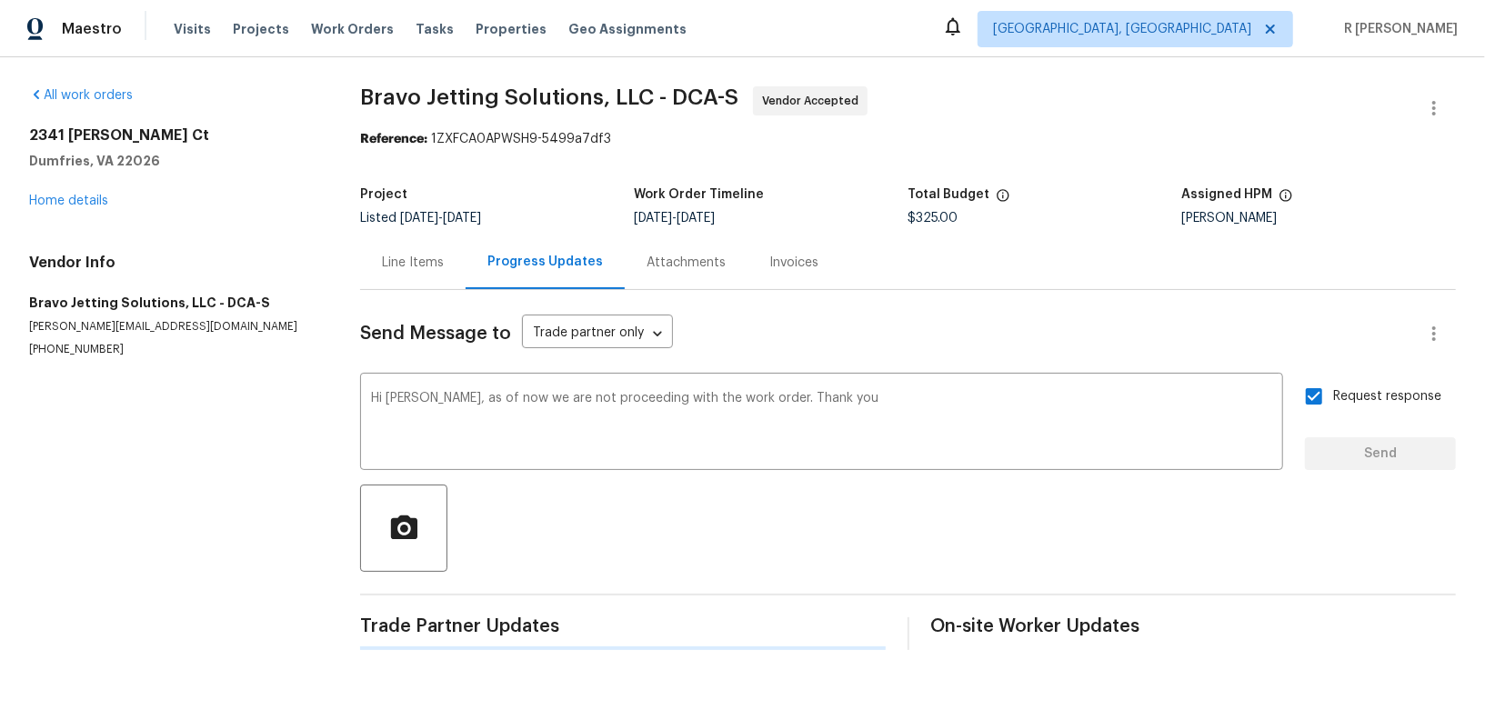
scroll to position [0, 0]
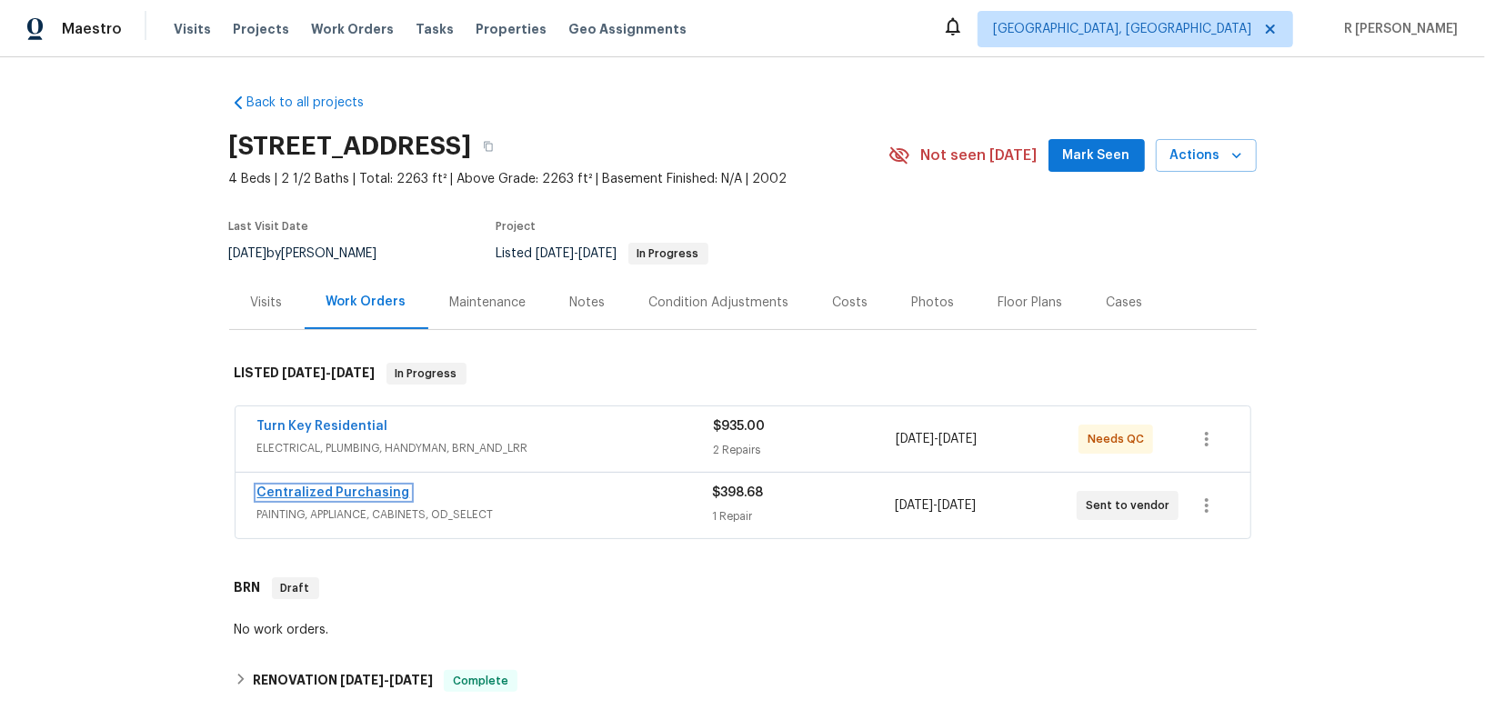
click at [355, 491] on link "Centralized Purchasing" at bounding box center [333, 492] width 153 height 13
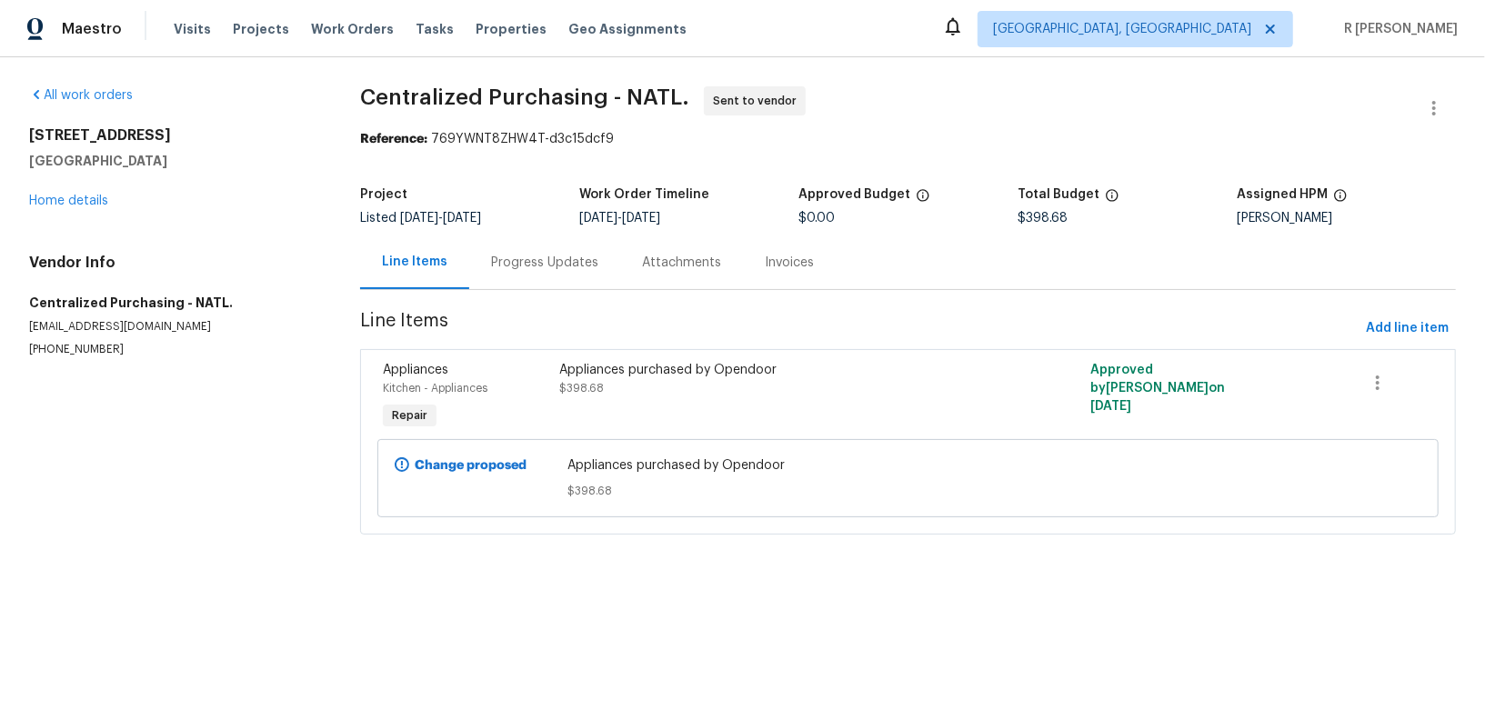
click at [525, 286] on div "Progress Updates" at bounding box center [544, 262] width 151 height 54
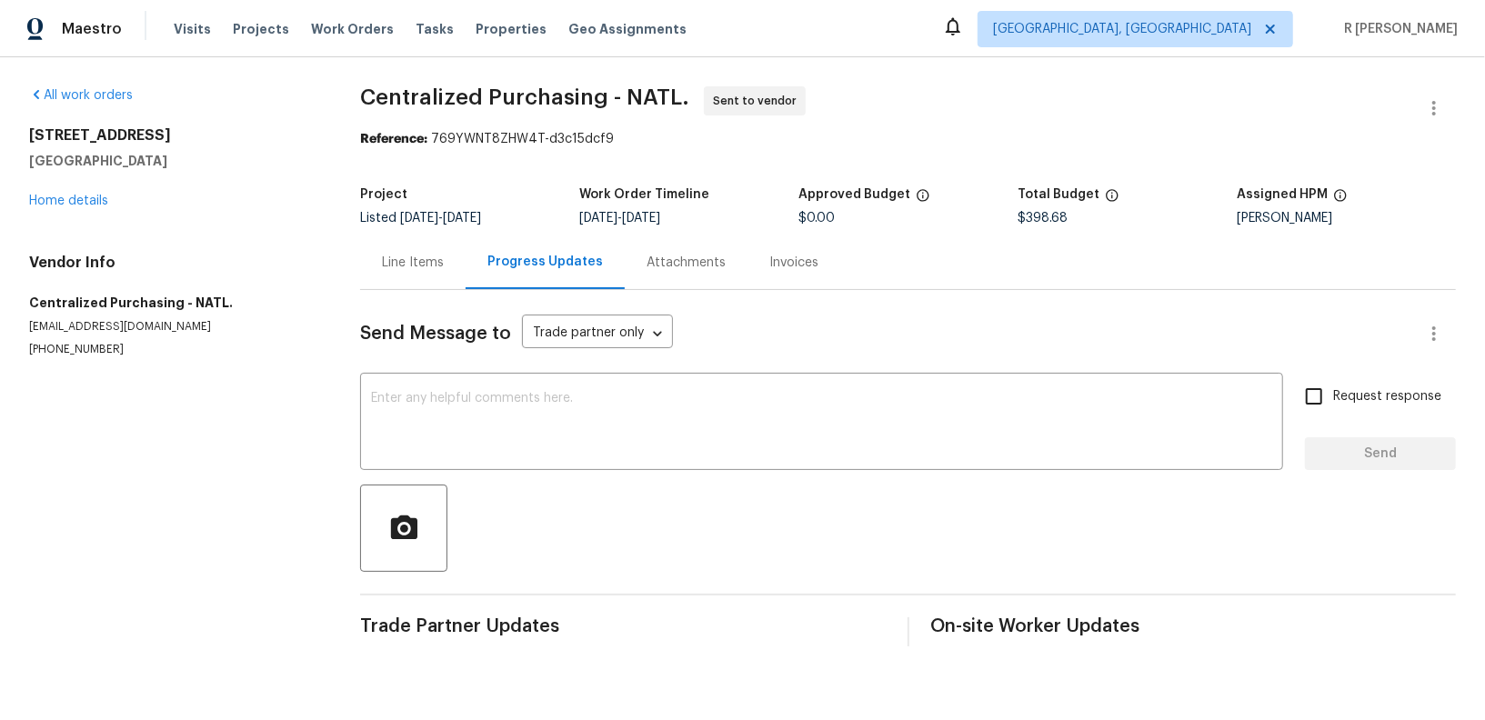
click at [388, 277] on div "Line Items" at bounding box center [412, 262] width 105 height 54
